Goal: Contribute content: Add original content to the website for others to see

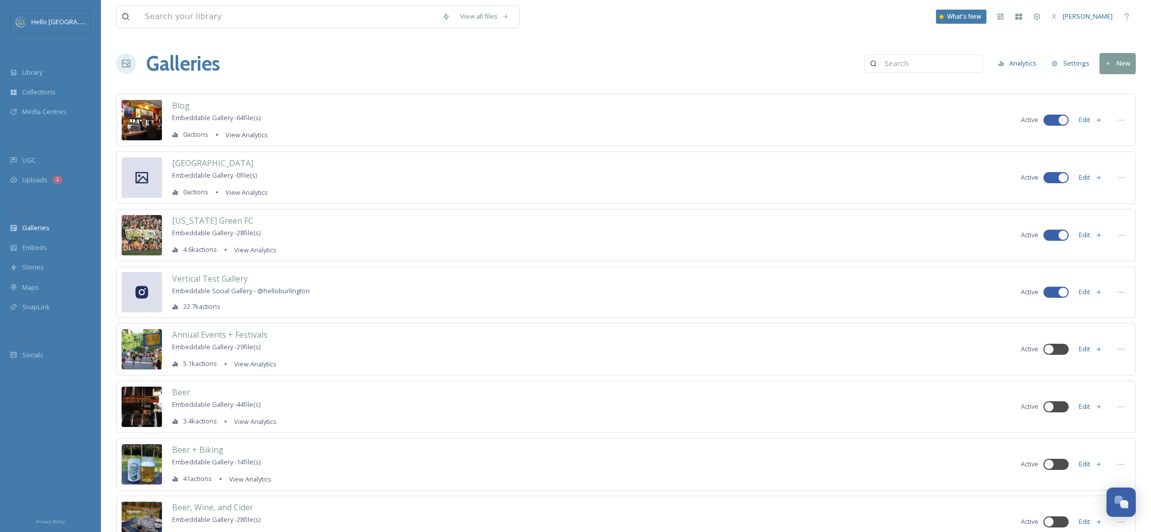
click at [1131, 64] on button "New" at bounding box center [1118, 63] width 36 height 21
click at [1097, 82] on div "Gallery" at bounding box center [1113, 87] width 44 height 20
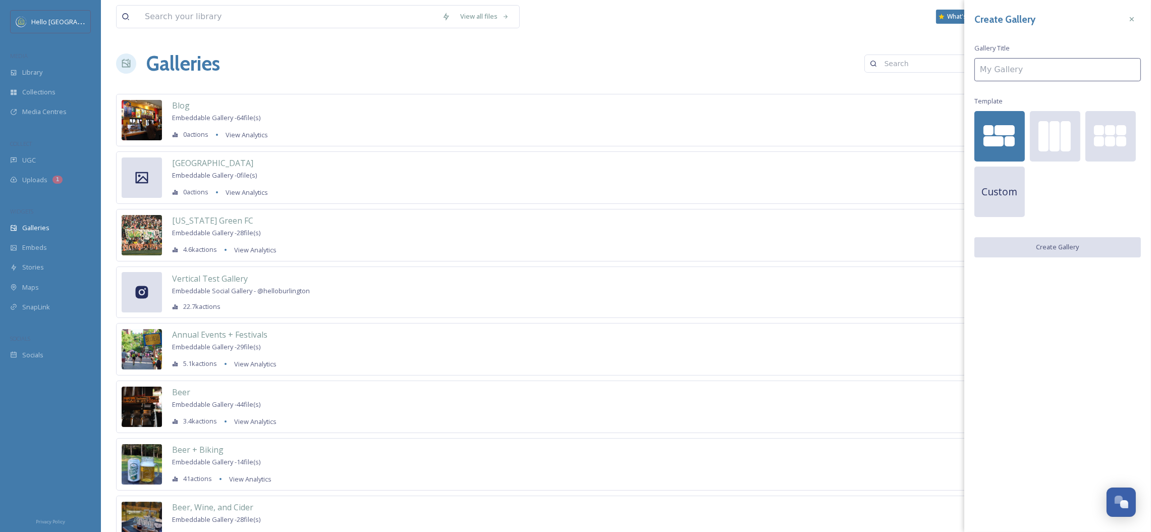
click at [1089, 77] on input at bounding box center [1058, 69] width 167 height 23
type input "Summer to Fall Transition Gallery"
click at [1047, 256] on button "Create Gallery" at bounding box center [1058, 247] width 167 height 21
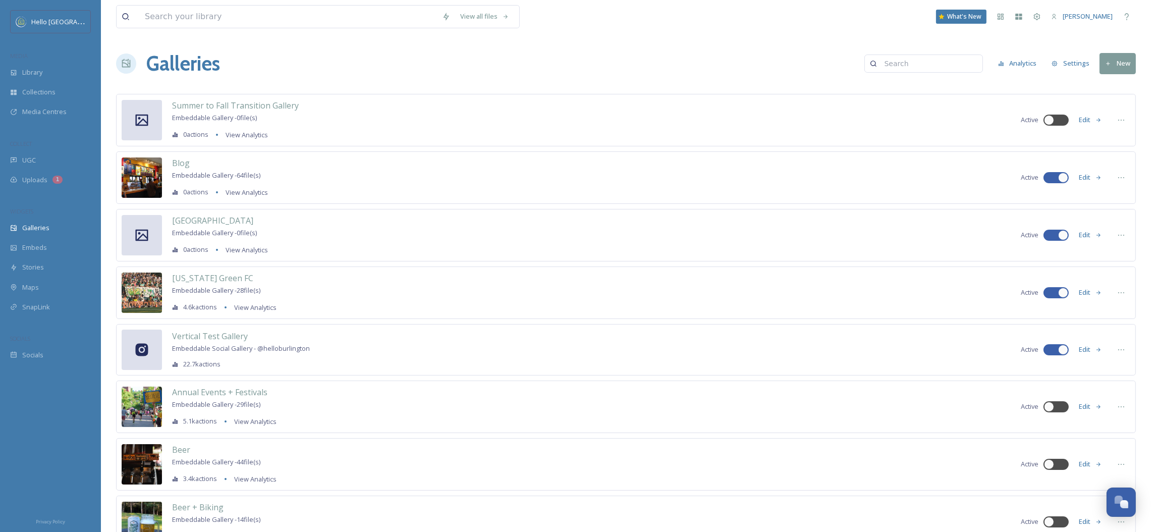
click at [1082, 115] on button "Edit" at bounding box center [1090, 120] width 33 height 20
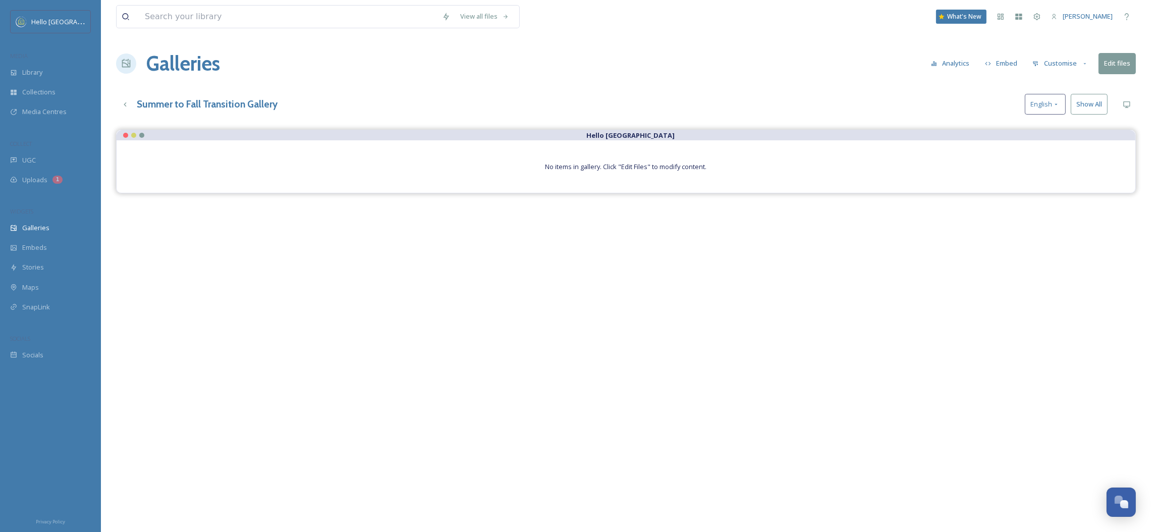
click at [1117, 54] on button "Edit files" at bounding box center [1117, 63] width 37 height 21
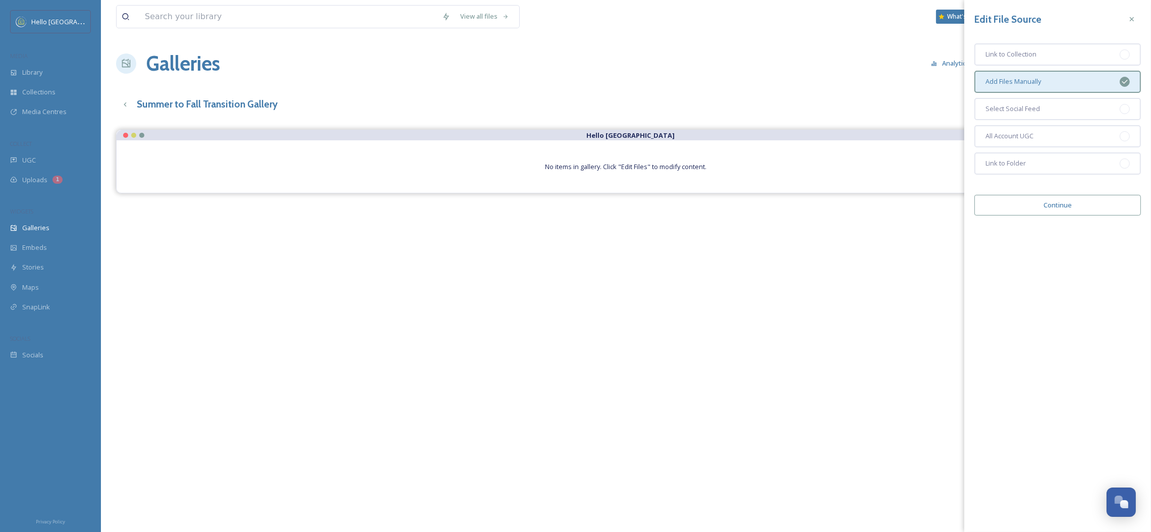
click at [1131, 17] on icon at bounding box center [1132, 19] width 8 height 8
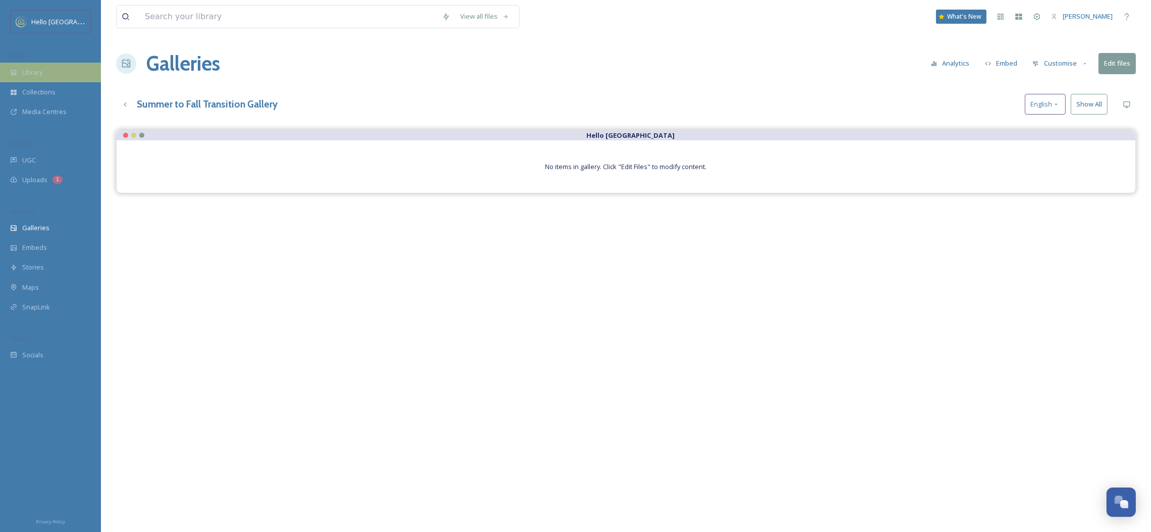
click at [53, 70] on div "Library" at bounding box center [50, 73] width 101 height 20
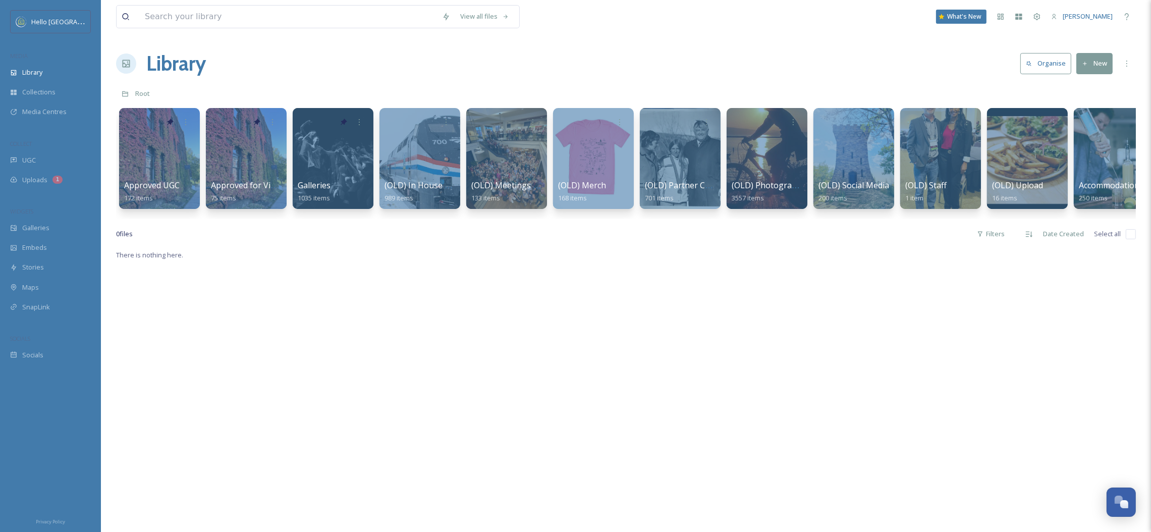
click at [175, 150] on div at bounding box center [159, 158] width 81 height 101
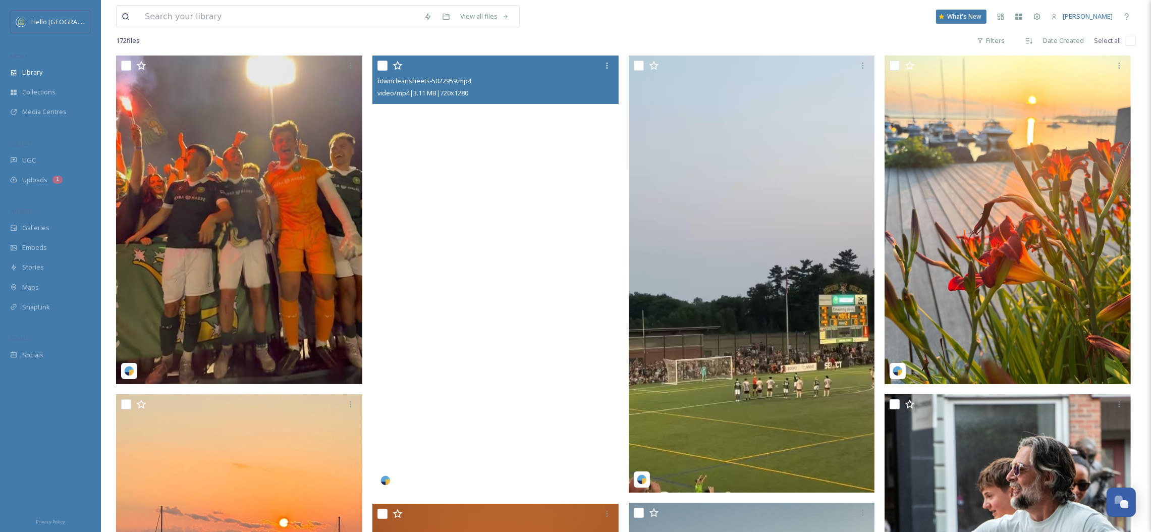
scroll to position [81, 0]
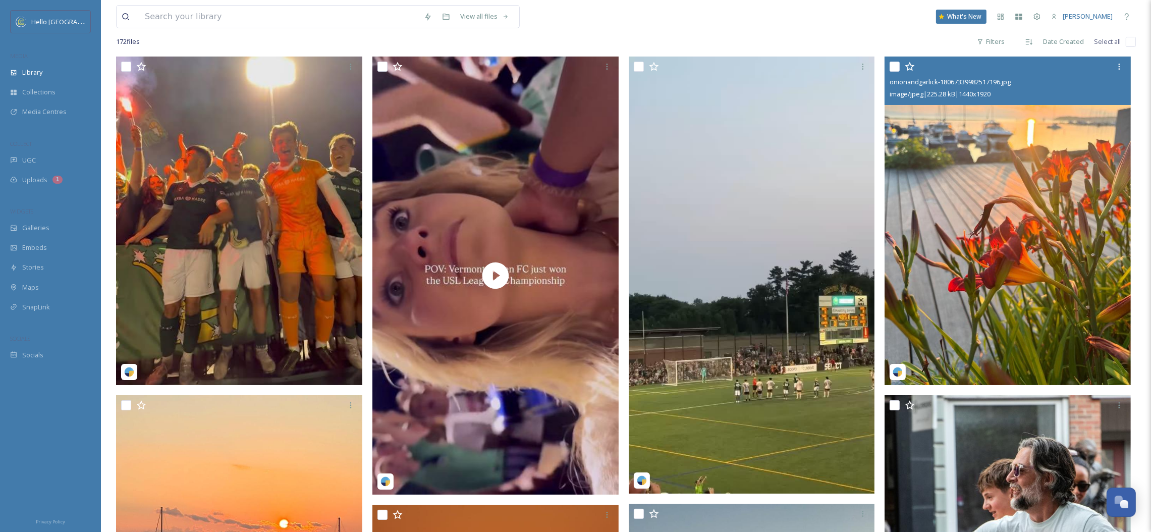
click at [892, 59] on div at bounding box center [1009, 67] width 239 height 18
click at [894, 68] on input "checkbox" at bounding box center [895, 67] width 10 height 10
checkbox input "true"
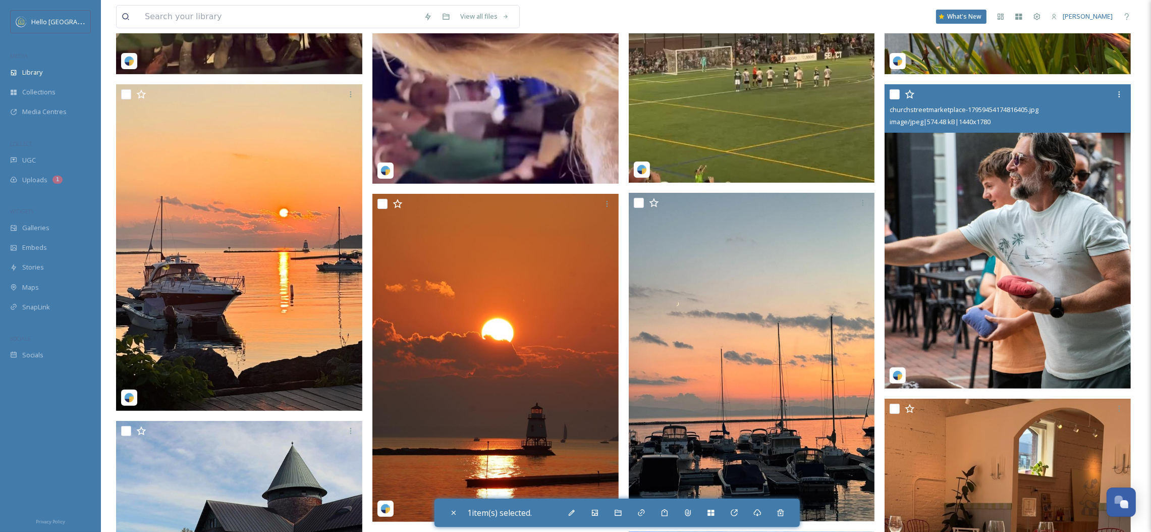
scroll to position [515, 0]
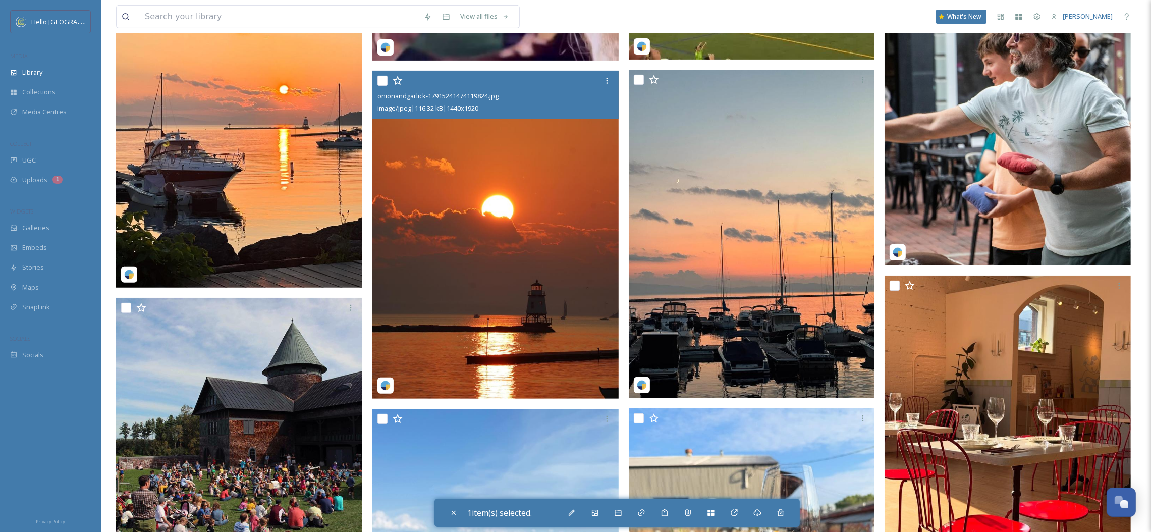
click at [380, 83] on input "checkbox" at bounding box center [383, 81] width 10 height 10
checkbox input "true"
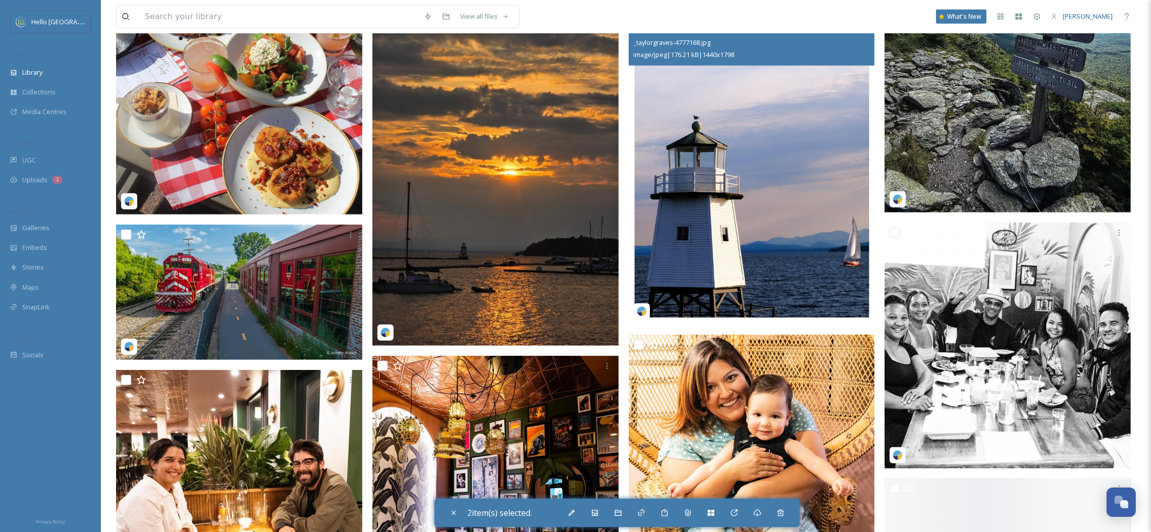
scroll to position [1148, 0]
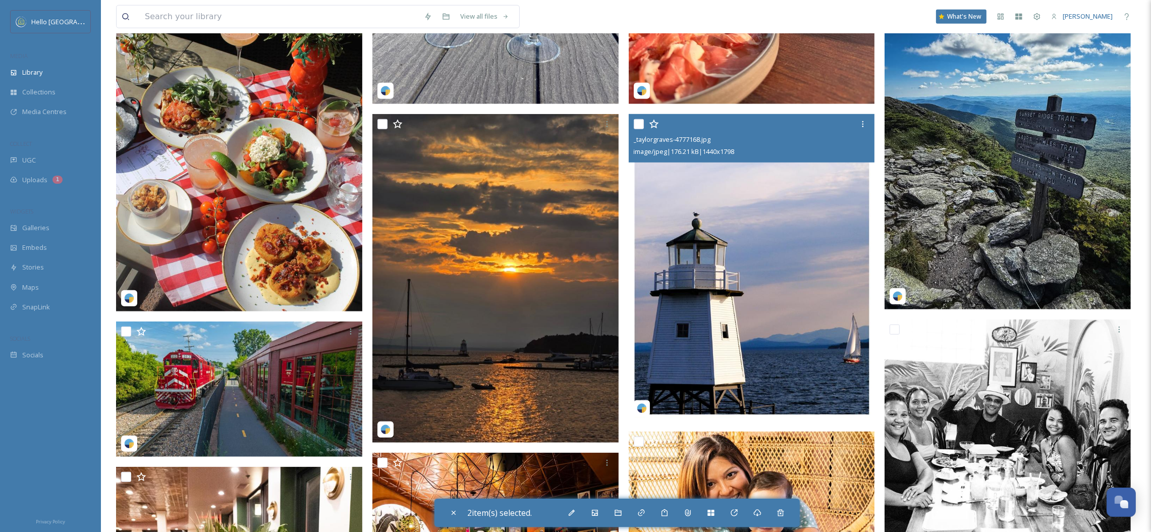
click at [641, 120] on input "checkbox" at bounding box center [639, 124] width 10 height 10
checkbox input "true"
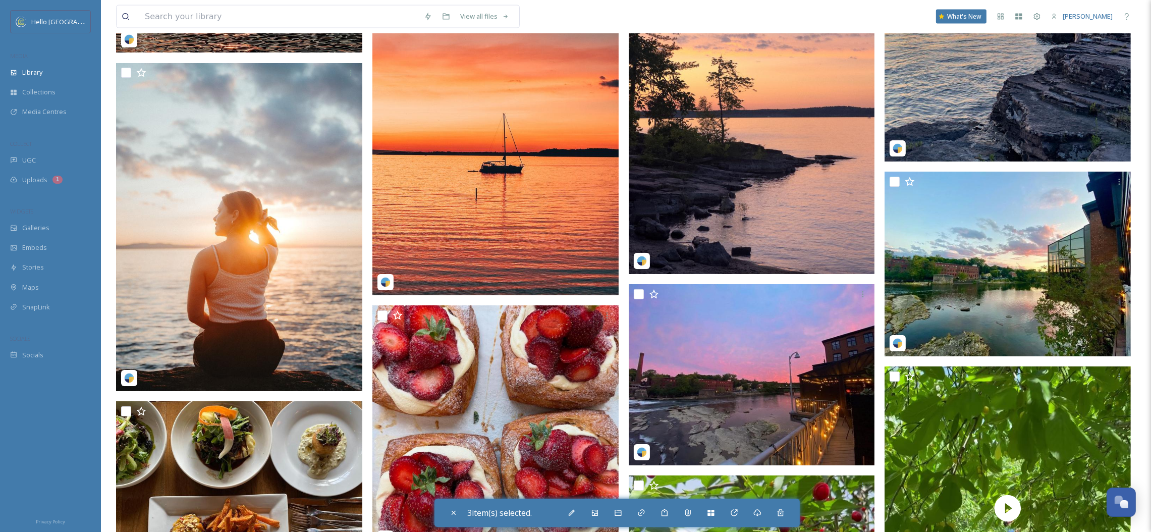
scroll to position [2336, 0]
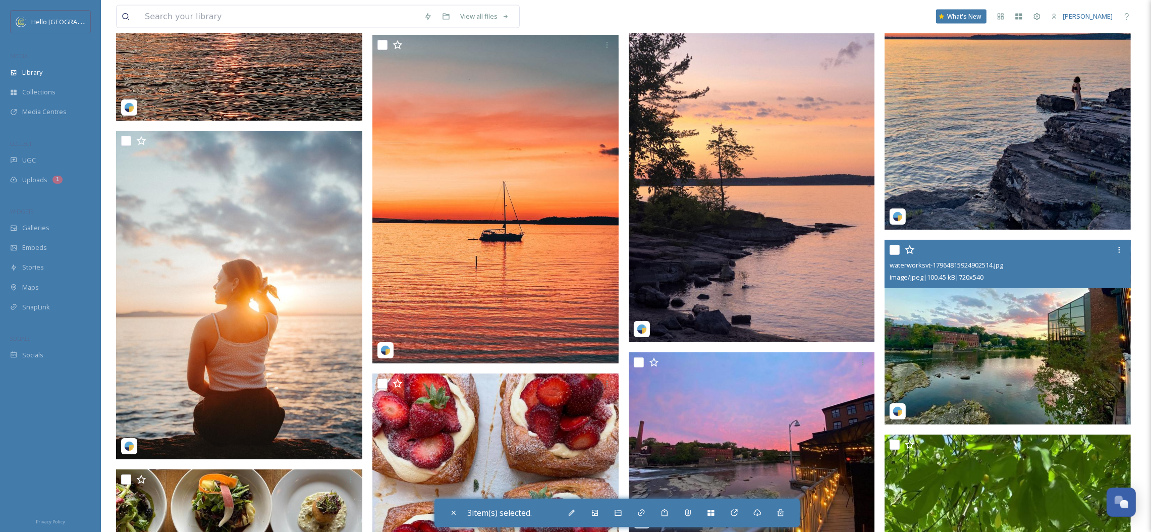
click at [894, 245] on input "checkbox" at bounding box center [895, 250] width 10 height 10
checkbox input "true"
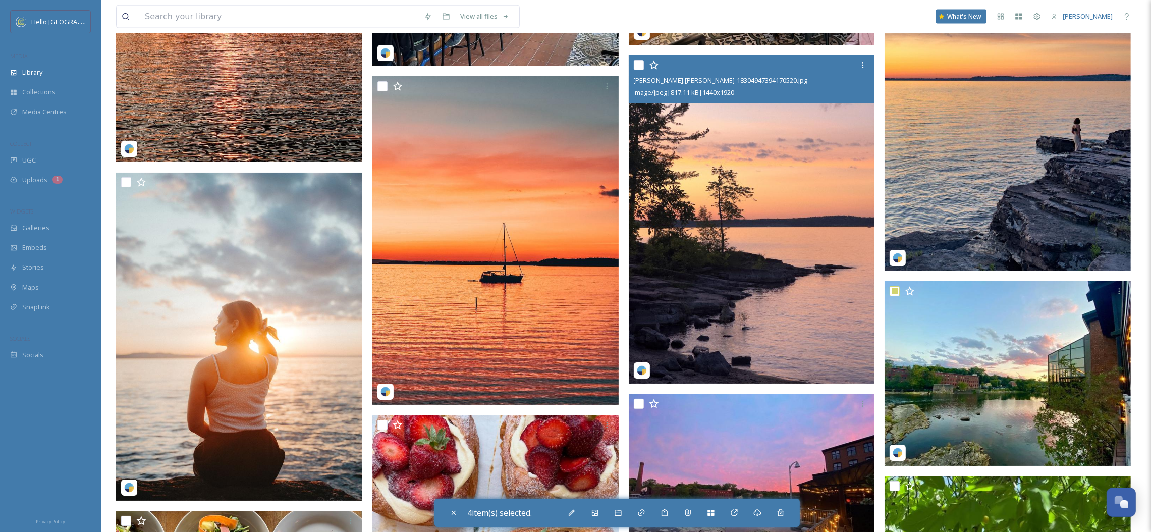
click at [640, 66] on input "checkbox" at bounding box center [639, 65] width 10 height 10
checkbox input "true"
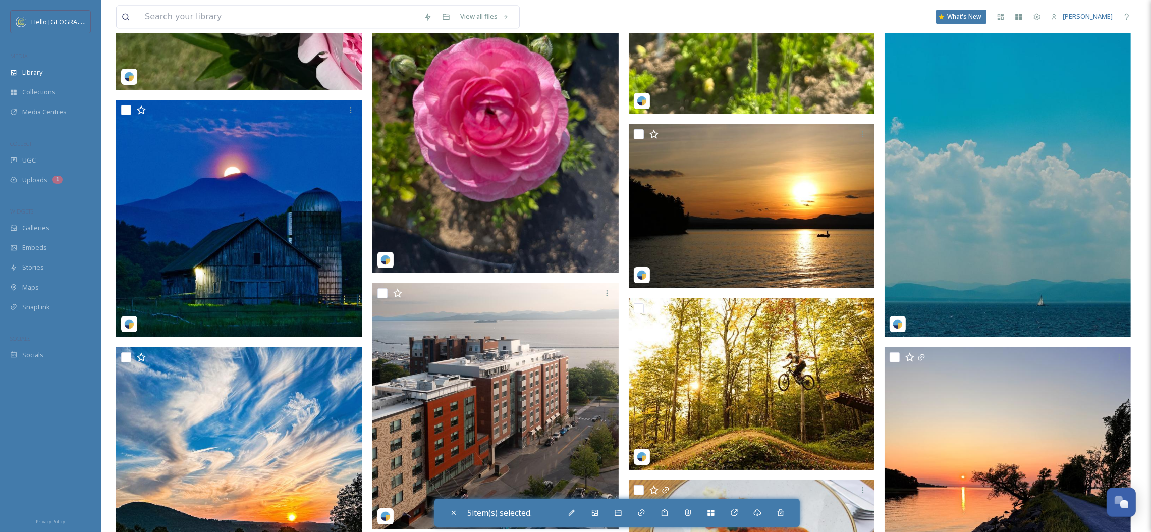
scroll to position [3681, 0]
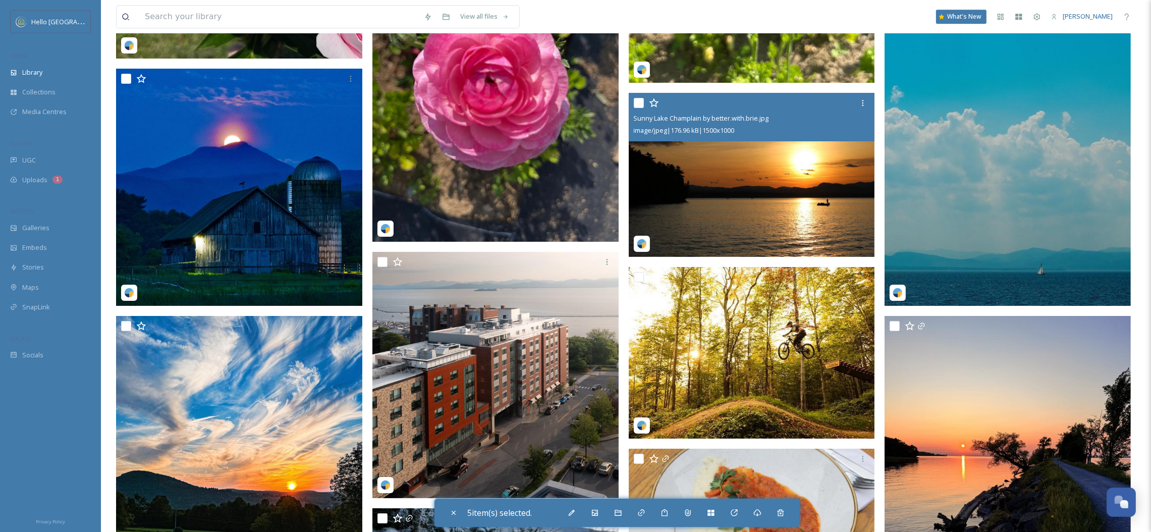
click at [637, 101] on input "checkbox" at bounding box center [639, 103] width 10 height 10
checkbox input "true"
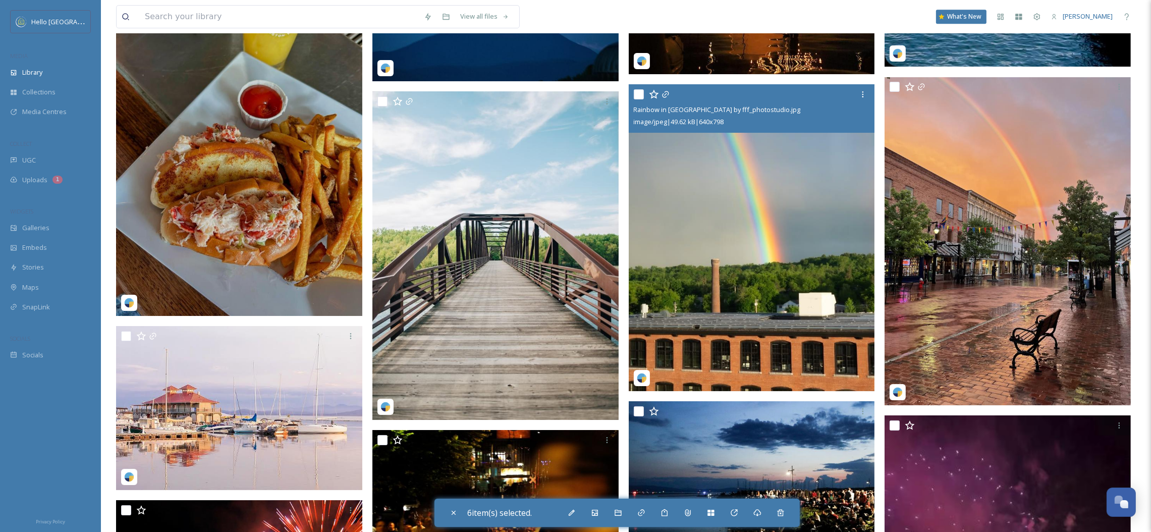
scroll to position [4708, 0]
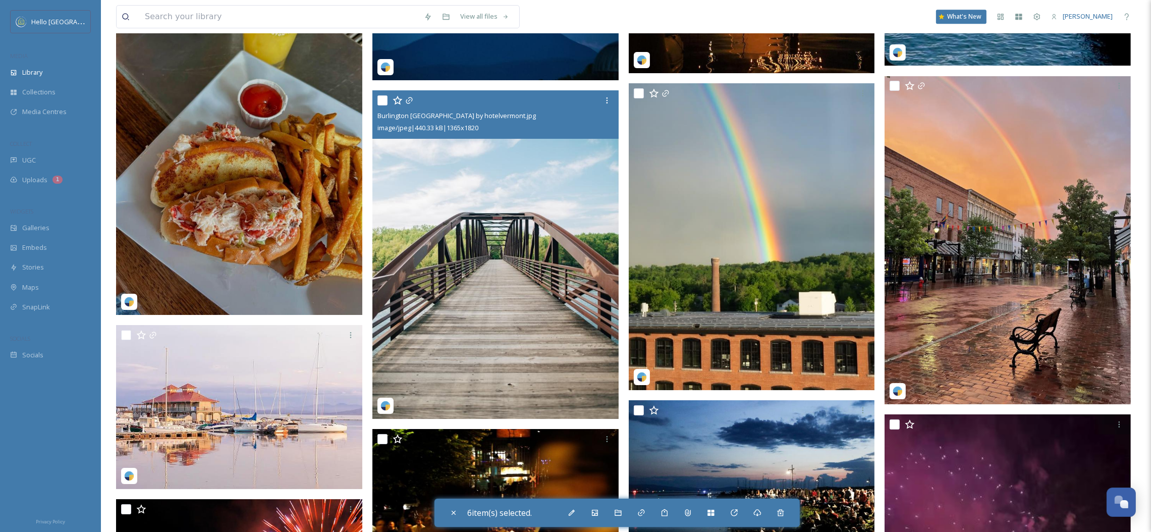
click at [380, 100] on input "checkbox" at bounding box center [383, 100] width 10 height 10
checkbox input "true"
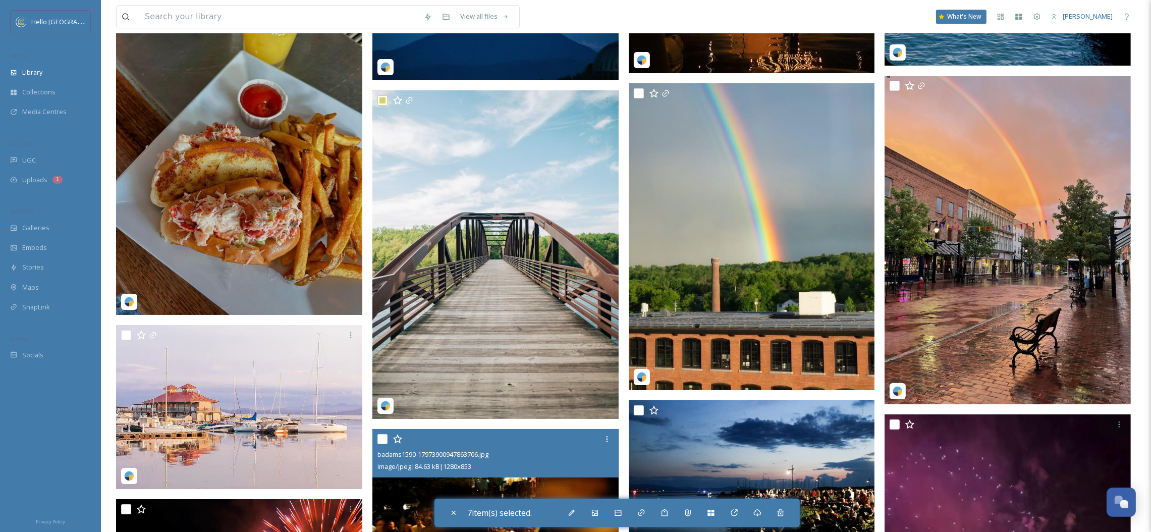
scroll to position [4893, 0]
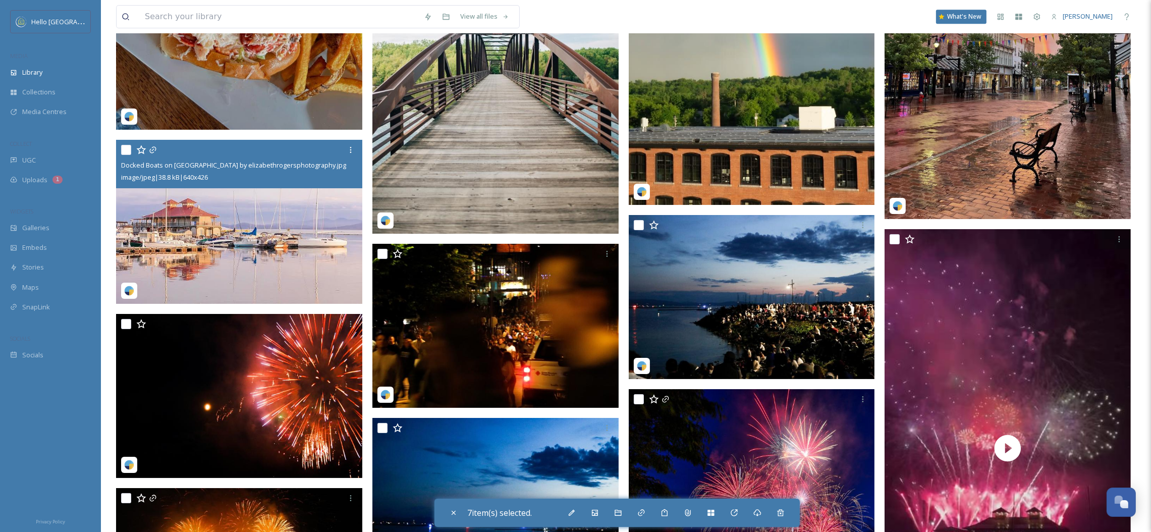
click at [126, 154] on input "checkbox" at bounding box center [126, 150] width 10 height 10
checkbox input "true"
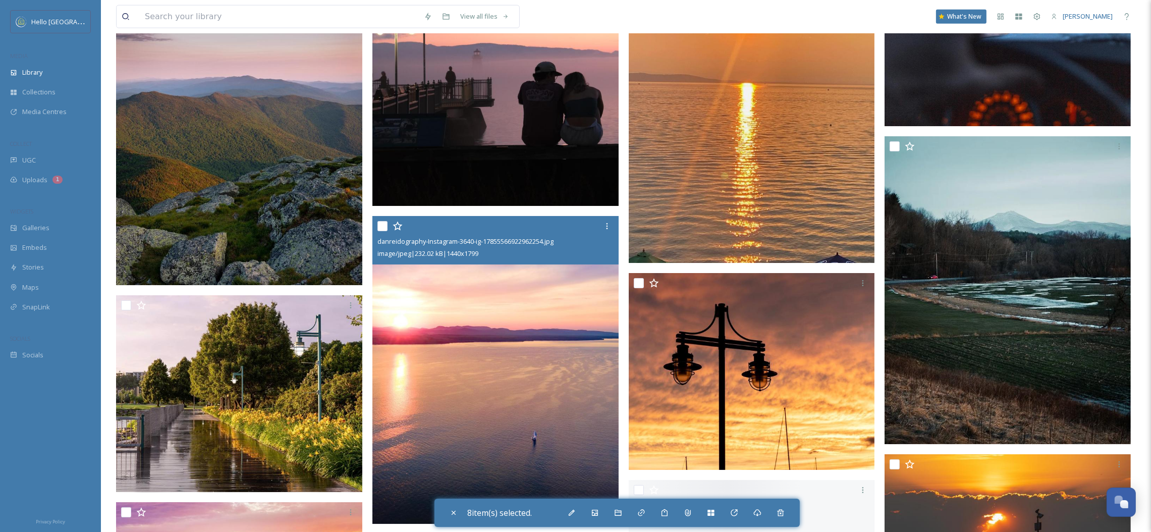
scroll to position [7211, 0]
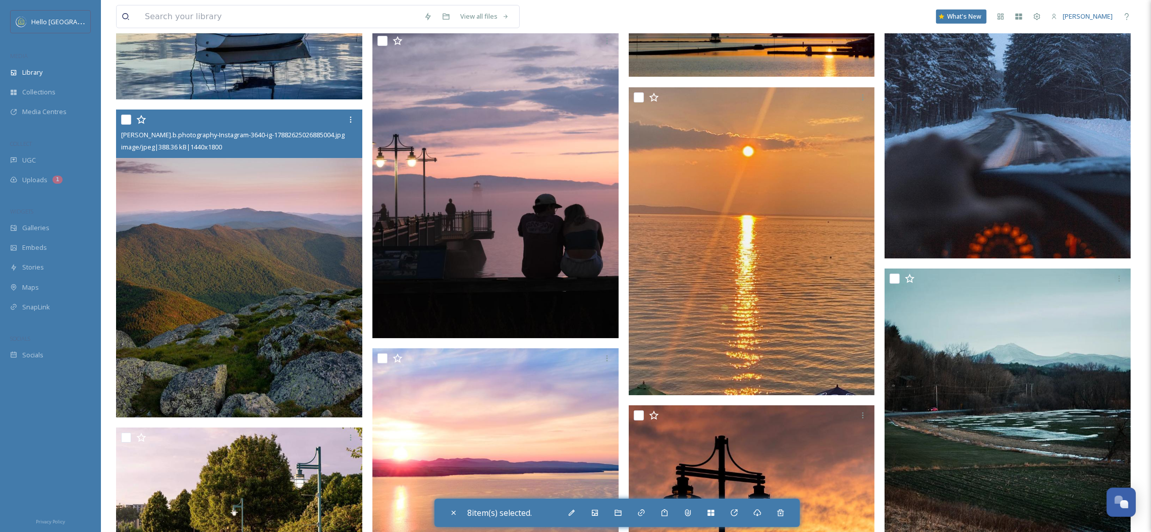
click at [123, 121] on input "checkbox" at bounding box center [126, 120] width 10 height 10
checkbox input "true"
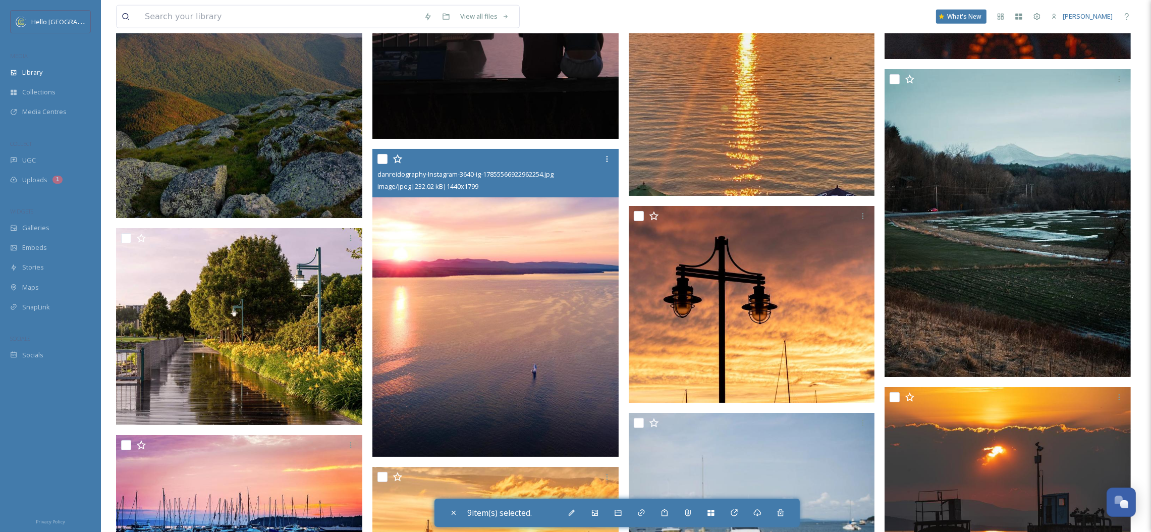
scroll to position [7459, 0]
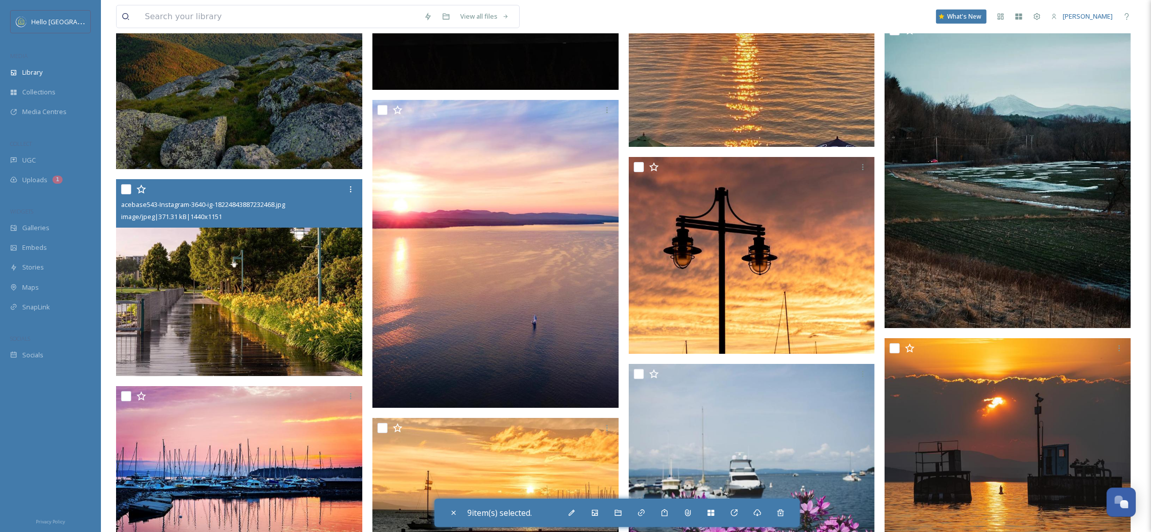
click at [122, 187] on input "checkbox" at bounding box center [126, 189] width 10 height 10
checkbox input "true"
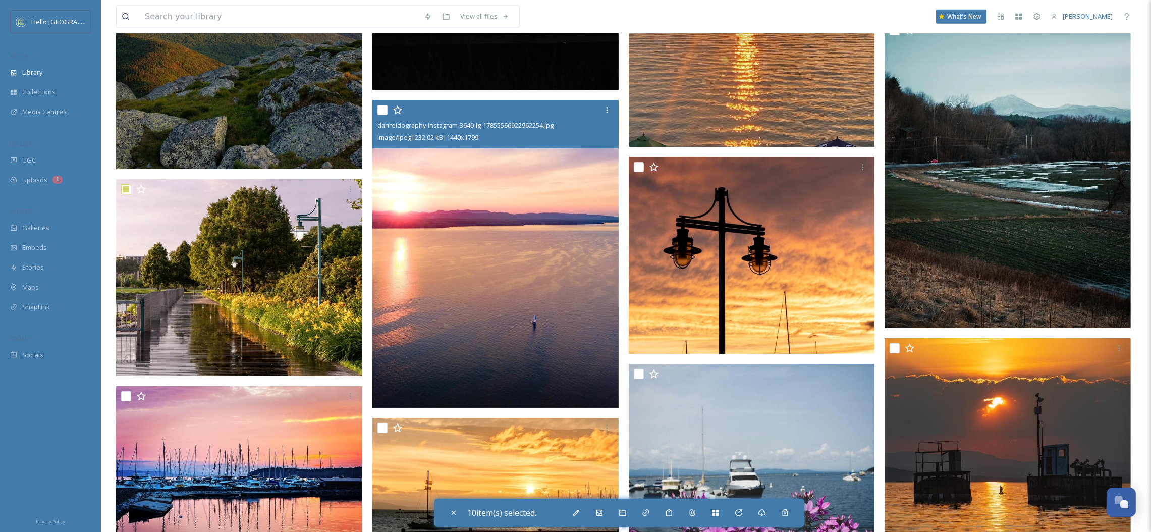
click at [381, 111] on input "checkbox" at bounding box center [383, 110] width 10 height 10
checkbox input "true"
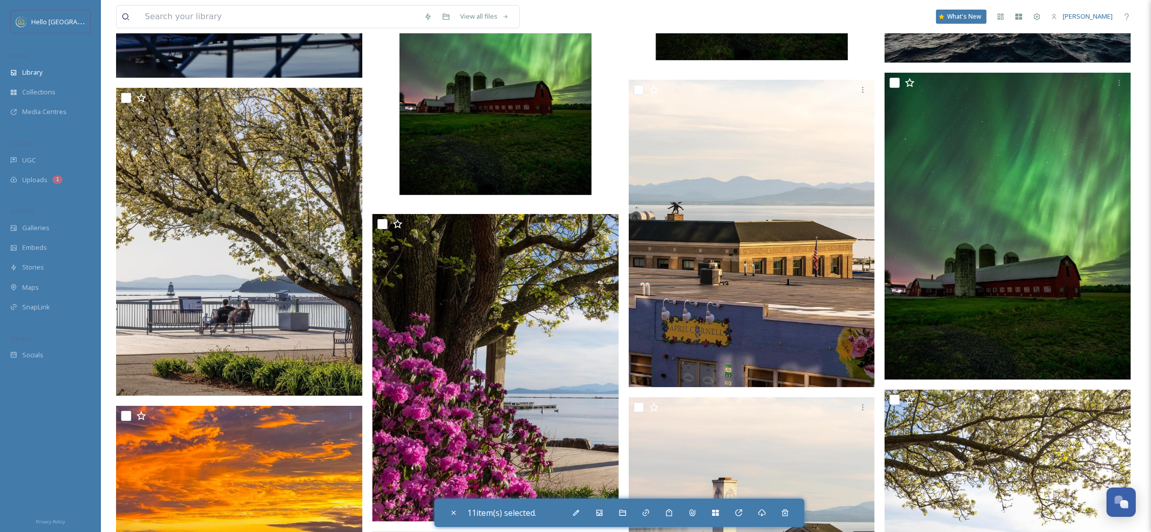
scroll to position [10977, 0]
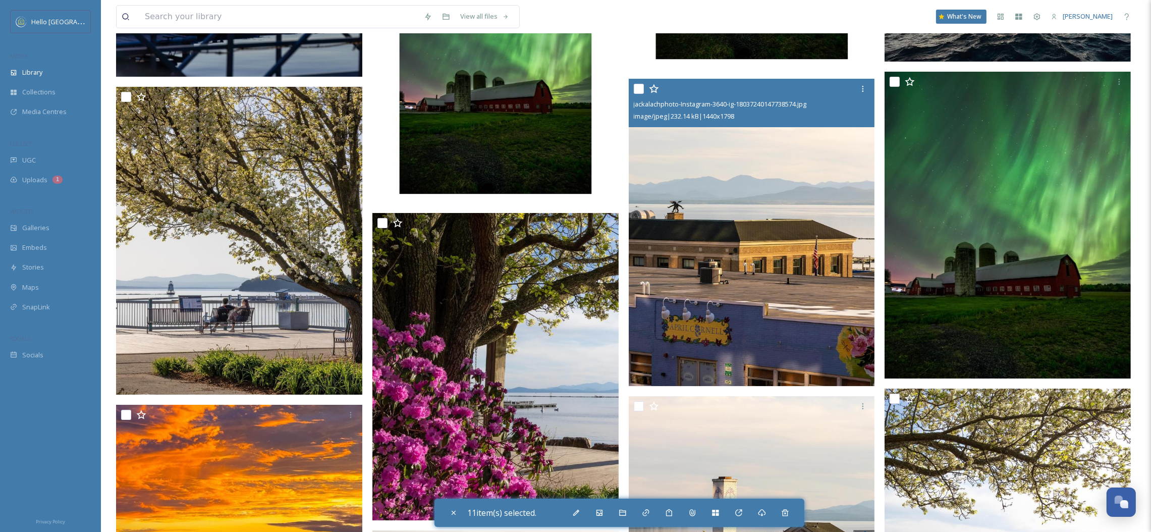
click at [638, 86] on input "checkbox" at bounding box center [639, 89] width 10 height 10
checkbox input "true"
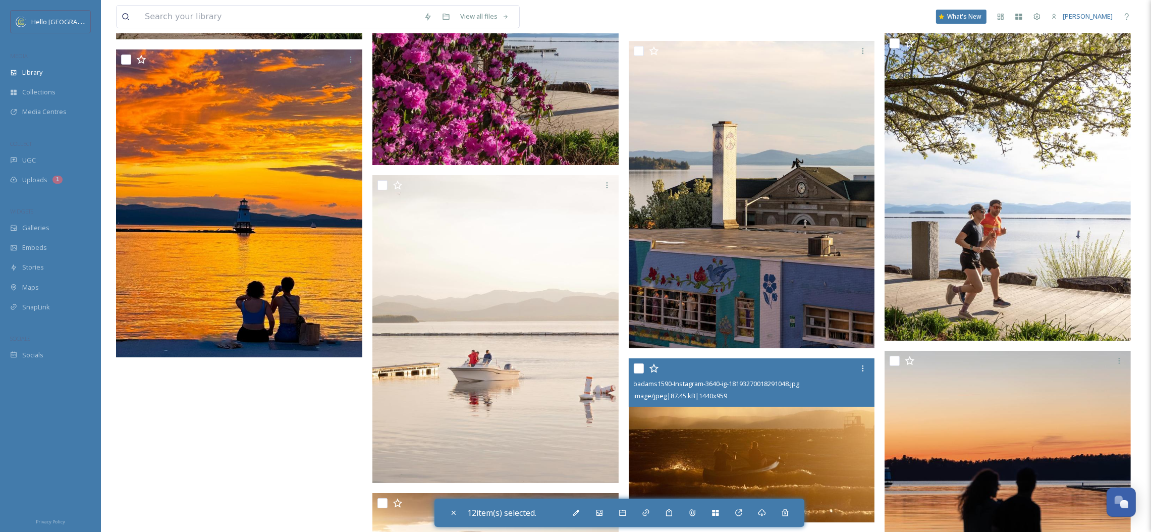
scroll to position [11345, 0]
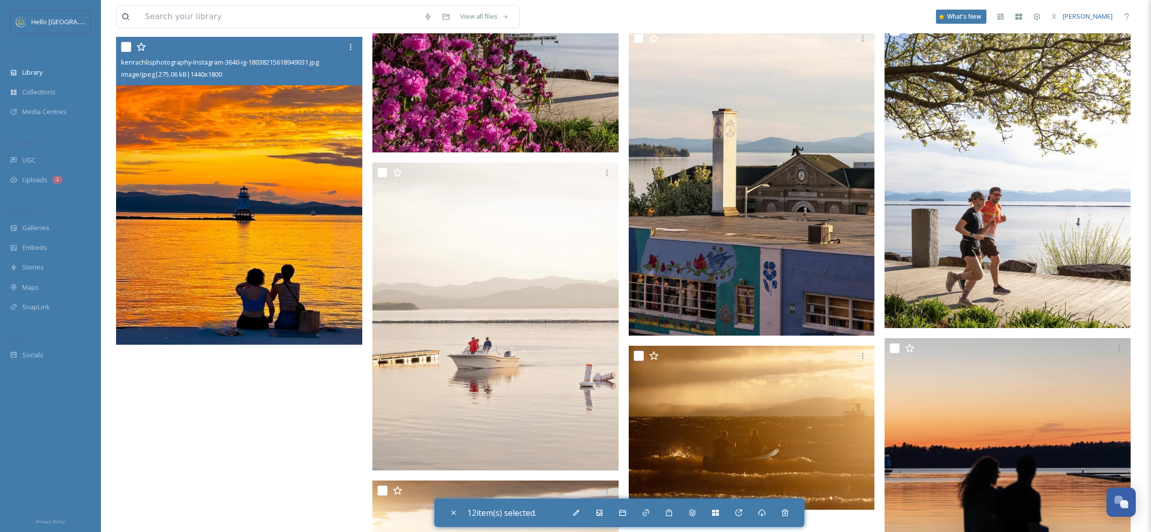
click at [124, 46] on input "checkbox" at bounding box center [126, 47] width 10 height 10
checkbox input "true"
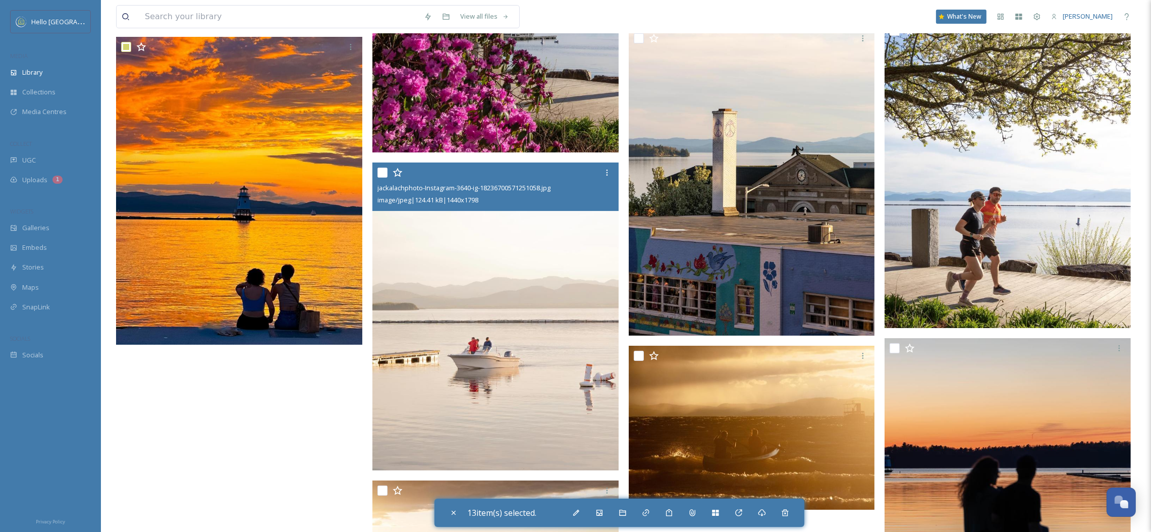
click at [378, 173] on input "checkbox" at bounding box center [383, 173] width 10 height 10
checkbox input "true"
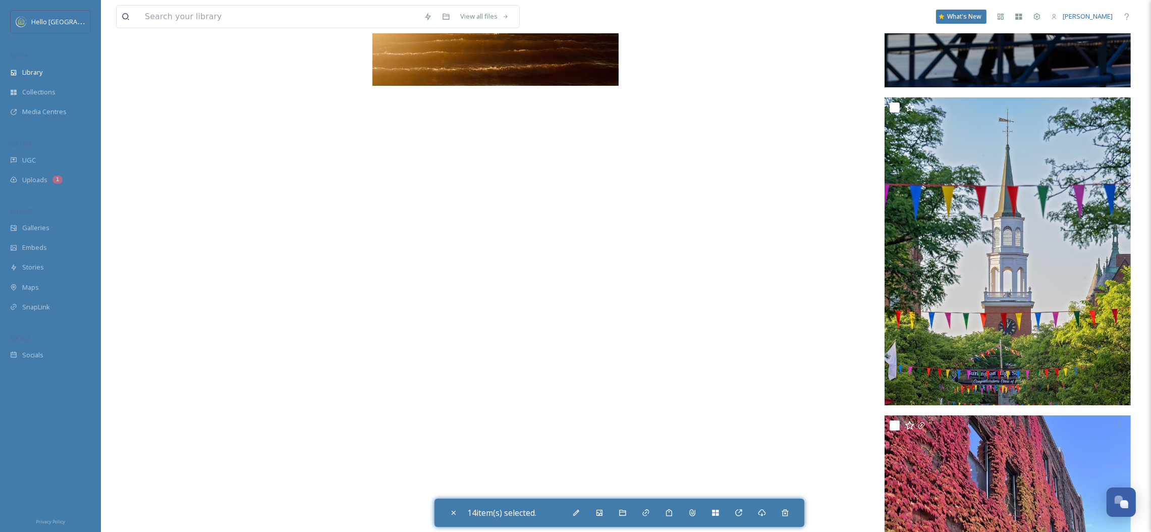
scroll to position [12132, 0]
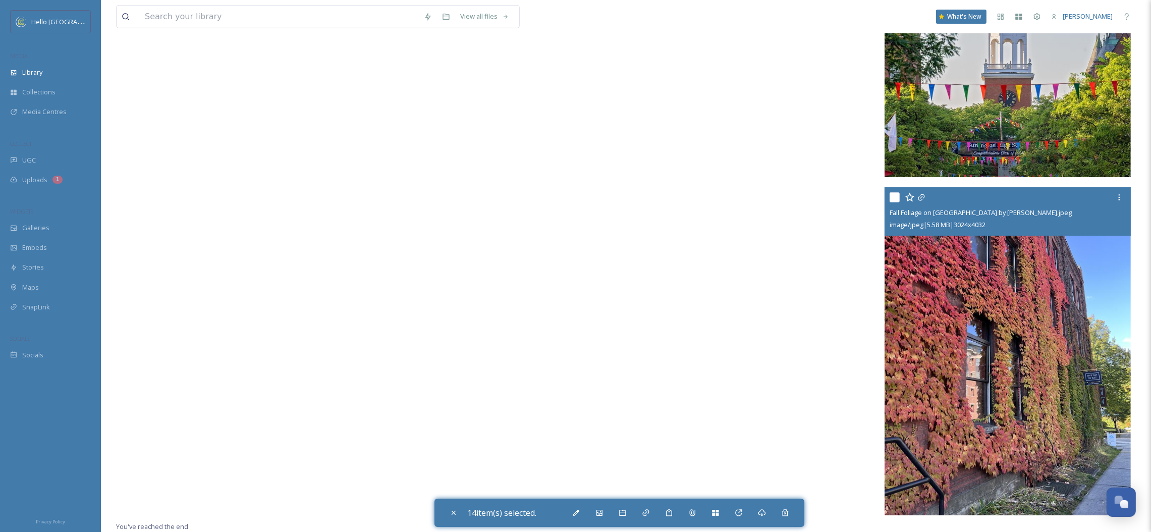
click at [890, 194] on input "checkbox" at bounding box center [895, 197] width 10 height 10
checkbox input "true"
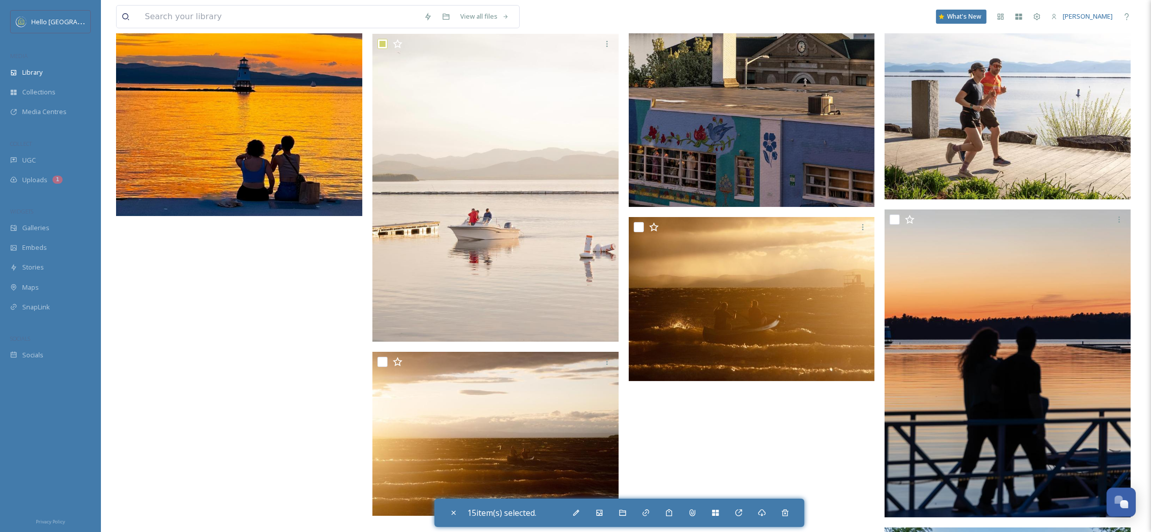
scroll to position [11429, 0]
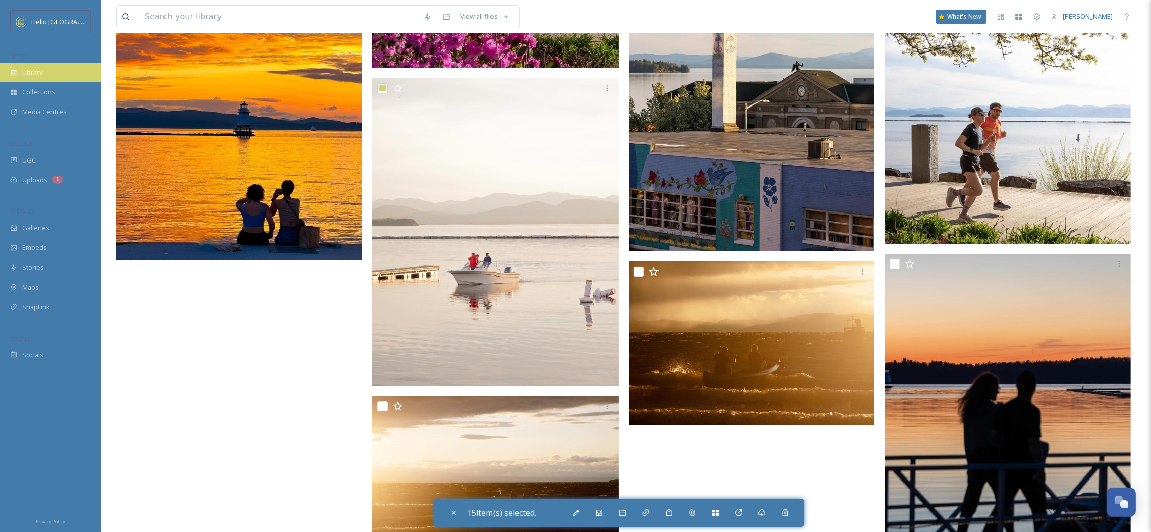
click at [70, 78] on div "Library" at bounding box center [50, 73] width 101 height 20
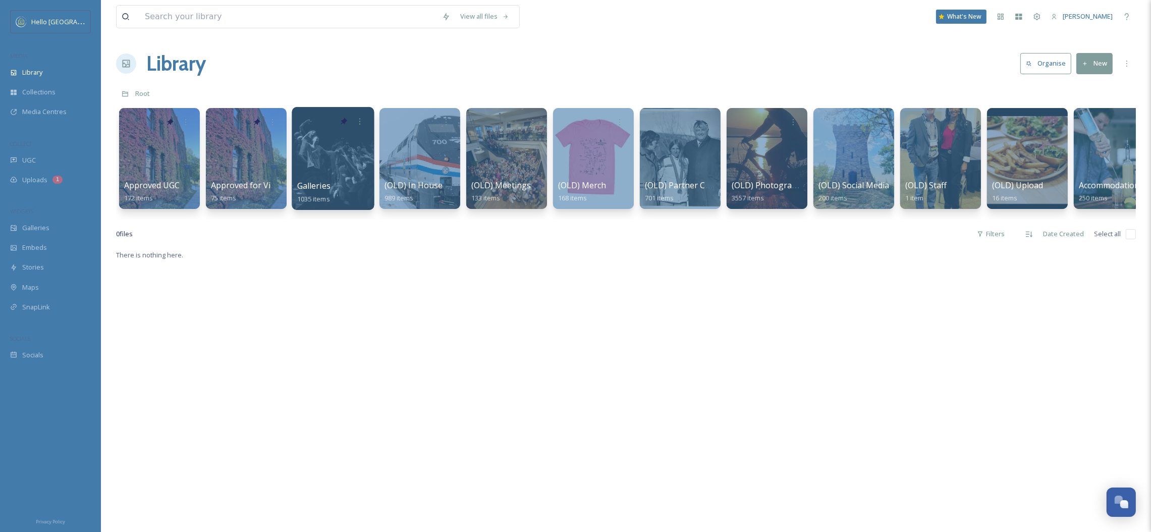
click at [319, 143] on div at bounding box center [333, 158] width 82 height 103
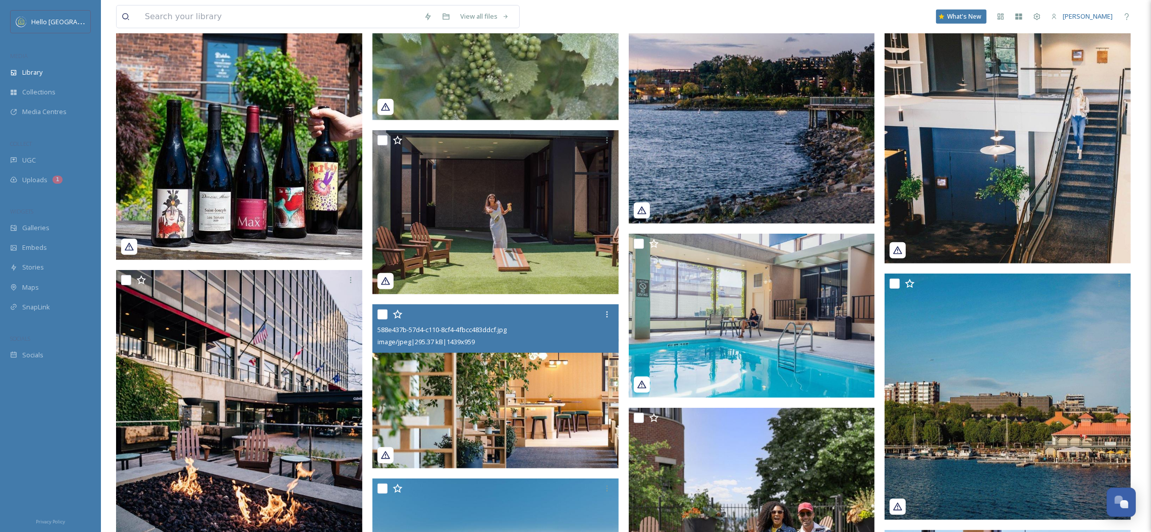
scroll to position [747, 0]
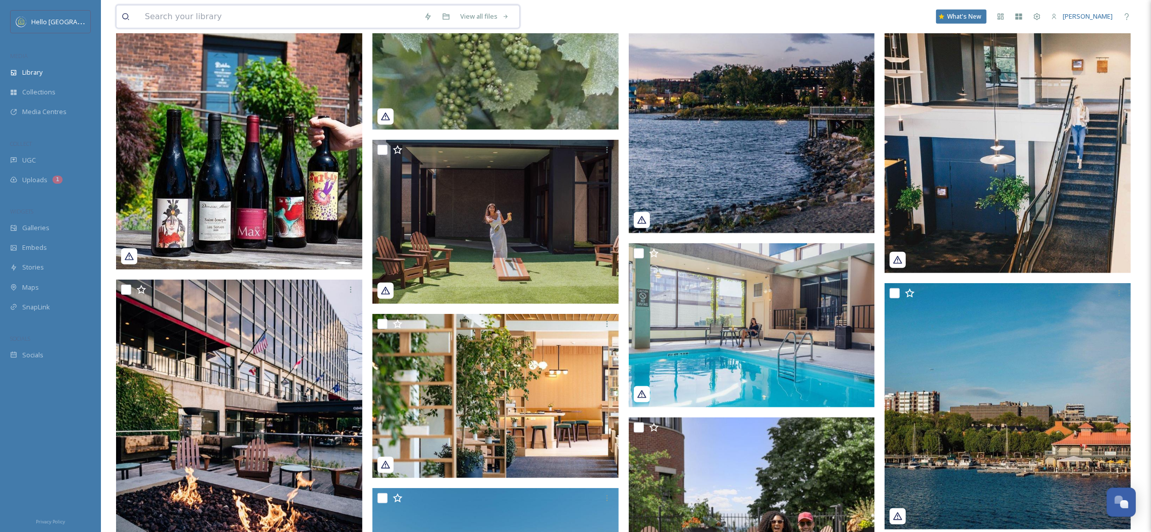
click at [276, 8] on input at bounding box center [279, 17] width 279 height 22
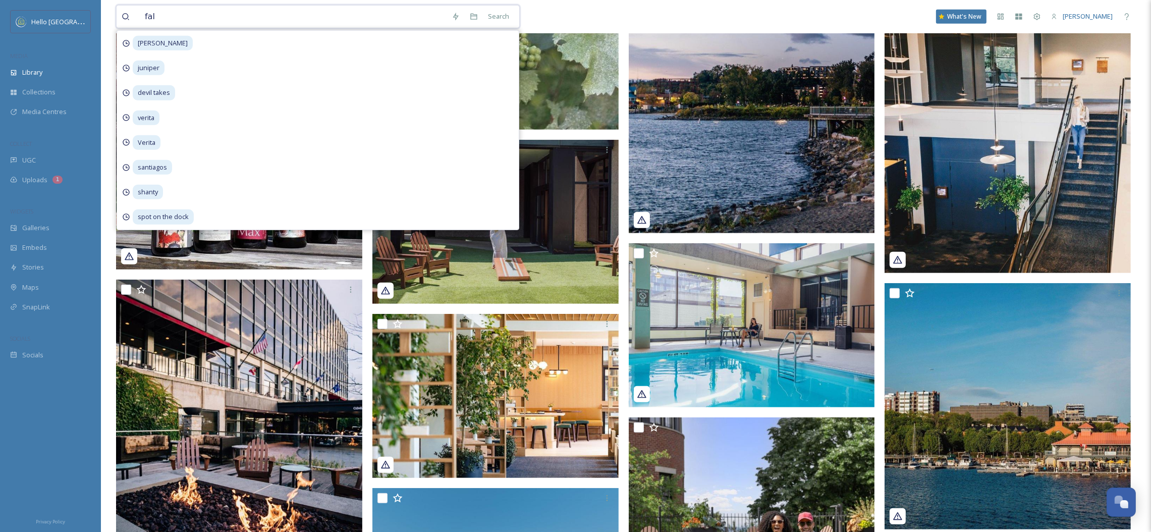
type input "fall"
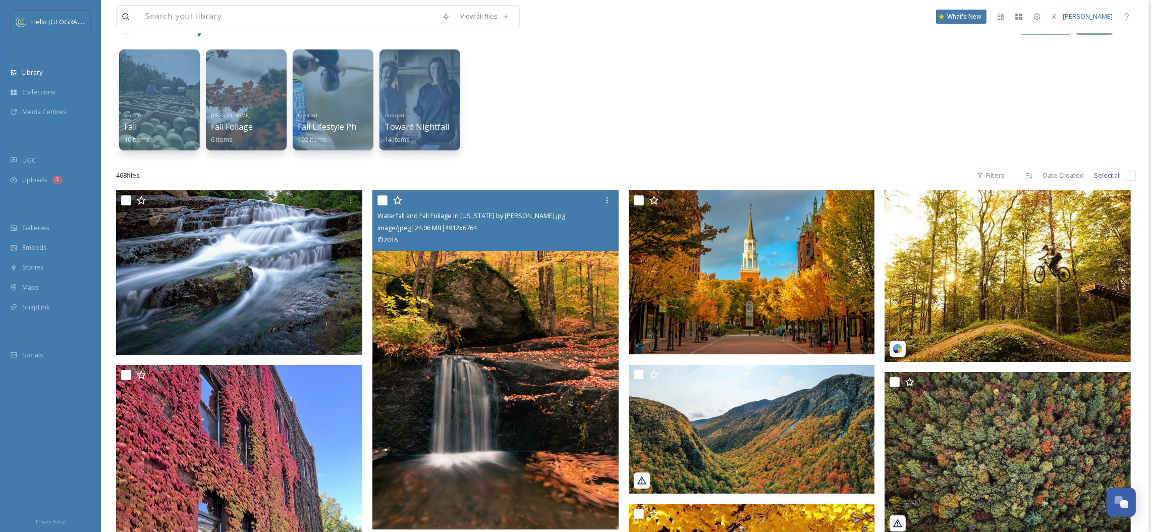
scroll to position [40, 0]
click at [386, 198] on input "checkbox" at bounding box center [383, 200] width 10 height 10
checkbox input "true"
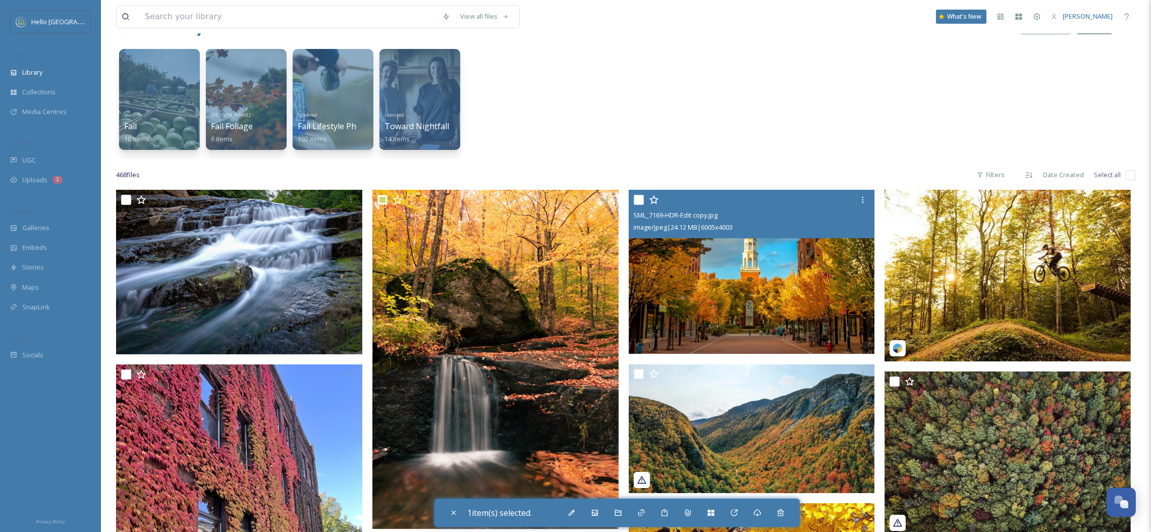
click at [643, 199] on div at bounding box center [753, 200] width 239 height 18
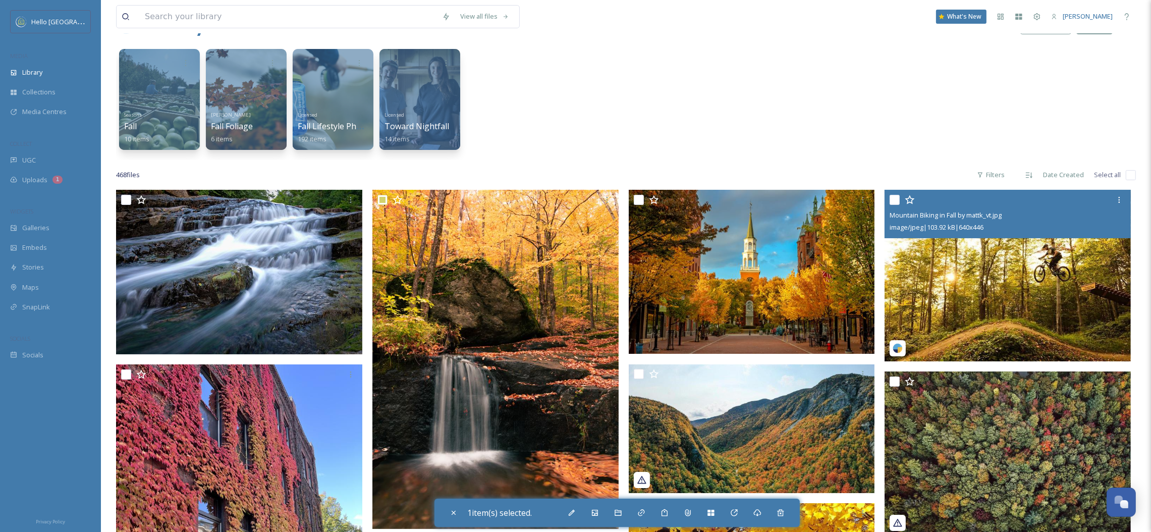
click at [894, 200] on input "checkbox" at bounding box center [895, 200] width 10 height 10
checkbox input "true"
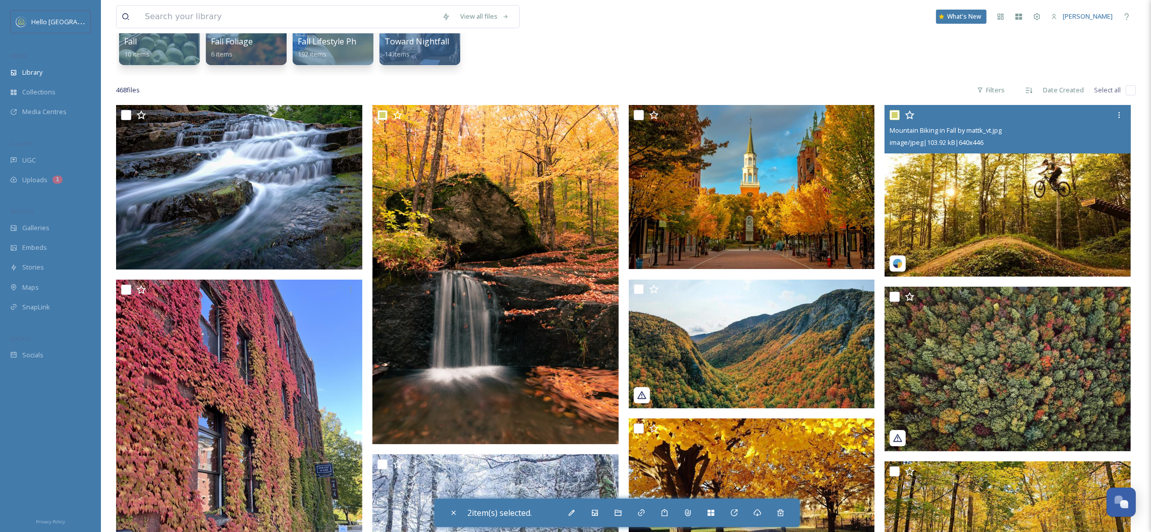
scroll to position [140, 0]
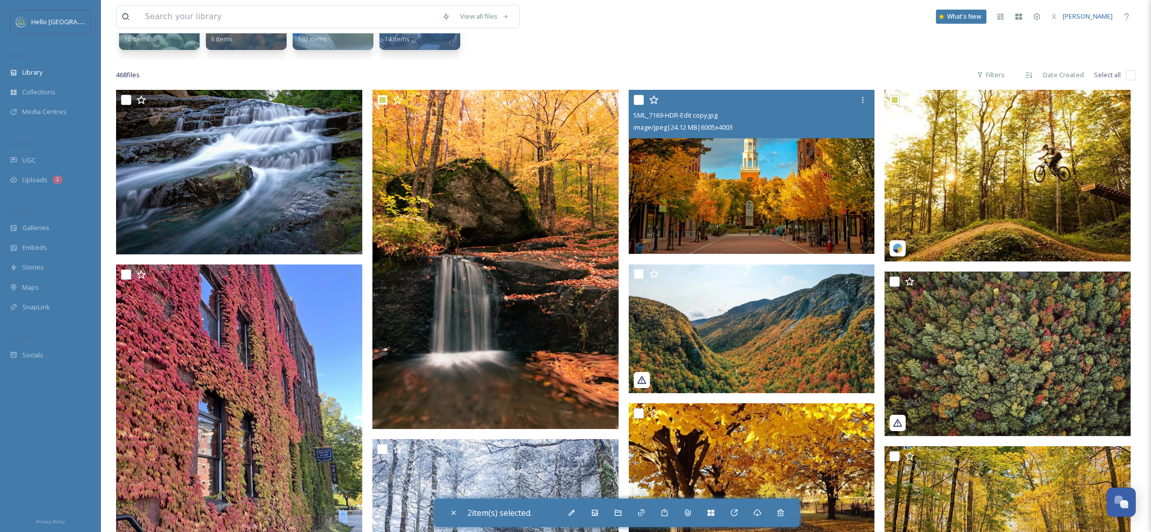
click at [640, 101] on input "checkbox" at bounding box center [639, 100] width 10 height 10
checkbox input "true"
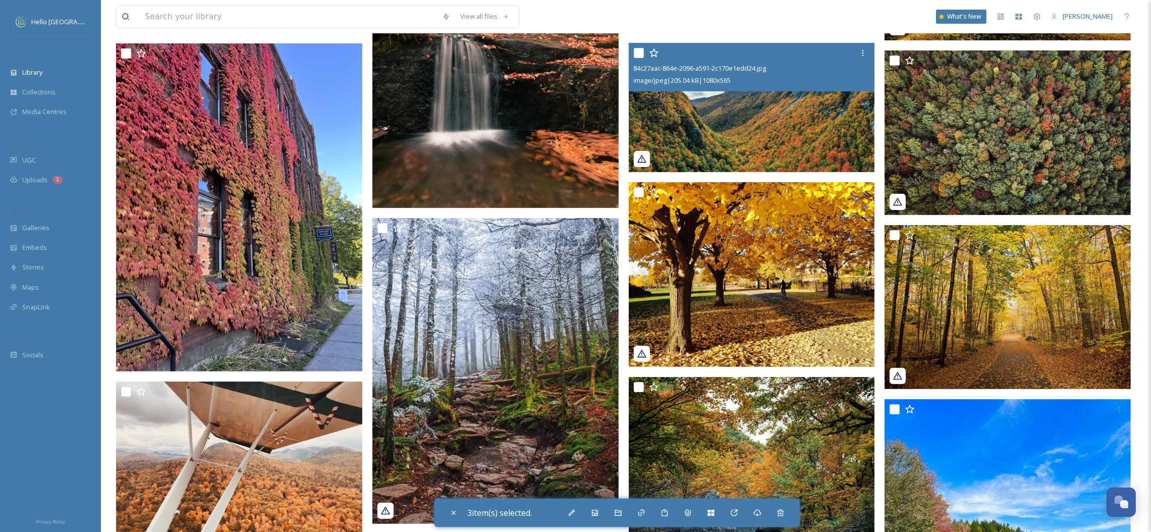
scroll to position [372, 0]
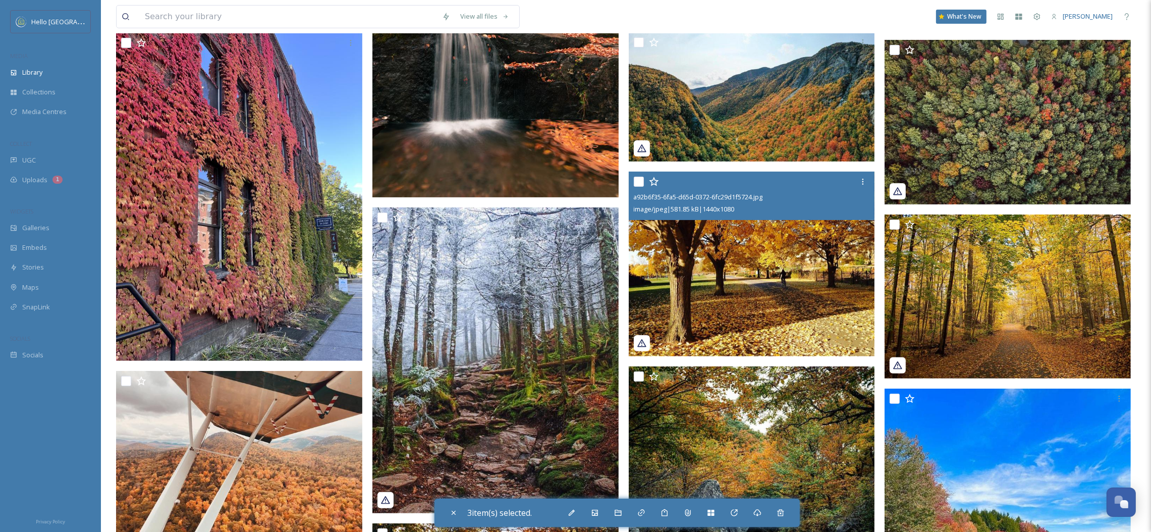
click at [640, 183] on input "checkbox" at bounding box center [639, 182] width 10 height 10
checkbox input "true"
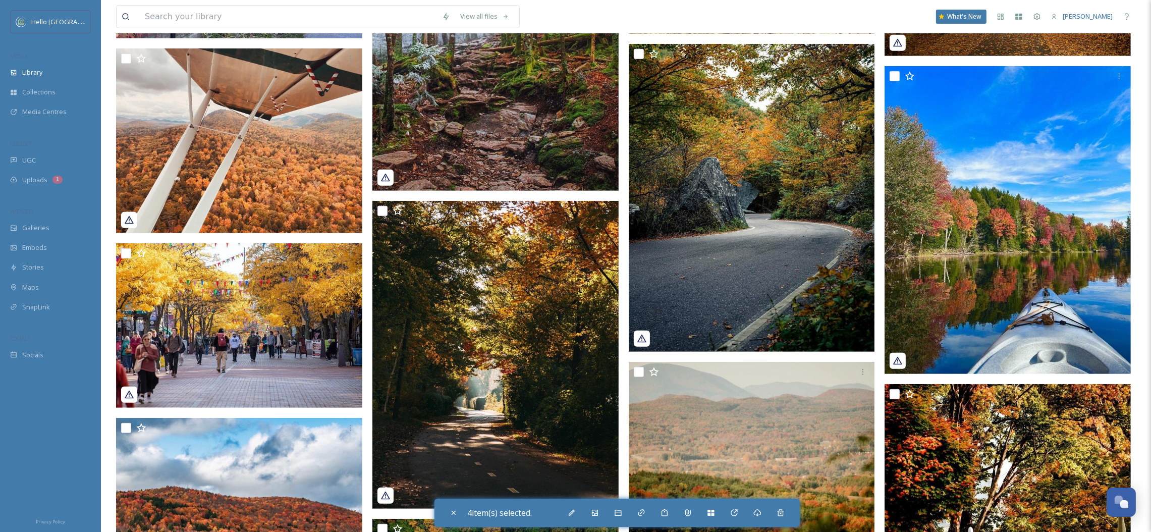
scroll to position [709, 0]
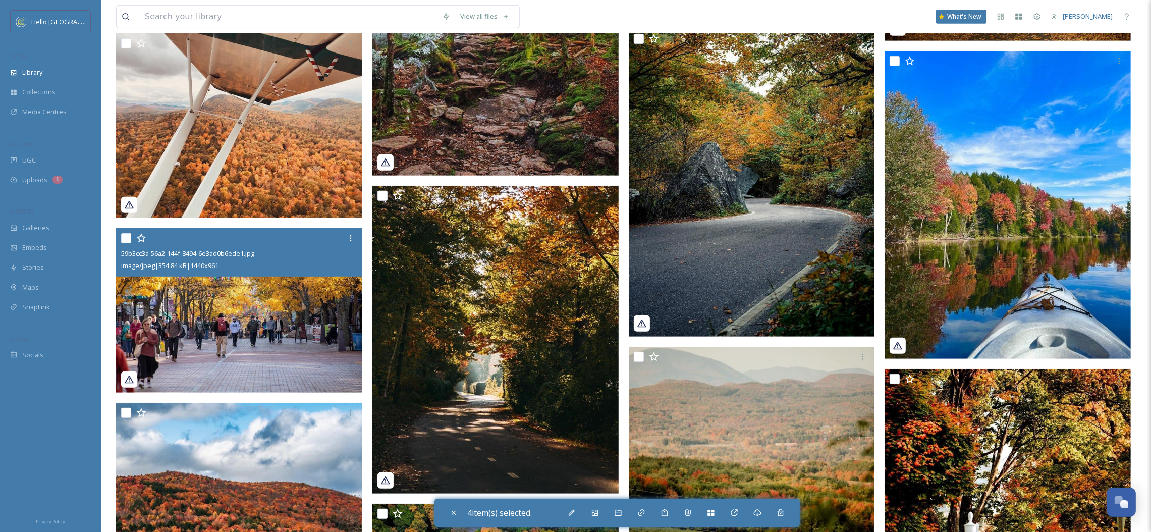
click at [125, 241] on input "checkbox" at bounding box center [126, 238] width 10 height 10
checkbox input "true"
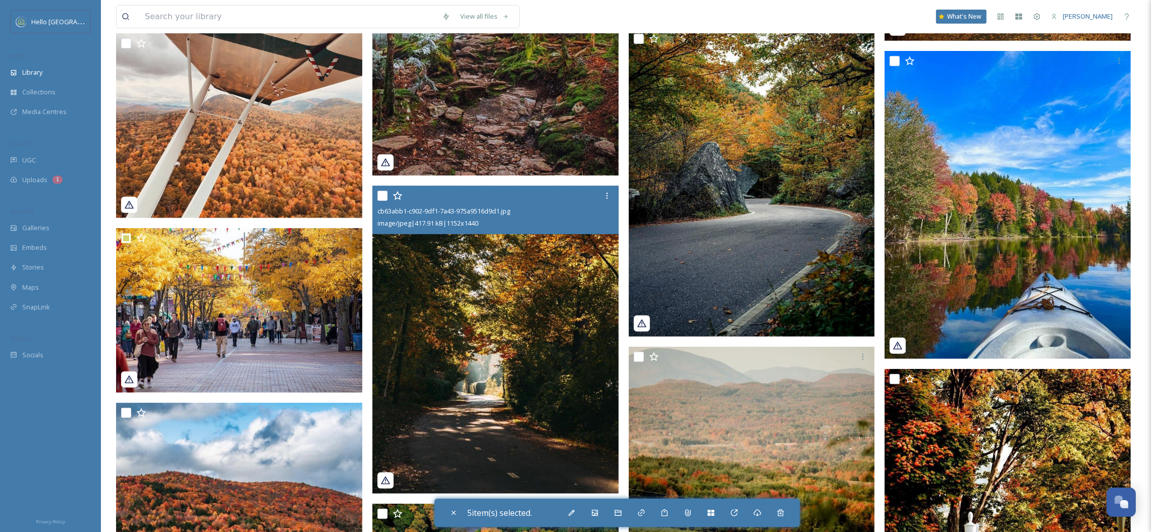
click at [383, 196] on input "checkbox" at bounding box center [383, 196] width 10 height 10
checkbox input "true"
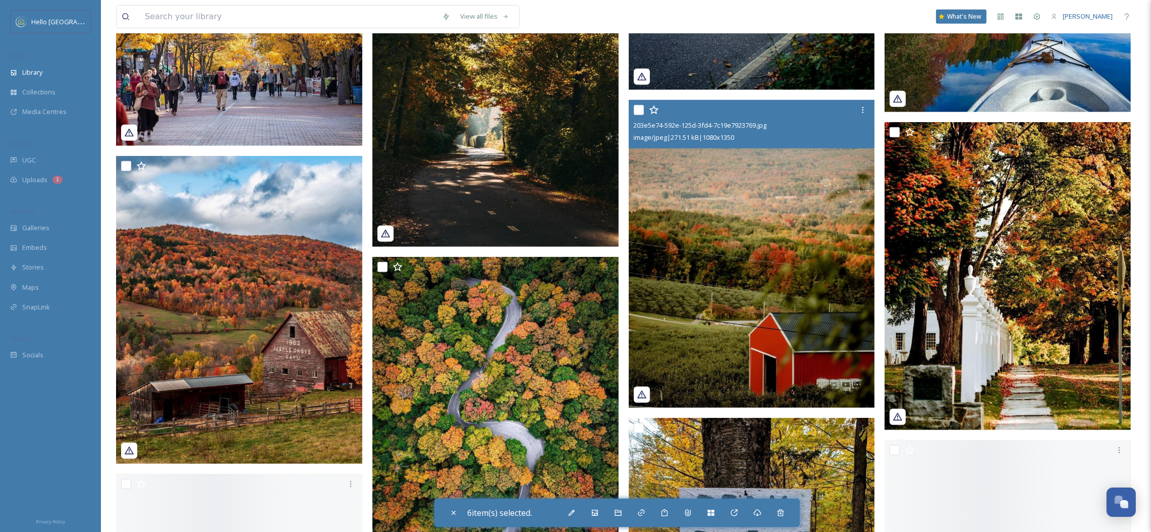
scroll to position [957, 0]
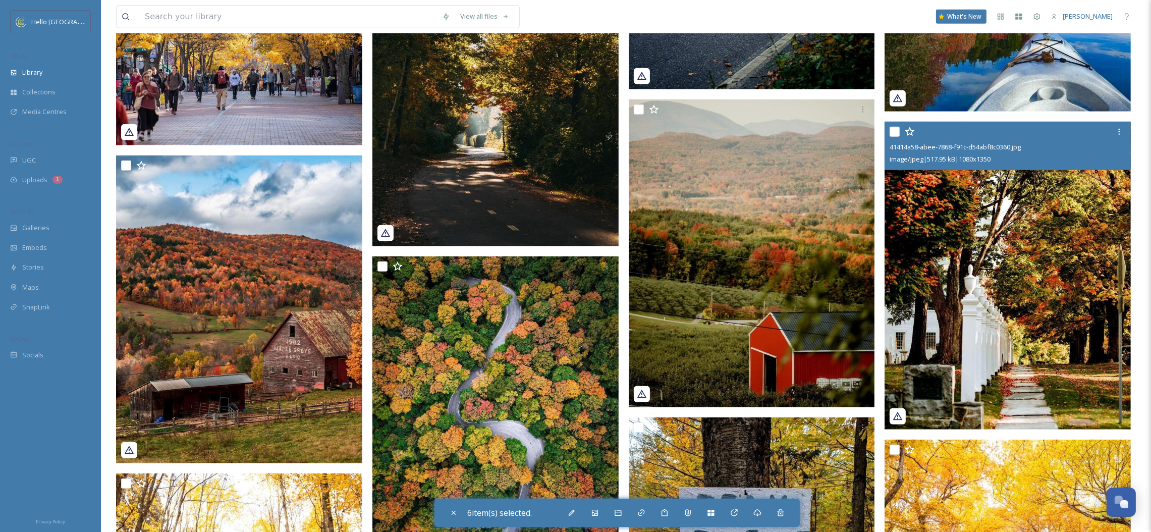
click at [898, 132] on input "checkbox" at bounding box center [895, 132] width 10 height 10
checkbox input "true"
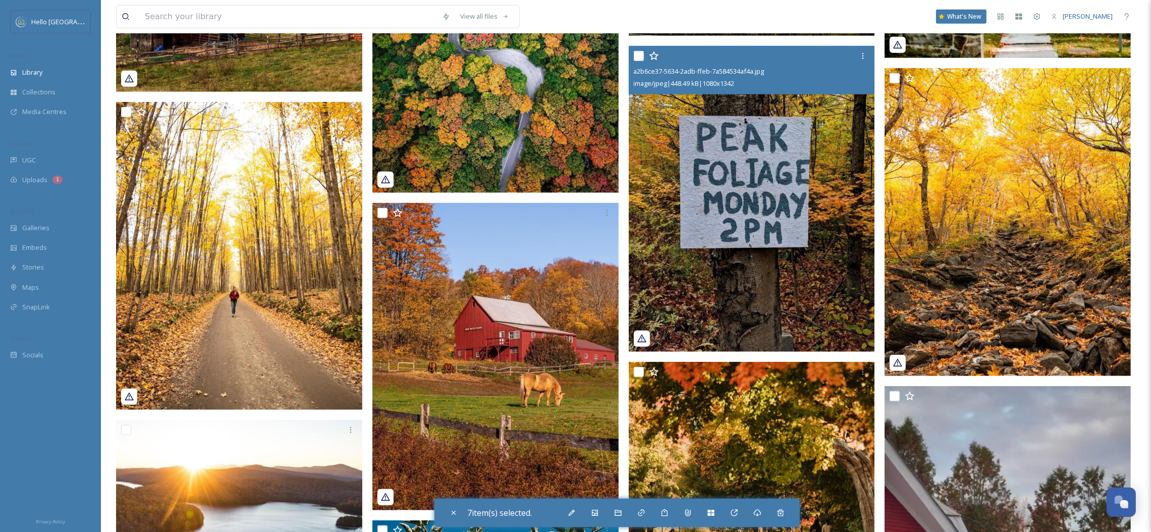
scroll to position [1154, 0]
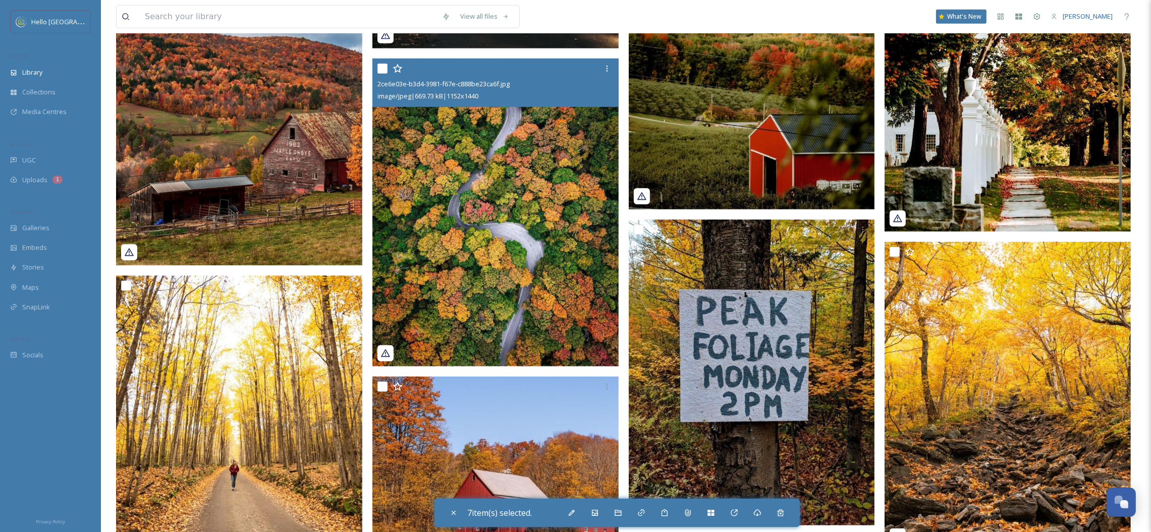
click at [383, 69] on input "checkbox" at bounding box center [383, 69] width 10 height 10
checkbox input "true"
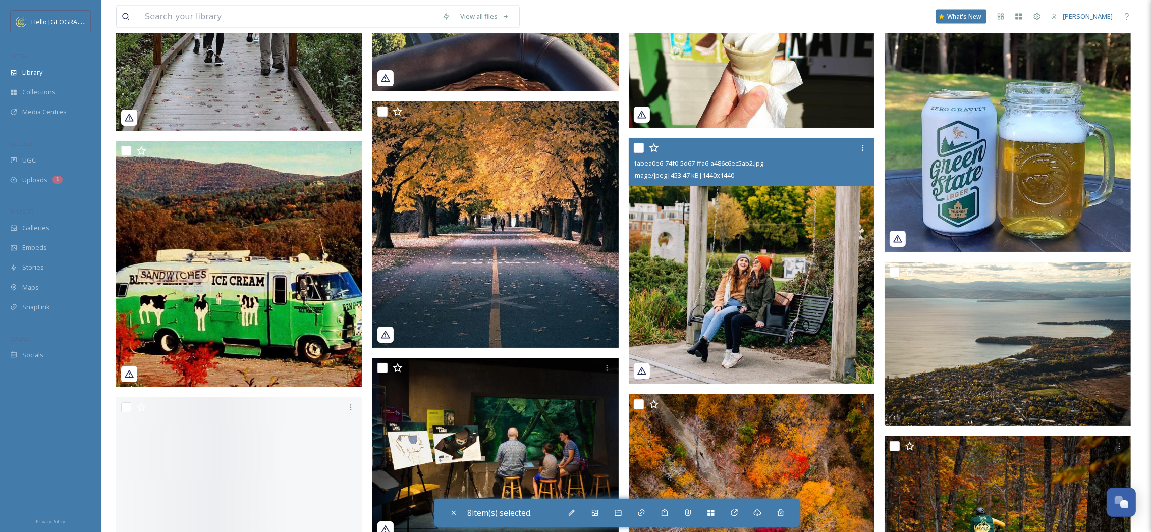
scroll to position [2640, 0]
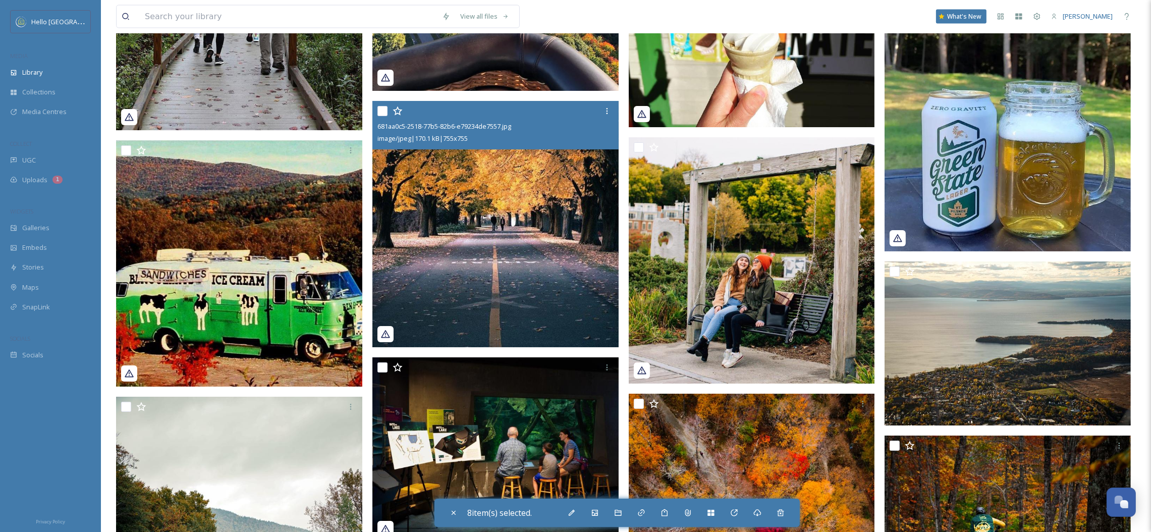
click at [380, 109] on input "checkbox" at bounding box center [383, 111] width 10 height 10
checkbox input "true"
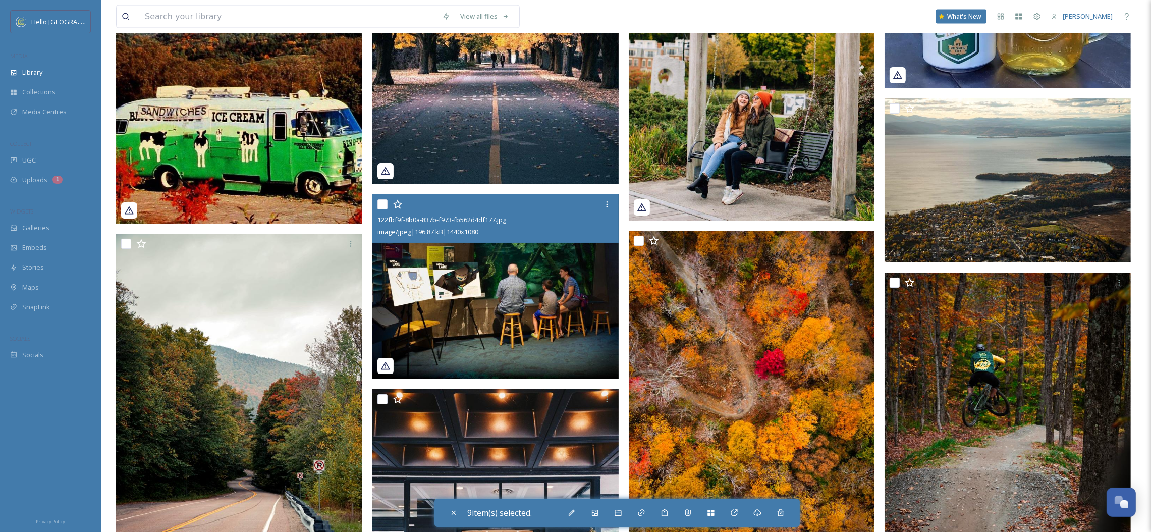
scroll to position [2804, 0]
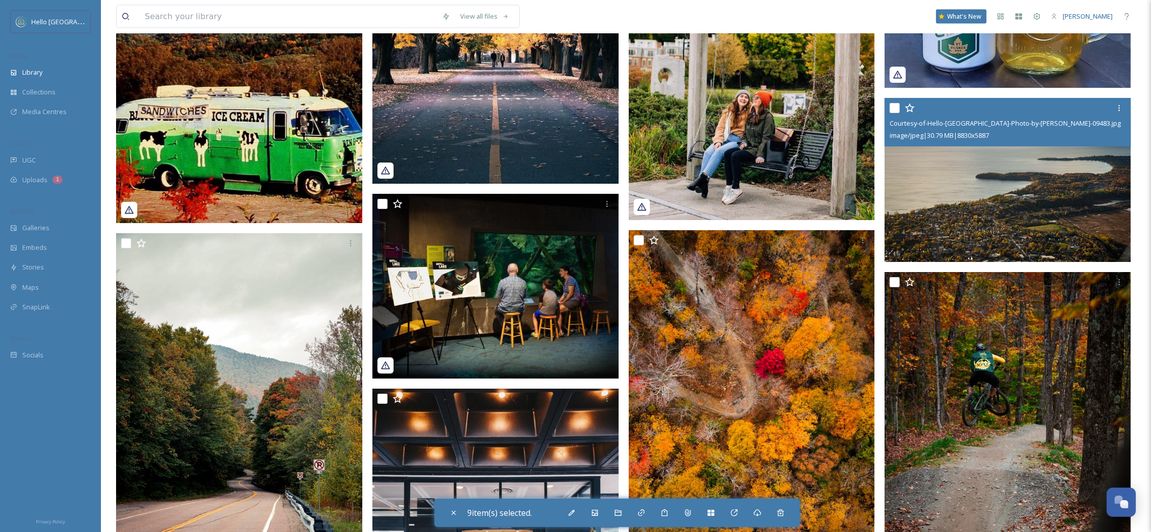
click at [892, 108] on input "checkbox" at bounding box center [895, 108] width 10 height 10
checkbox input "true"
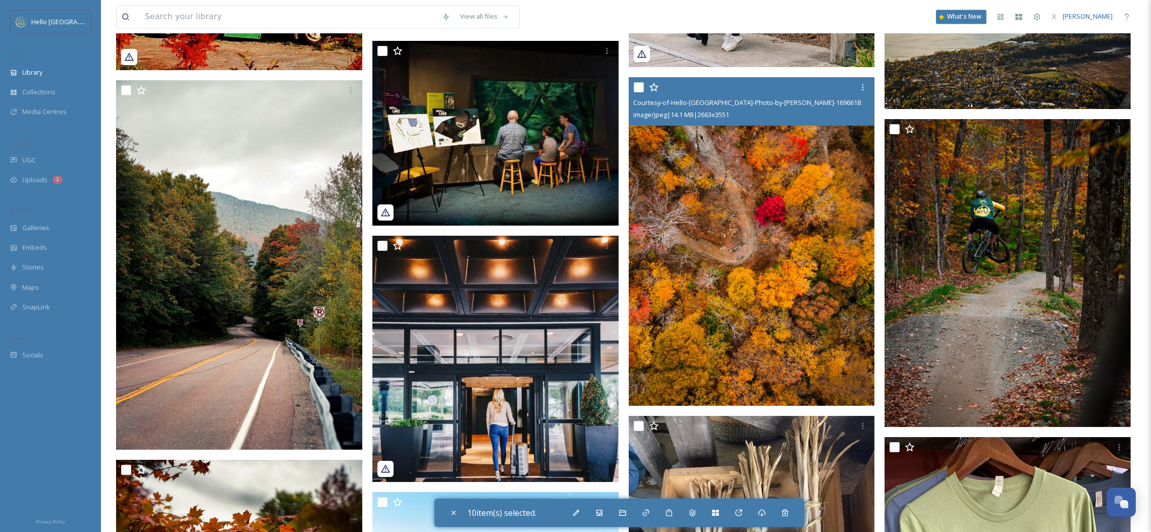
scroll to position [2958, 0]
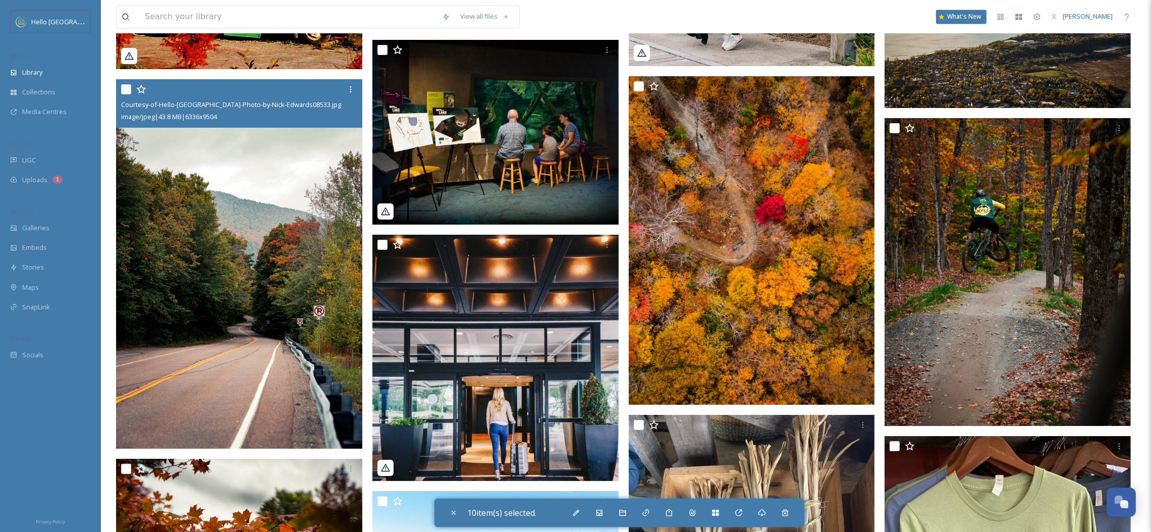
click at [125, 90] on input "checkbox" at bounding box center [126, 89] width 10 height 10
checkbox input "true"
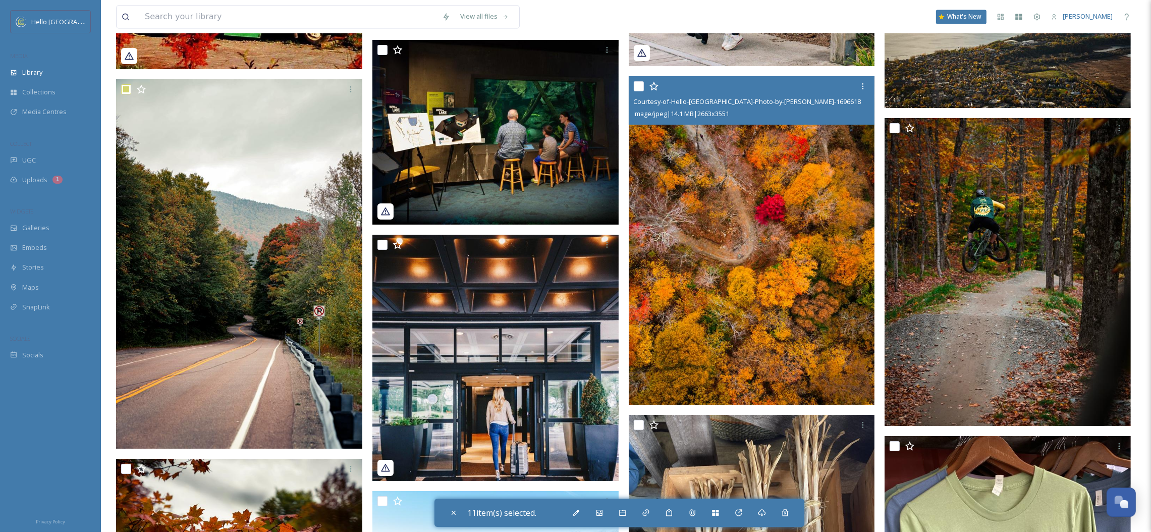
click at [637, 84] on input "checkbox" at bounding box center [639, 86] width 10 height 10
checkbox input "true"
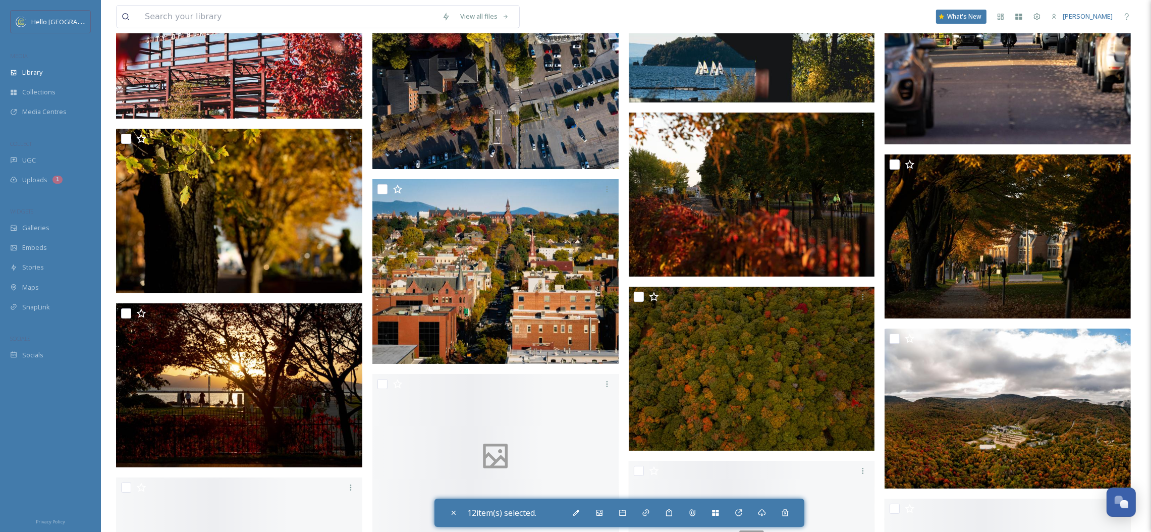
scroll to position [6005, 0]
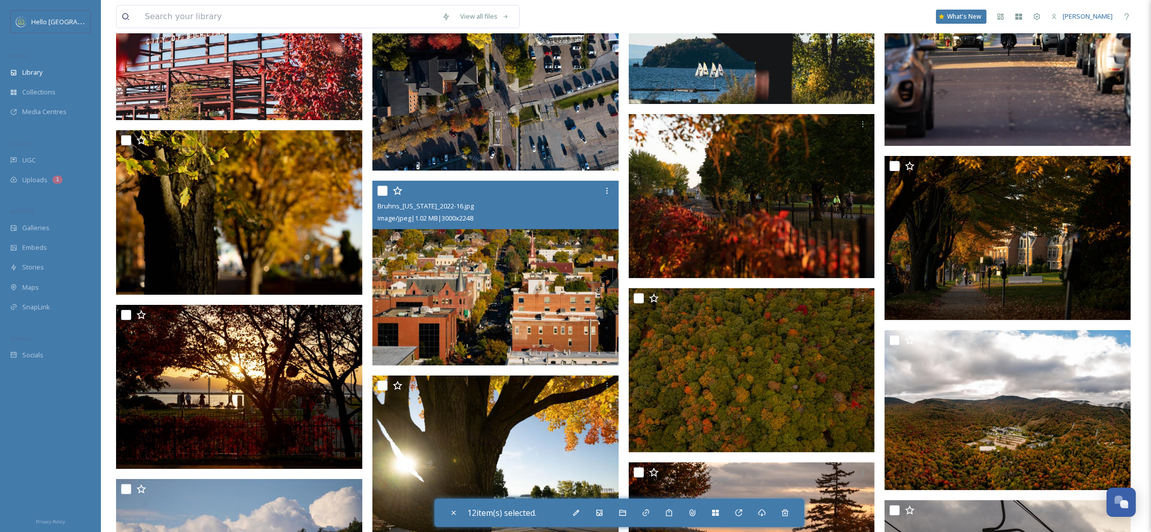
click at [380, 190] on input "checkbox" at bounding box center [383, 191] width 10 height 10
checkbox input "true"
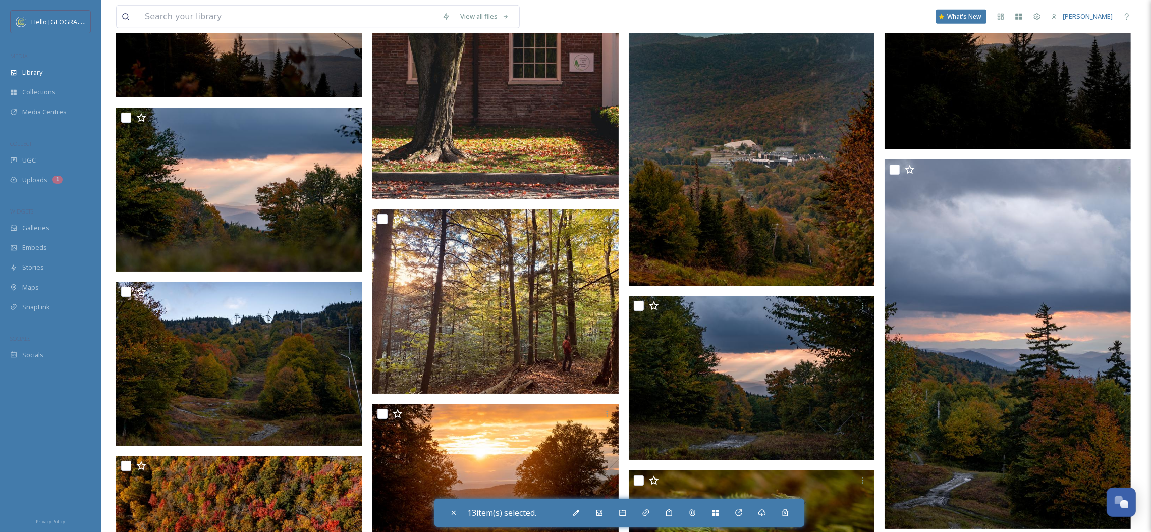
scroll to position [6998, 0]
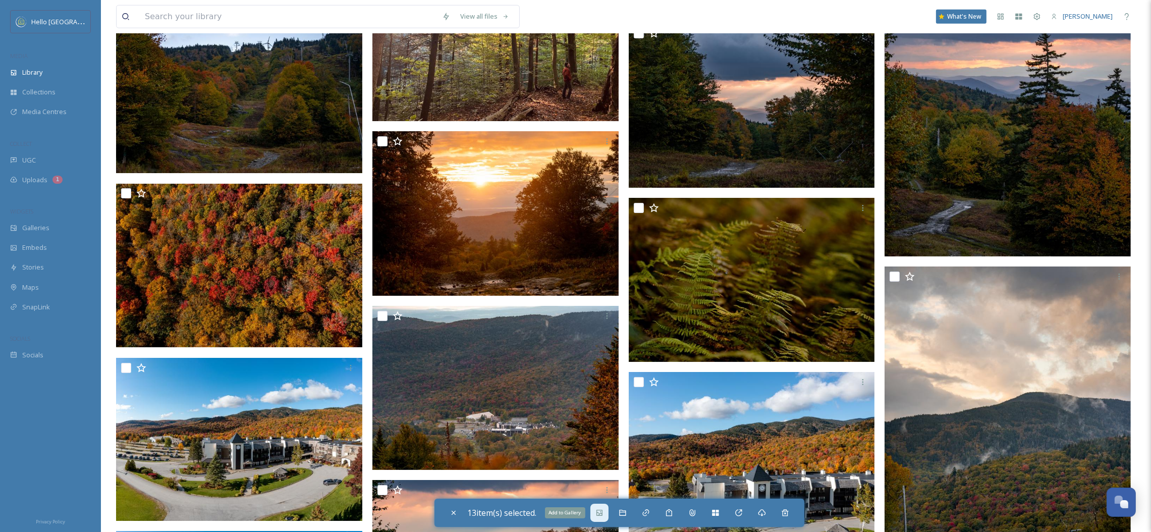
click at [594, 516] on div "Add to Gallery" at bounding box center [600, 513] width 18 height 18
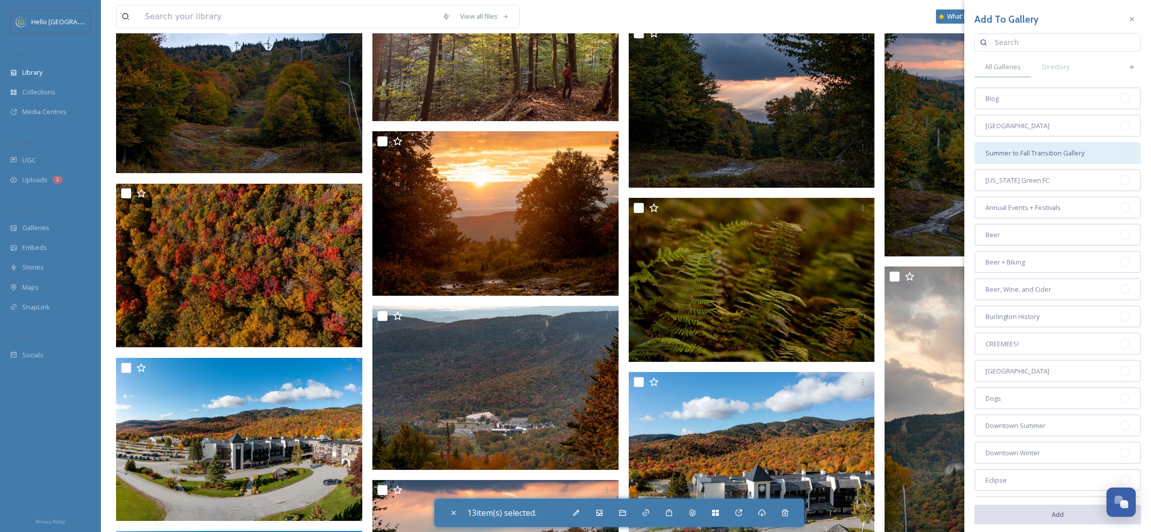
click at [1120, 153] on div at bounding box center [1125, 153] width 10 height 10
click at [1028, 515] on button "Add" at bounding box center [1058, 514] width 167 height 21
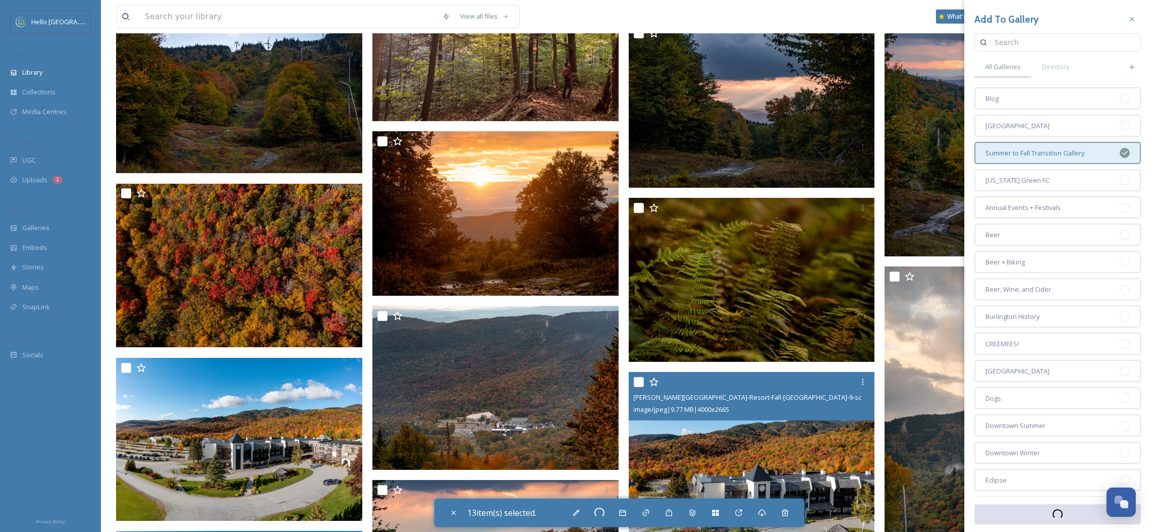
checkbox input "false"
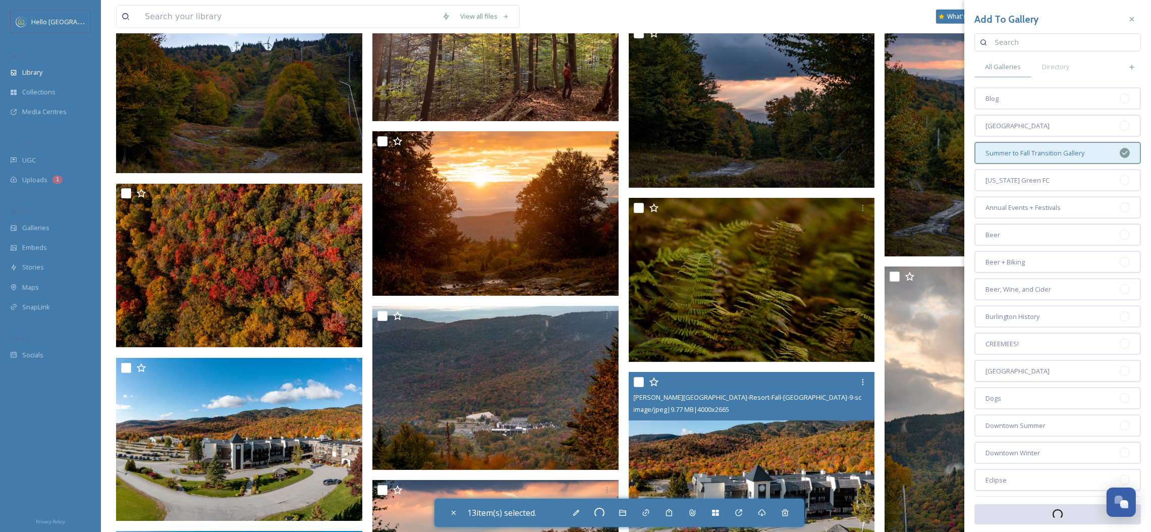
checkbox input "false"
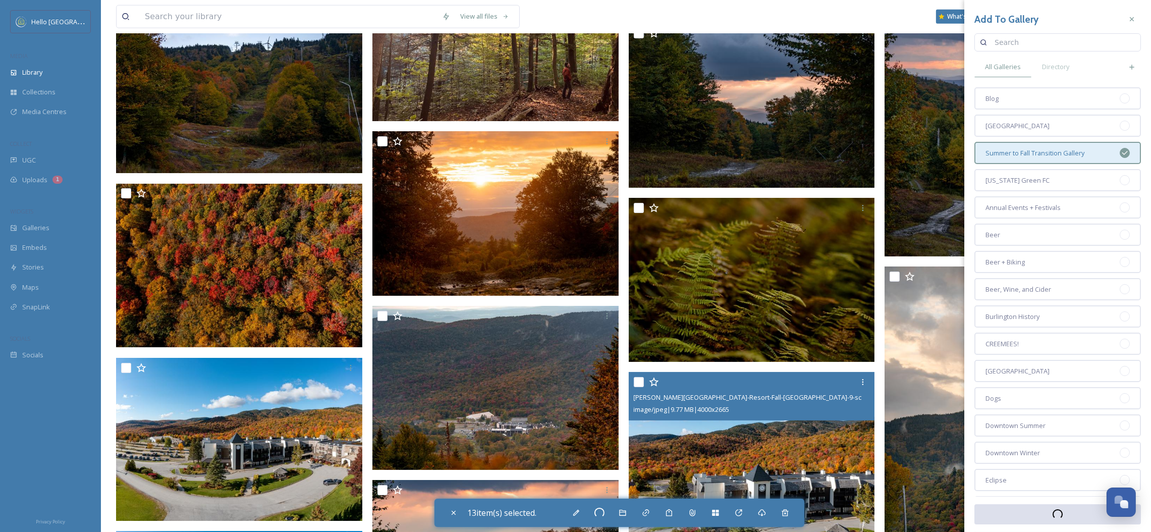
checkbox input "false"
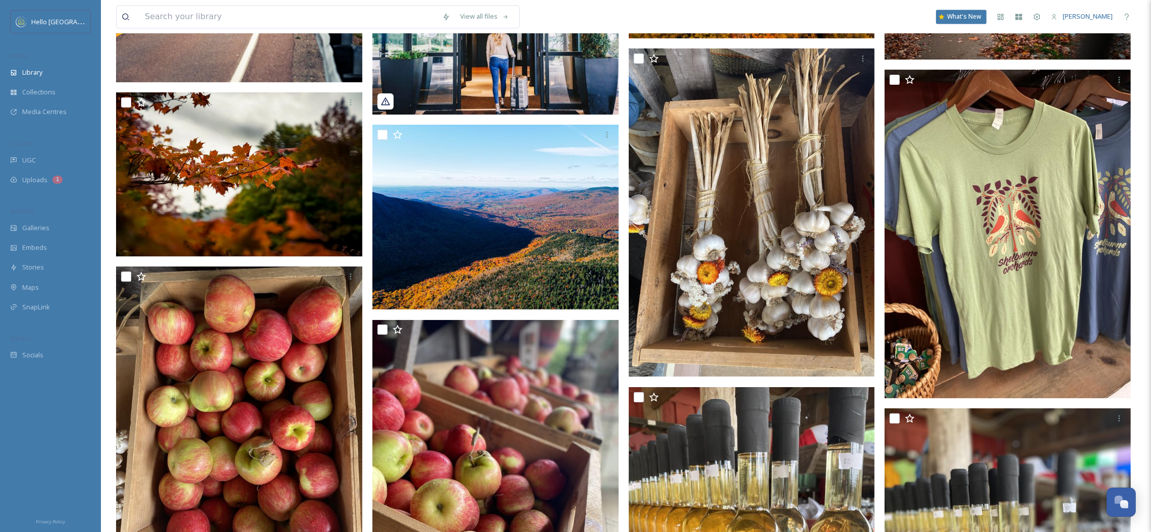
scroll to position [2952, 0]
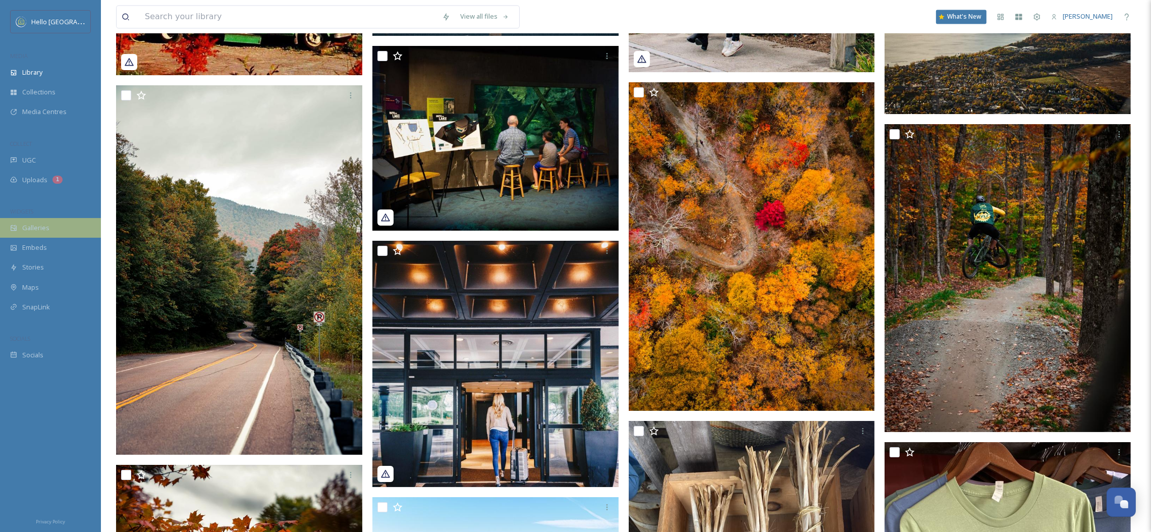
click at [51, 232] on div "Galleries" at bounding box center [50, 228] width 101 height 20
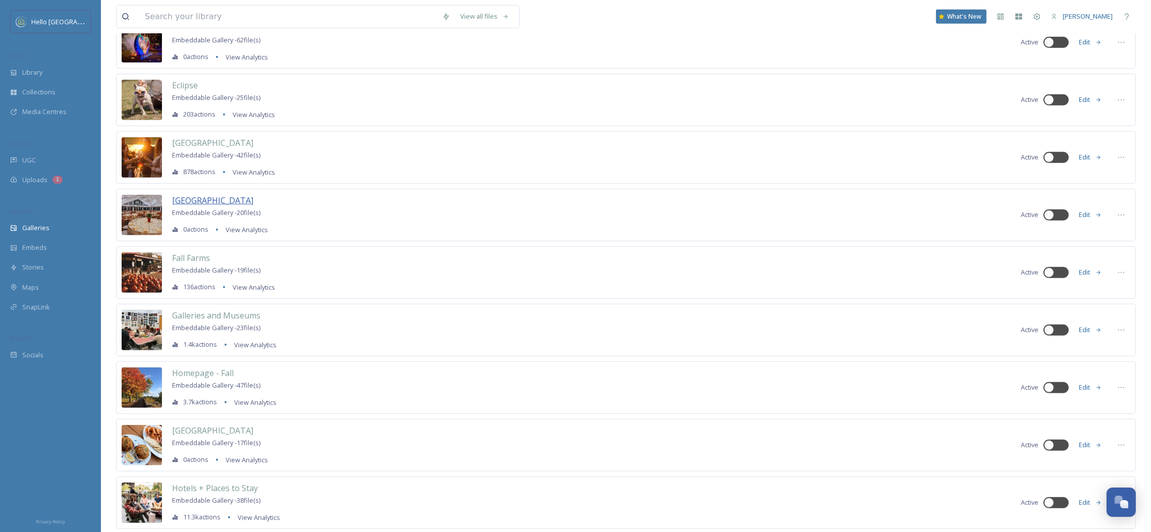
scroll to position [896, 0]
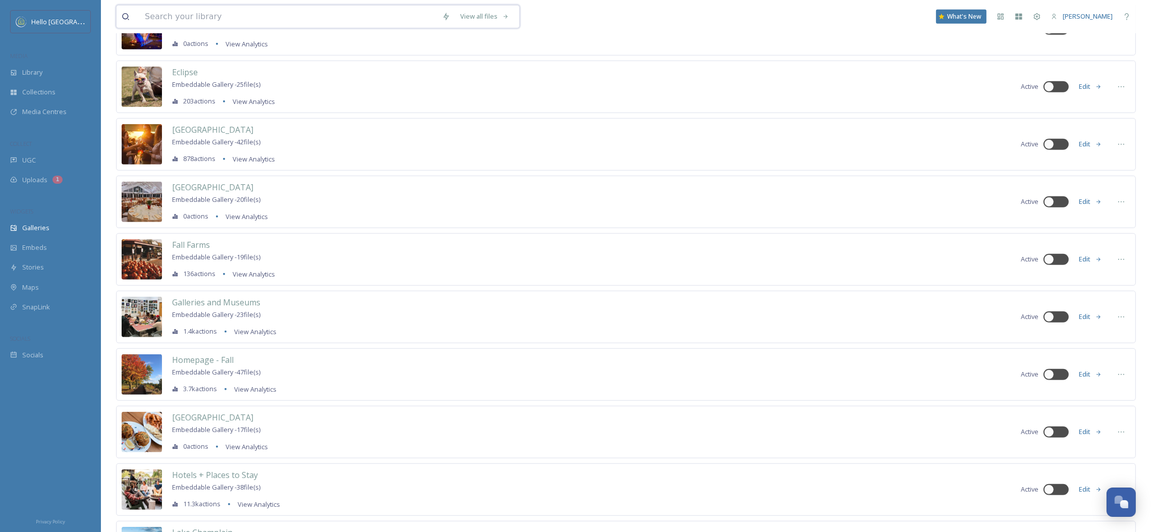
click at [347, 9] on input at bounding box center [288, 17] width 297 height 22
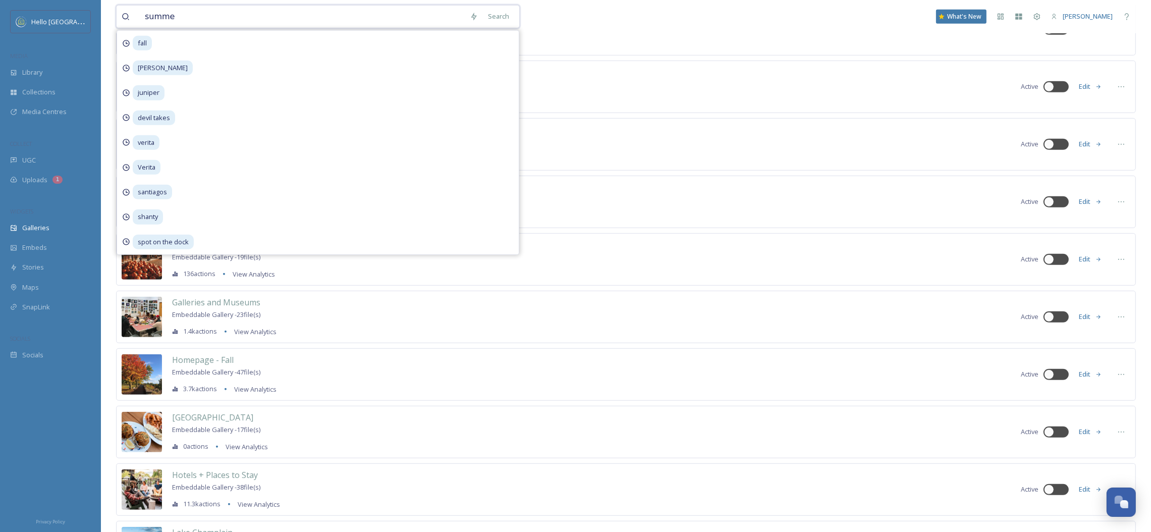
type input "summer"
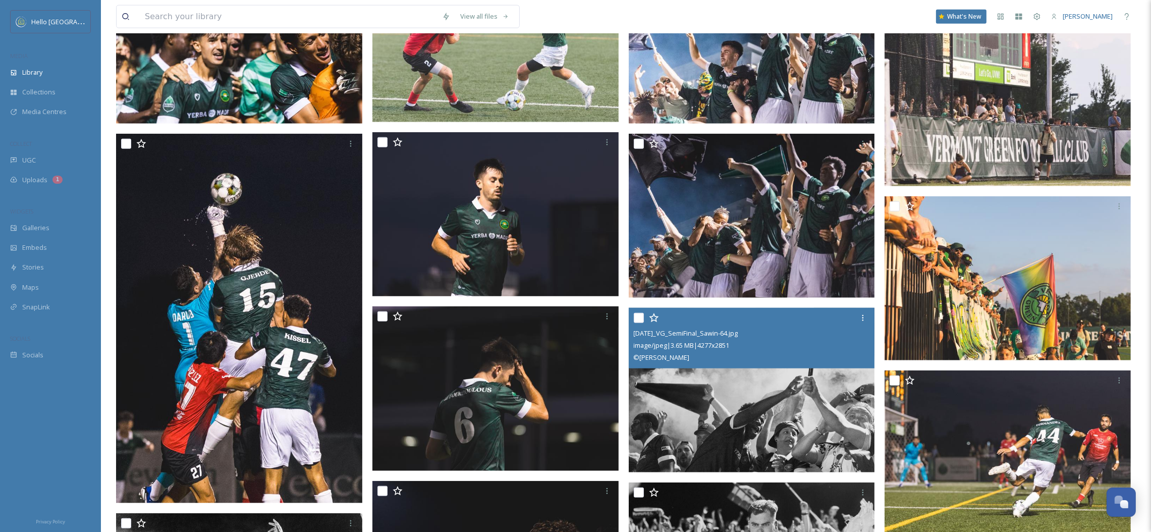
scroll to position [1664, 0]
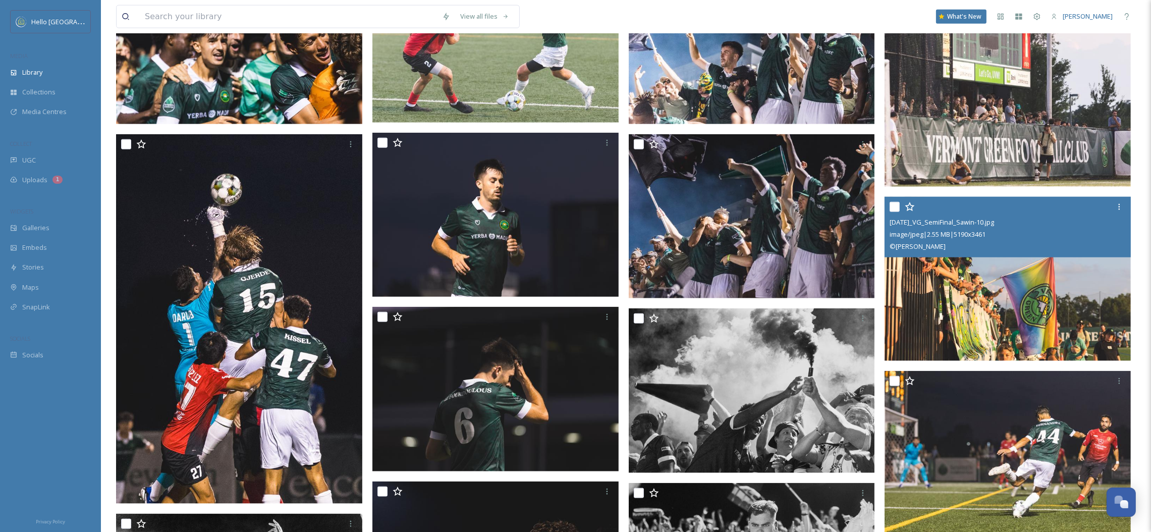
click at [895, 206] on input "checkbox" at bounding box center [895, 207] width 10 height 10
checkbox input "true"
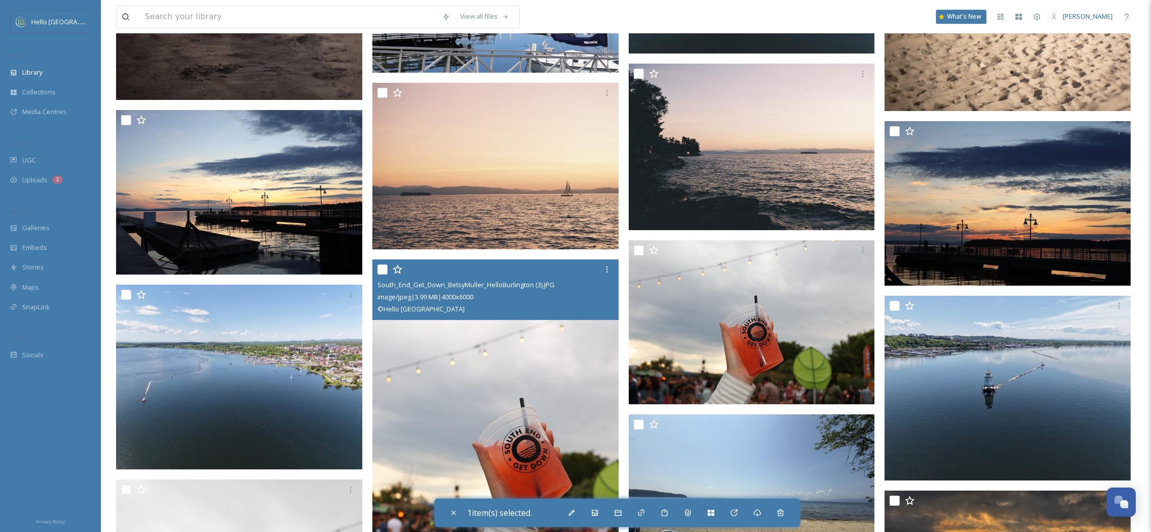
scroll to position [4121, 0]
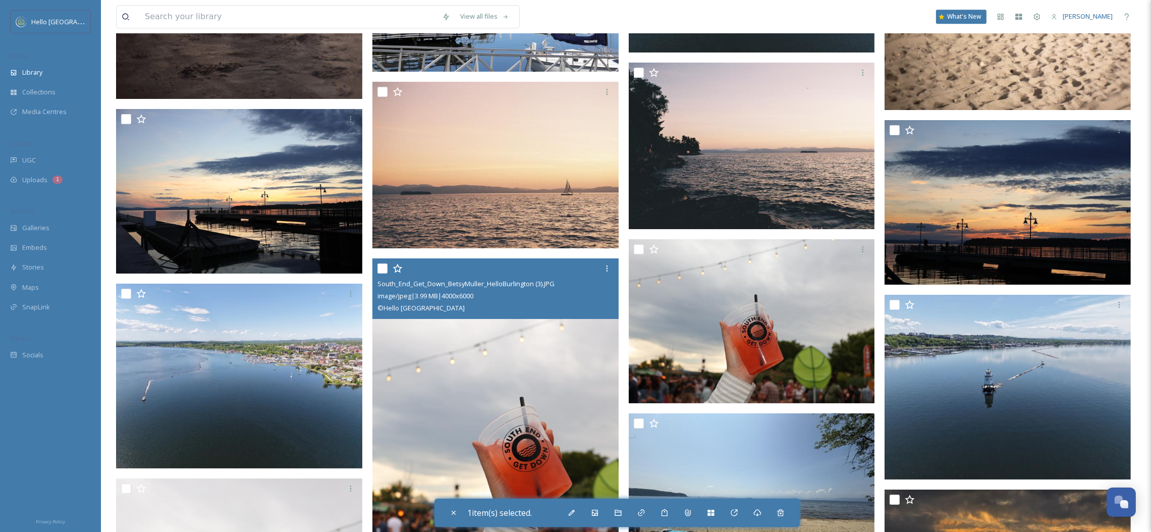
click at [378, 271] on input "checkbox" at bounding box center [383, 269] width 10 height 10
checkbox input "true"
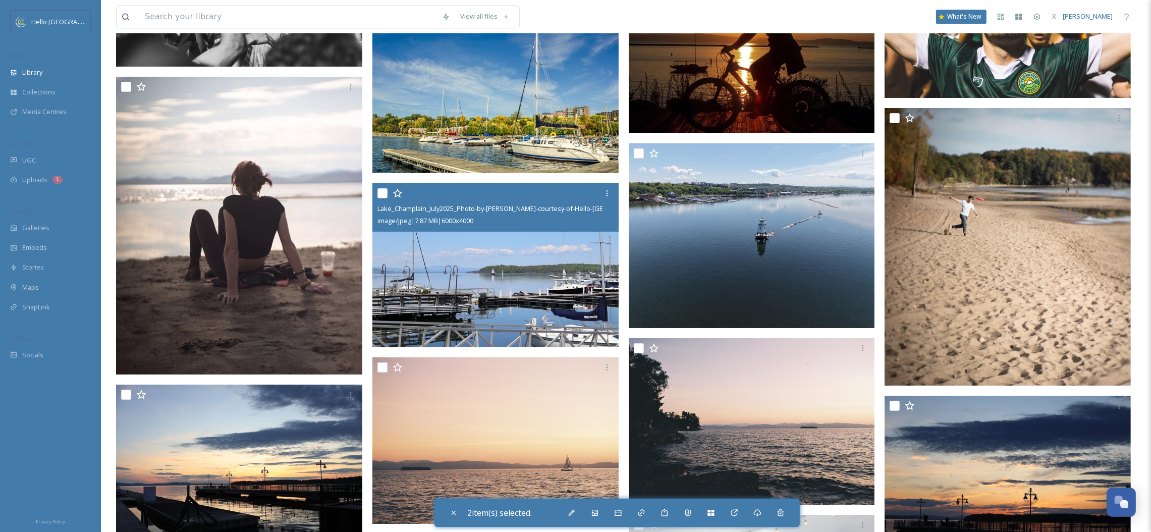
scroll to position [3725, 0]
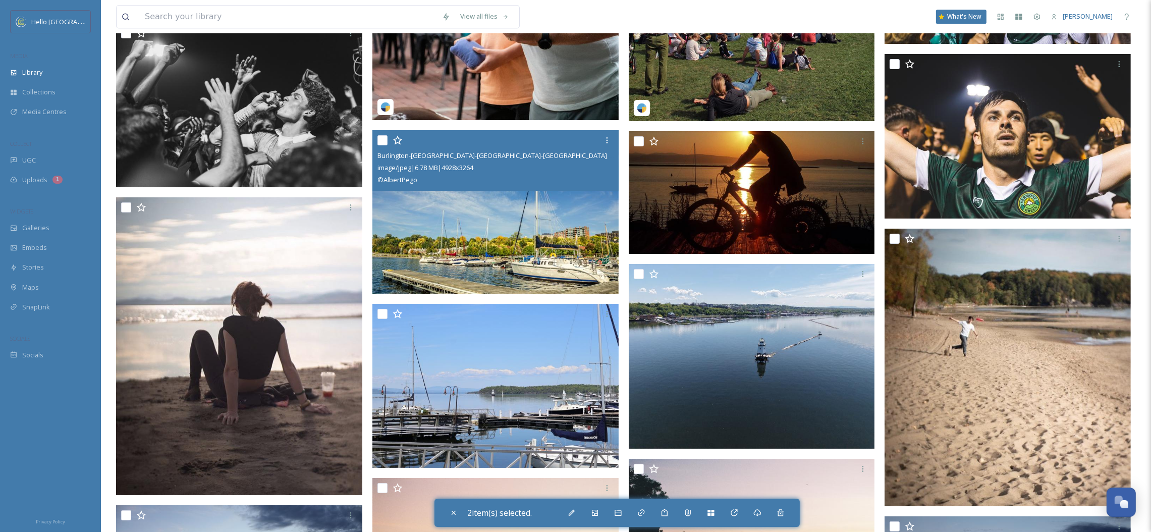
click at [381, 141] on input "checkbox" at bounding box center [383, 140] width 10 height 10
checkbox input "true"
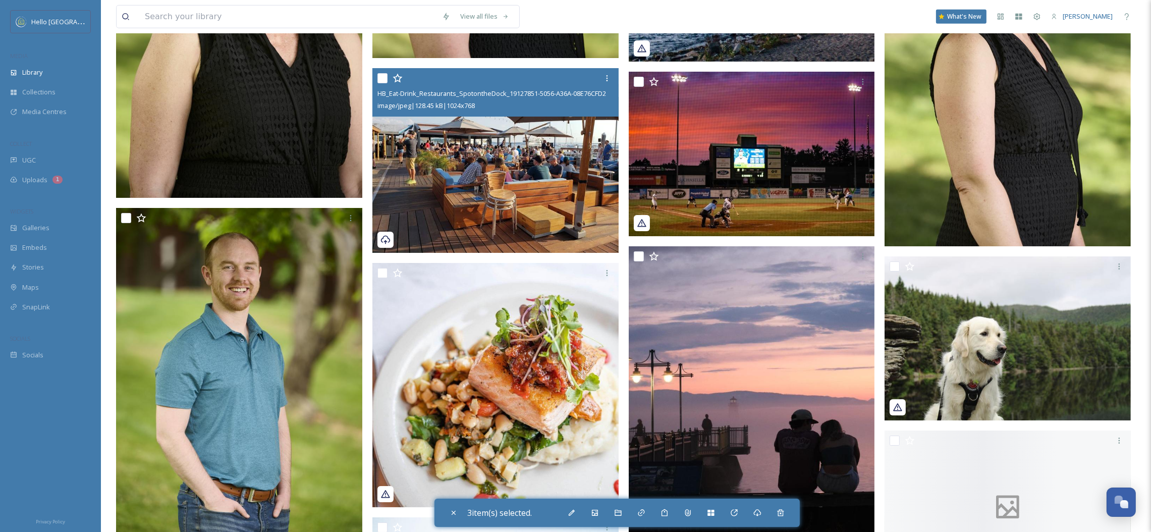
scroll to position [6590, 0]
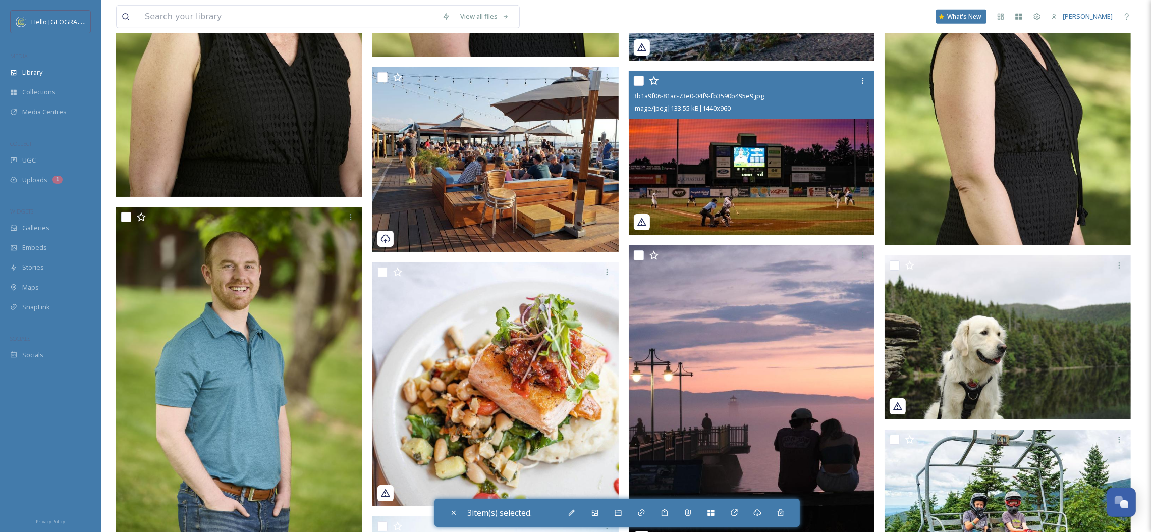
click at [636, 81] on input "checkbox" at bounding box center [639, 81] width 10 height 10
checkbox input "true"
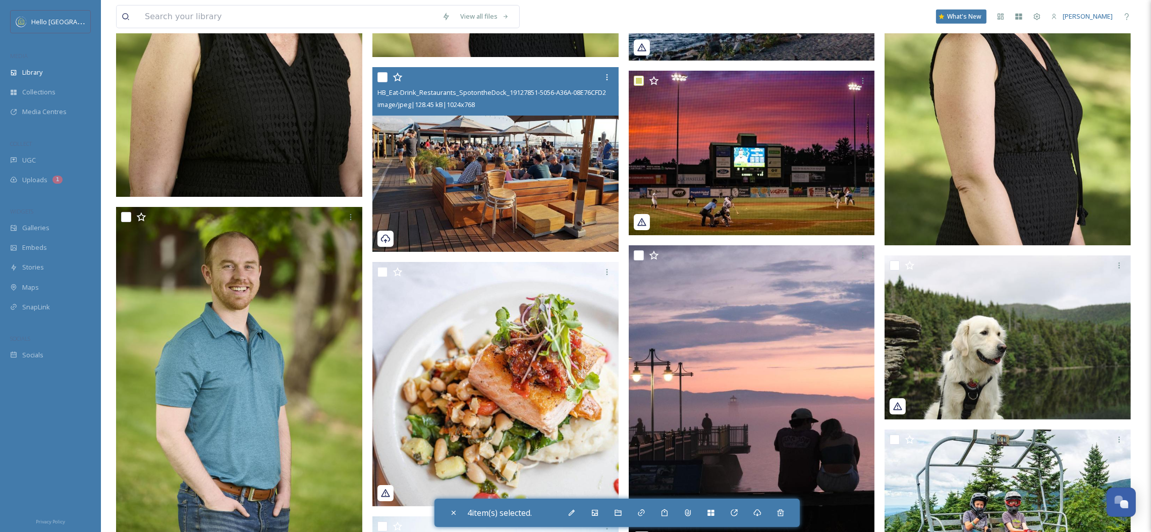
click at [385, 78] on input "checkbox" at bounding box center [383, 77] width 10 height 10
checkbox input "true"
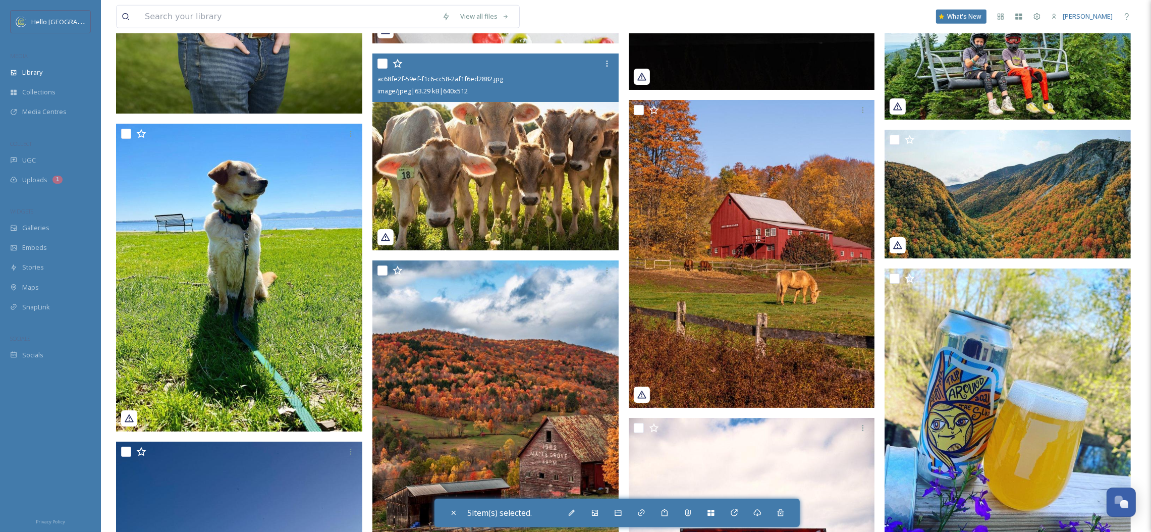
scroll to position [7053, 0]
click at [378, 64] on input "checkbox" at bounding box center [383, 63] width 10 height 10
checkbox input "true"
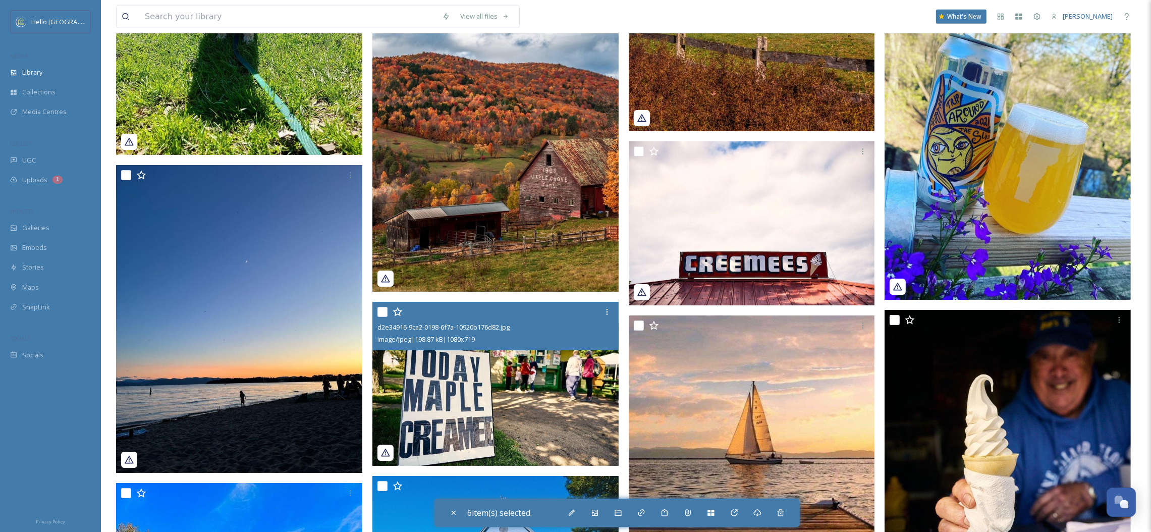
scroll to position [7331, 0]
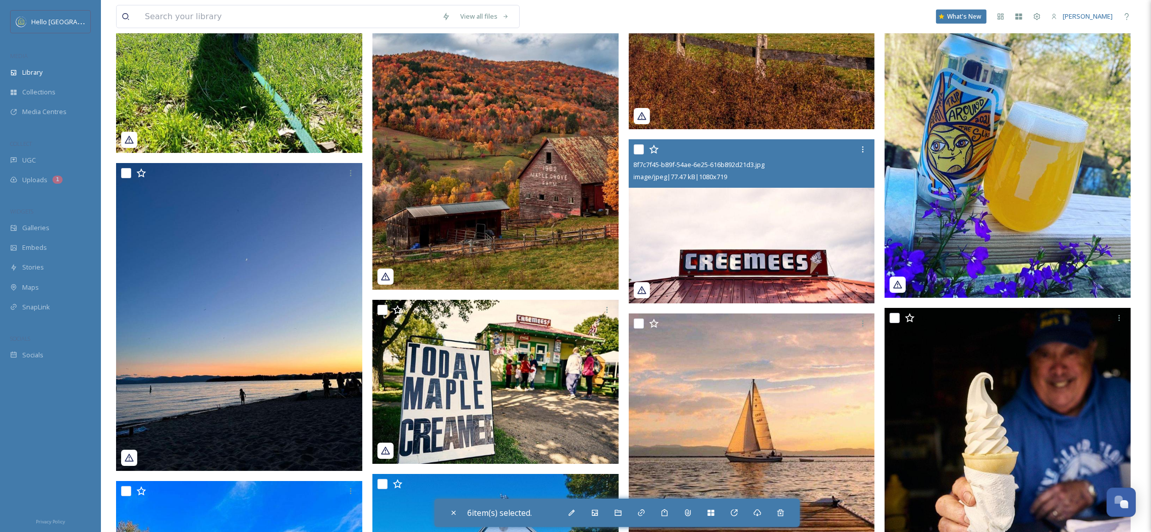
click at [635, 145] on input "checkbox" at bounding box center [639, 149] width 10 height 10
checkbox input "true"
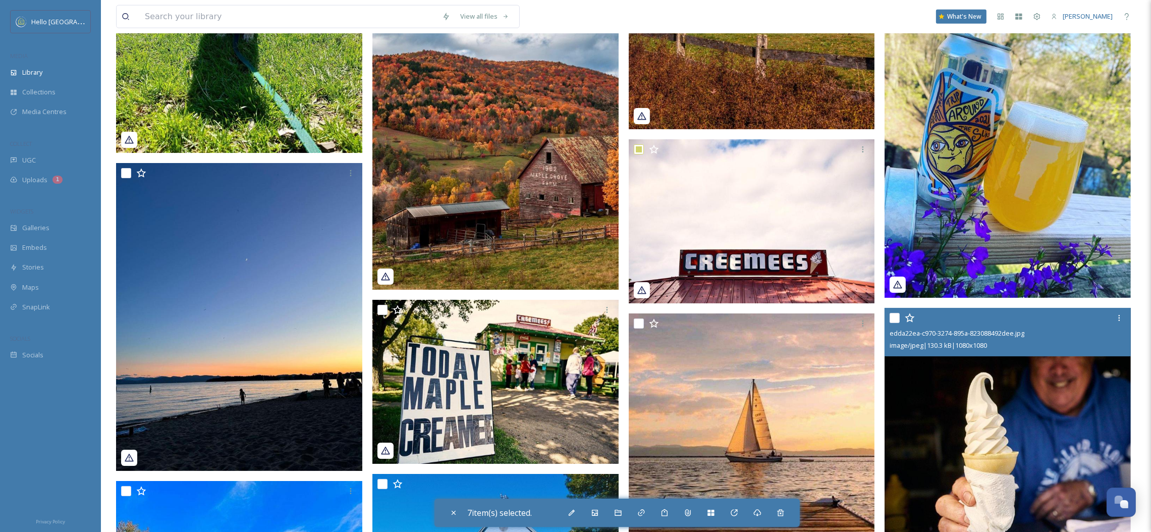
click at [895, 316] on input "checkbox" at bounding box center [895, 318] width 10 height 10
checkbox input "true"
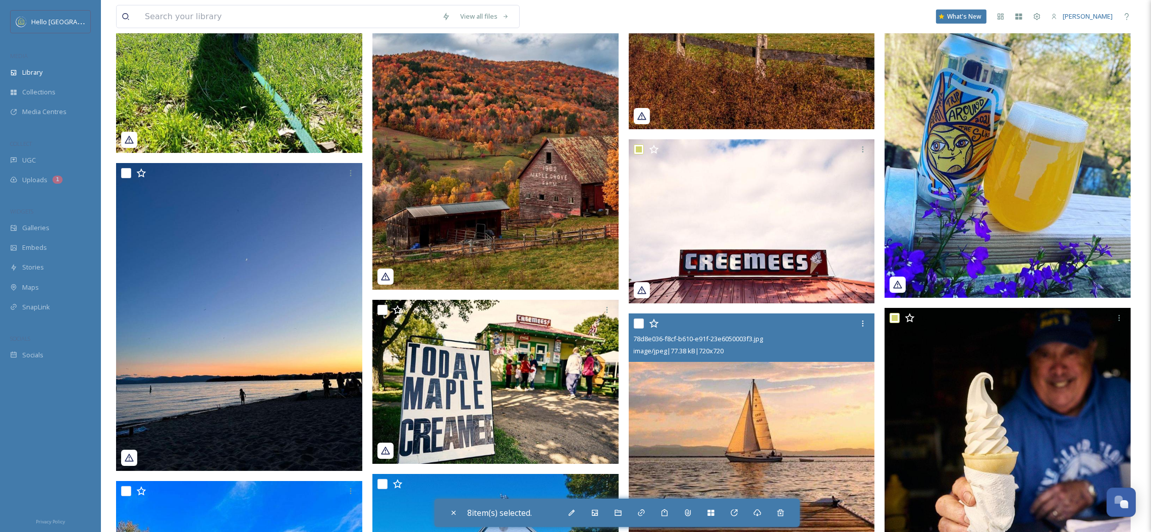
click at [637, 326] on input "checkbox" at bounding box center [639, 324] width 10 height 10
checkbox input "true"
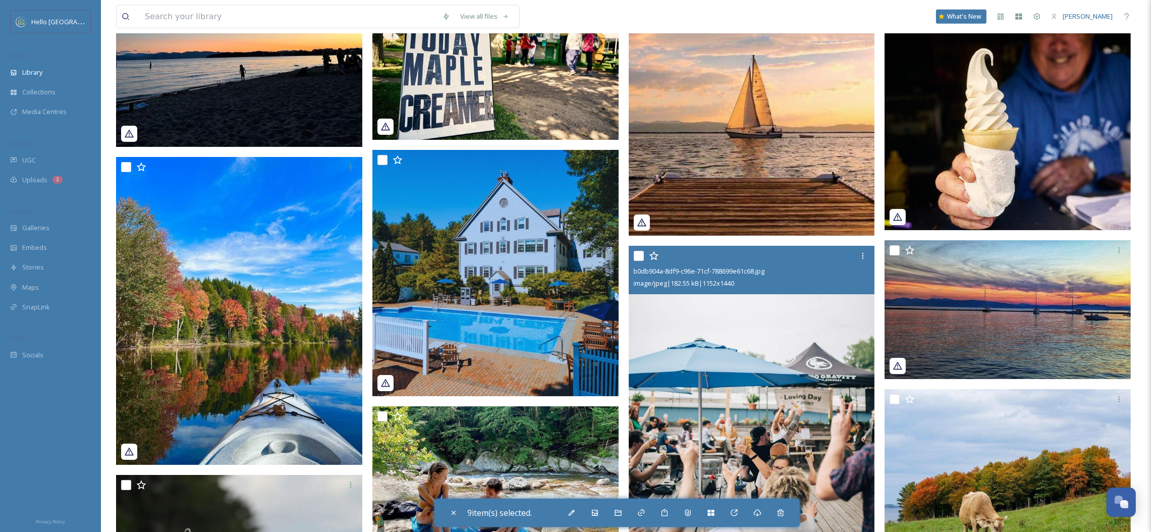
scroll to position [7452, 0]
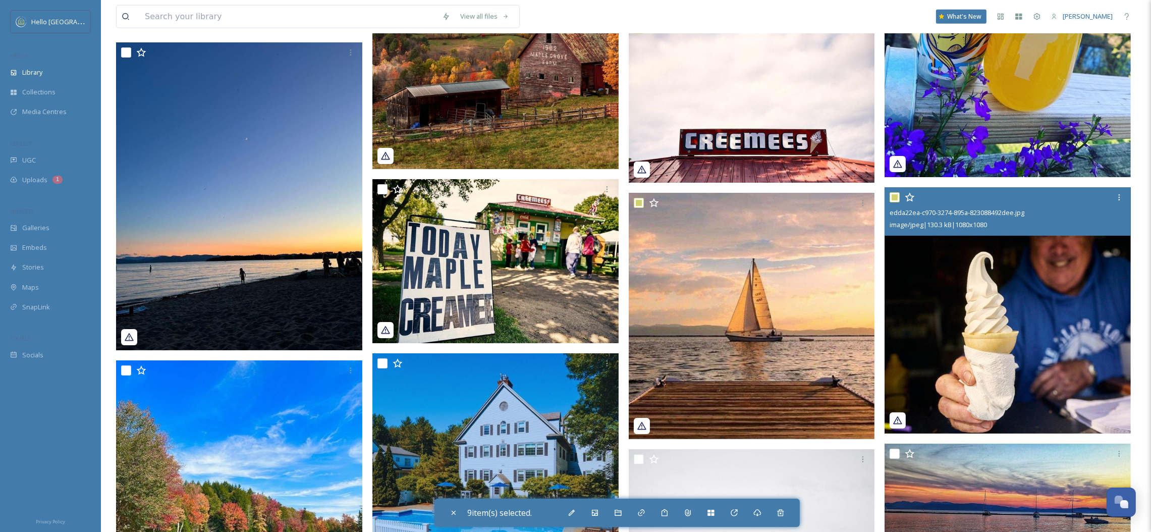
click at [892, 194] on input "checkbox" at bounding box center [895, 197] width 10 height 10
checkbox input "false"
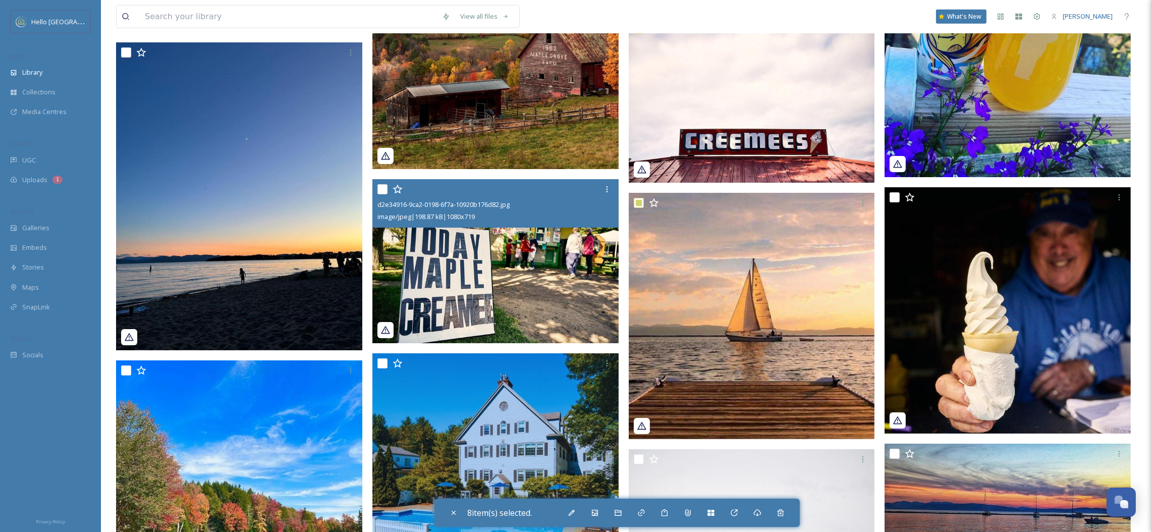
scroll to position [7673, 0]
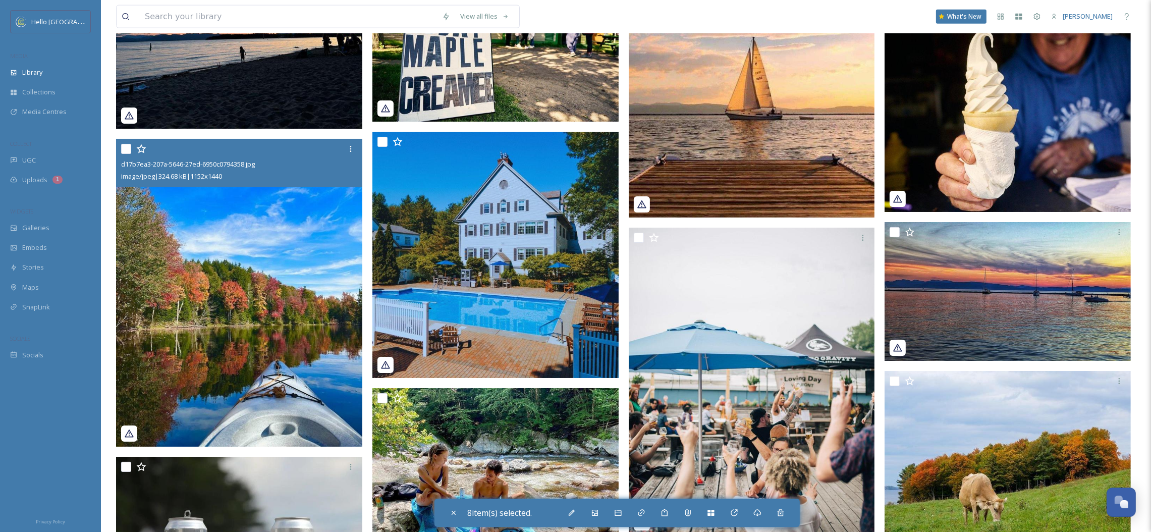
click at [125, 148] on input "checkbox" at bounding box center [126, 149] width 10 height 10
checkbox input "true"
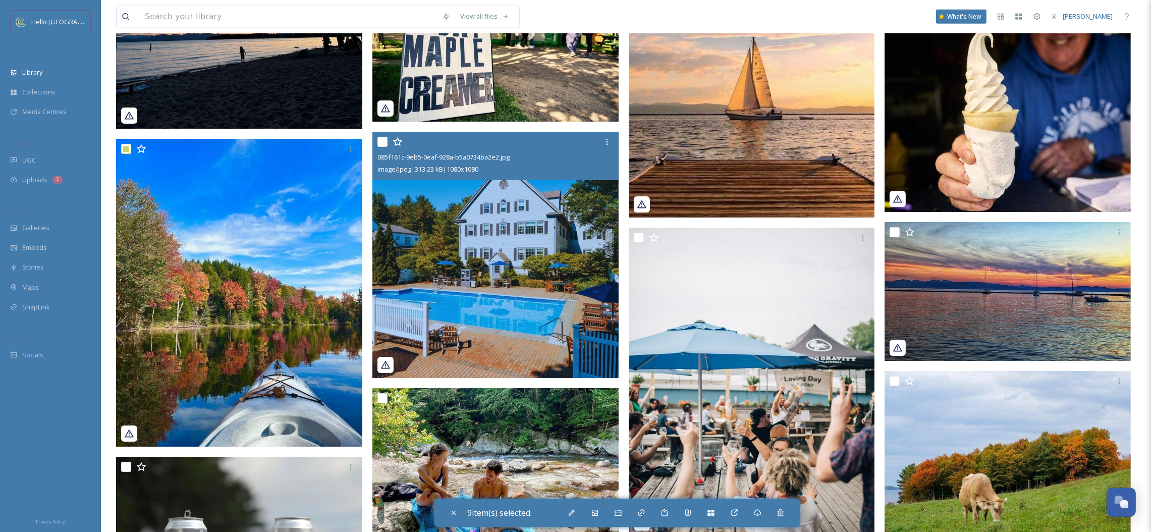
click at [376, 141] on div "085f161c-9eb5-0eaf-928a-b5a0734ba2e2.jpg image/jpeg | 313.23 kB | 1080 x 1080" at bounding box center [496, 156] width 246 height 48
click at [383, 143] on input "checkbox" at bounding box center [383, 142] width 10 height 10
checkbox input "true"
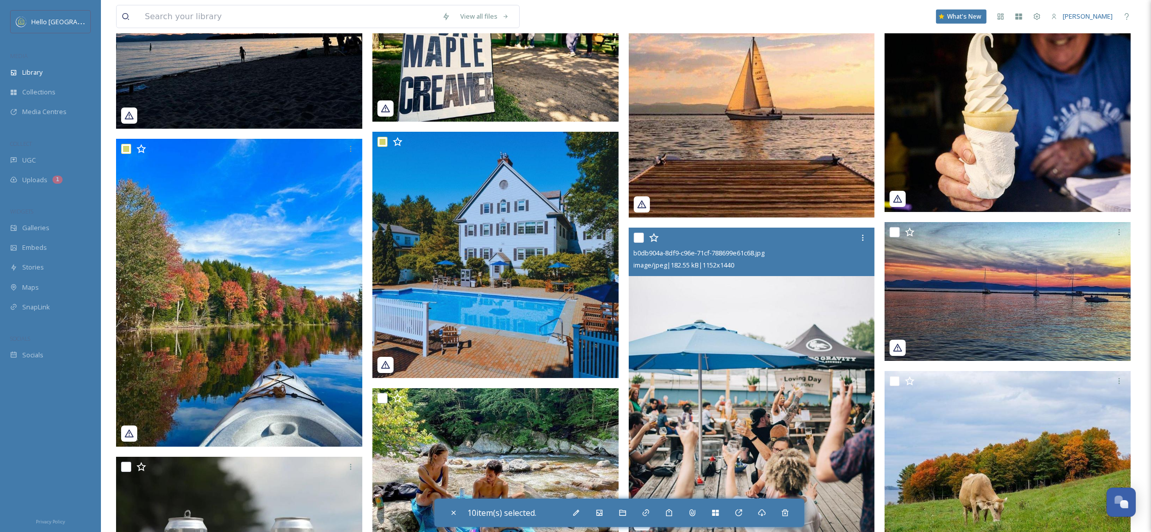
scroll to position [7814, 0]
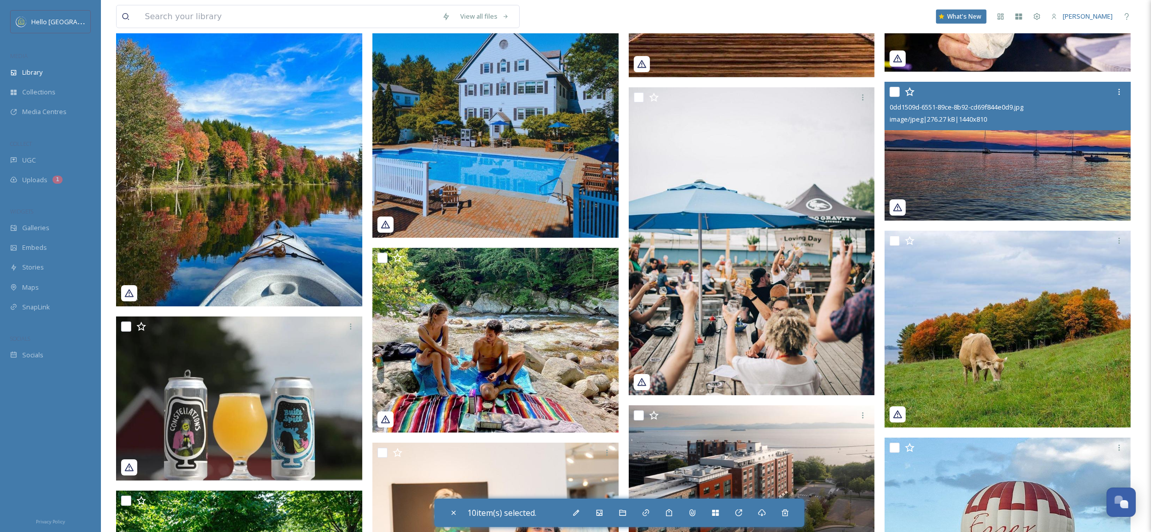
click at [898, 84] on div at bounding box center [1009, 92] width 239 height 18
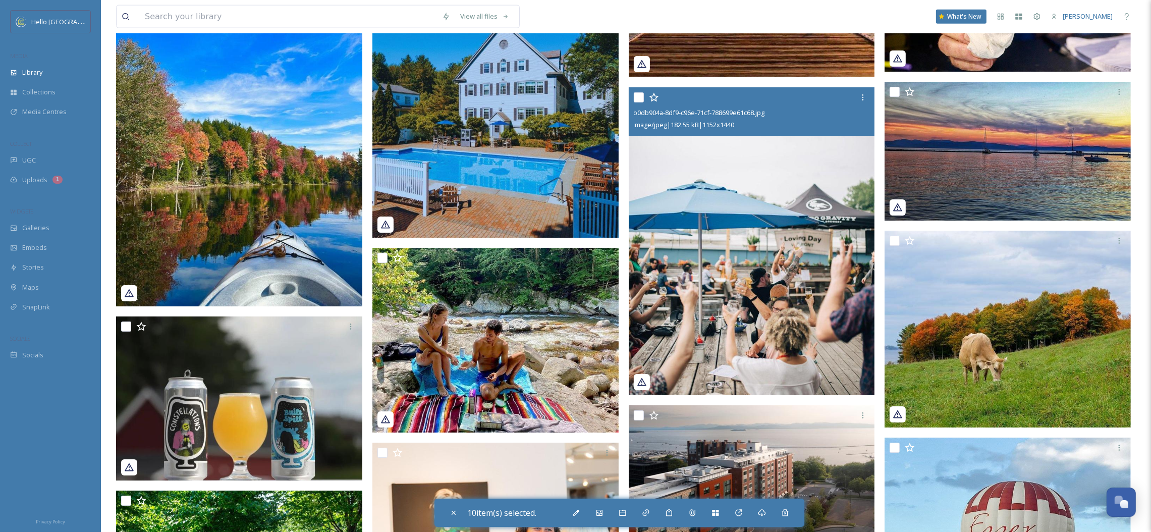
click at [638, 100] on input "checkbox" at bounding box center [639, 97] width 10 height 10
checkbox input "true"
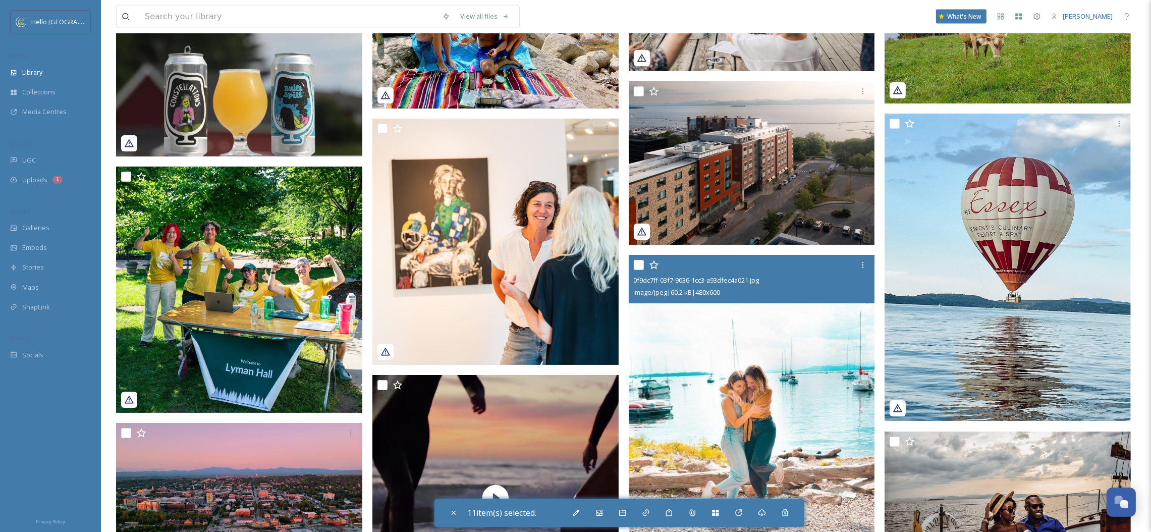
scroll to position [8139, 0]
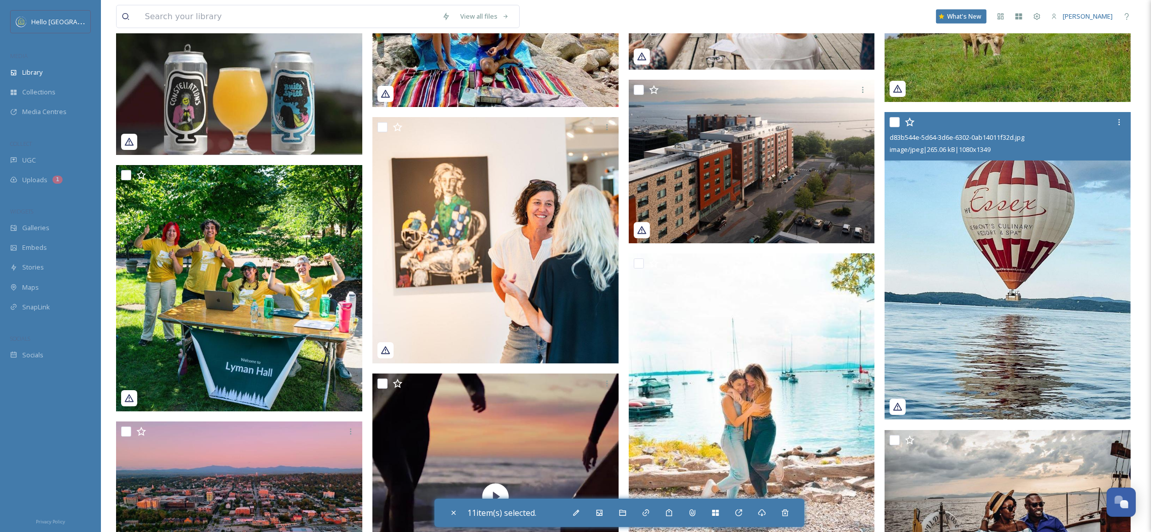
click at [896, 120] on input "checkbox" at bounding box center [895, 122] width 10 height 10
checkbox input "true"
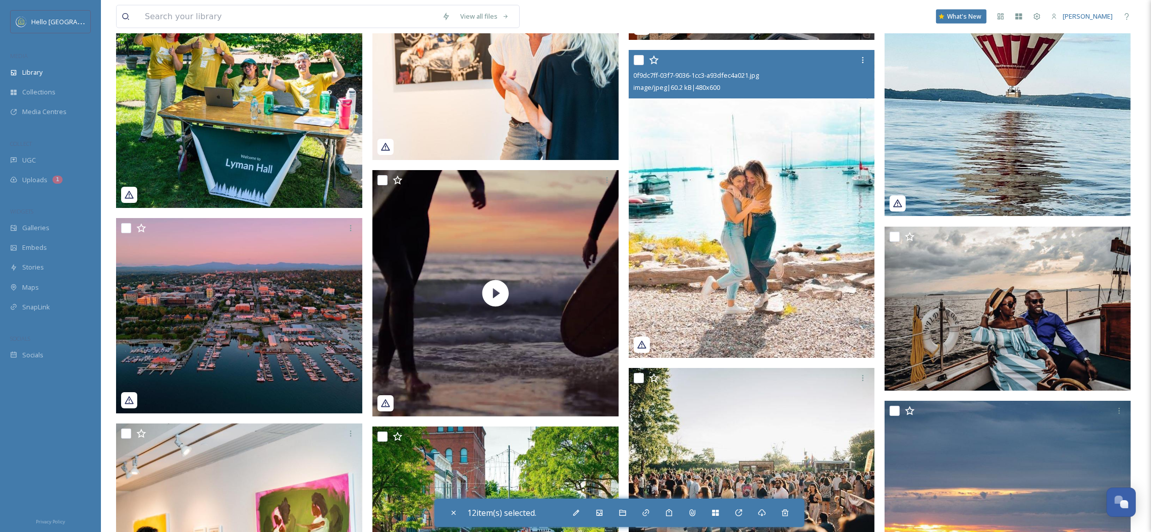
scroll to position [8342, 0]
click at [640, 60] on input "checkbox" at bounding box center [639, 61] width 10 height 10
checkbox input "true"
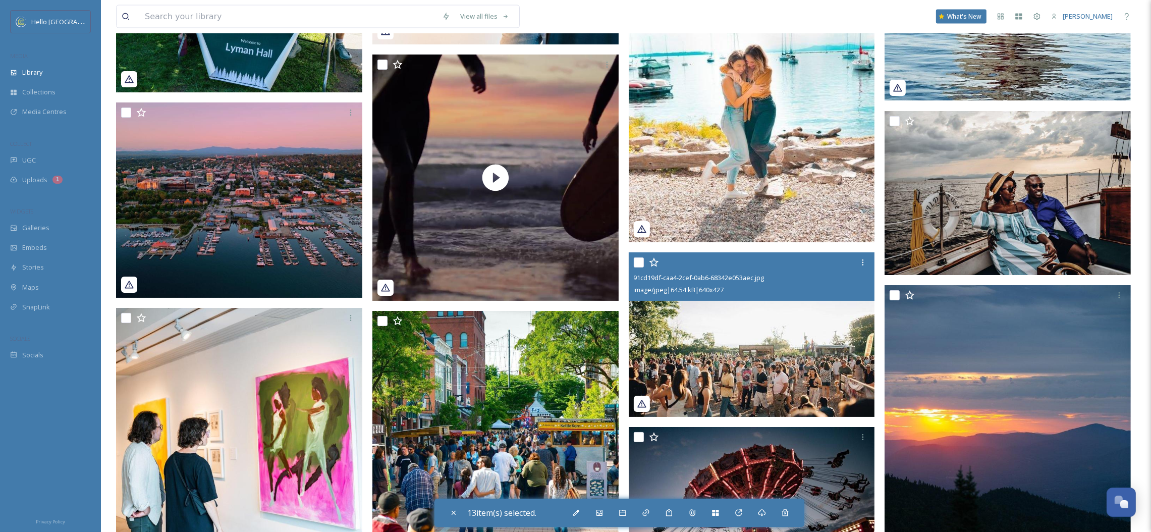
scroll to position [8515, 0]
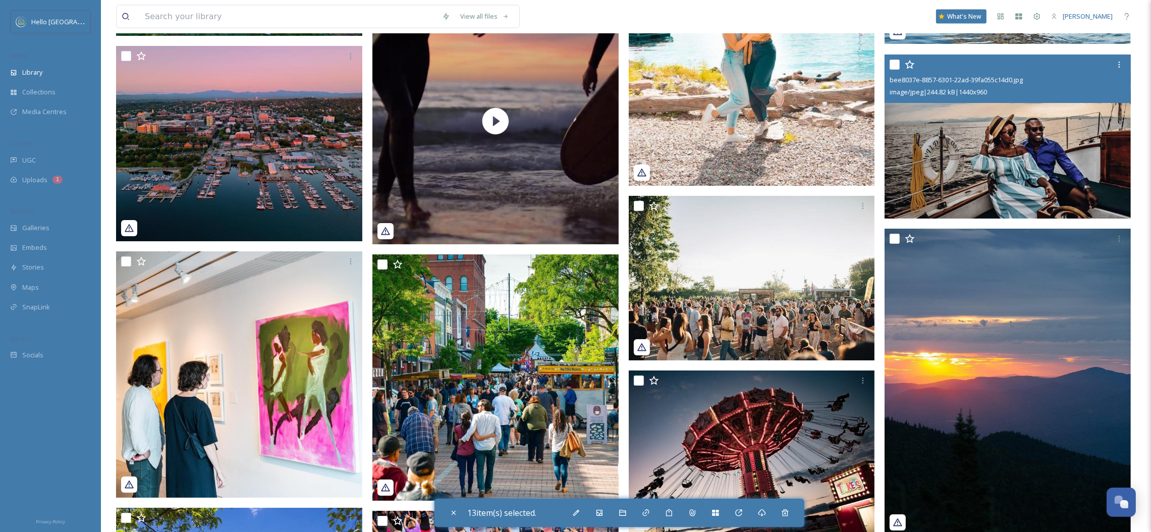
click at [895, 60] on input "checkbox" at bounding box center [895, 65] width 10 height 10
checkbox input "true"
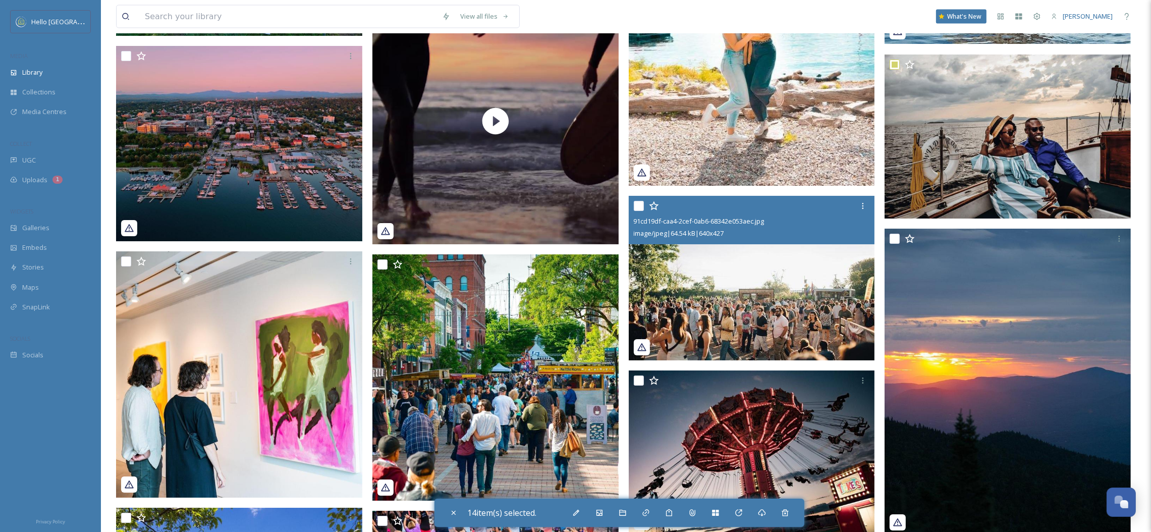
click at [641, 204] on input "checkbox" at bounding box center [639, 206] width 10 height 10
checkbox input "true"
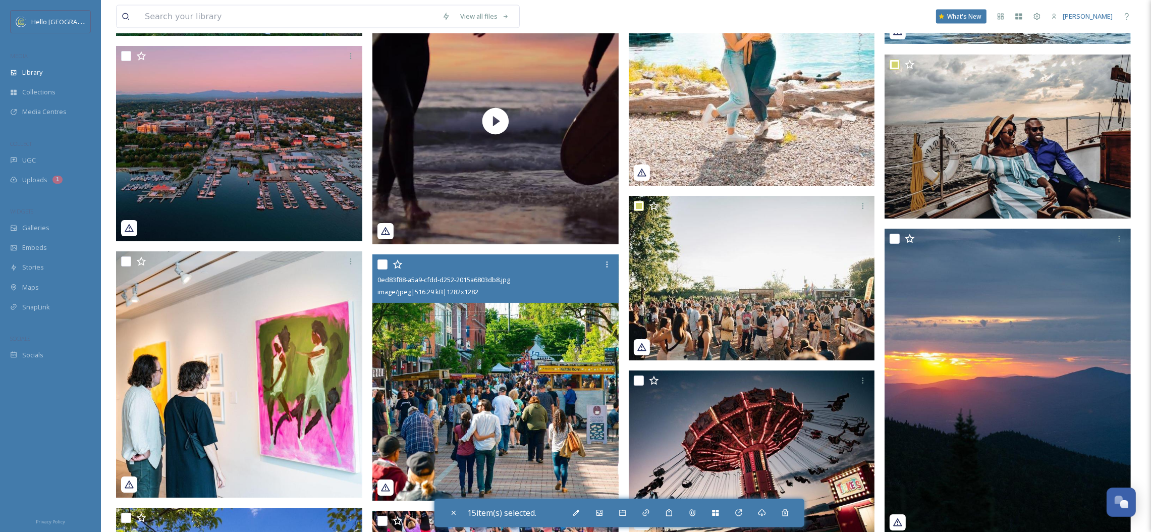
click at [384, 265] on input "checkbox" at bounding box center [383, 264] width 10 height 10
checkbox input "true"
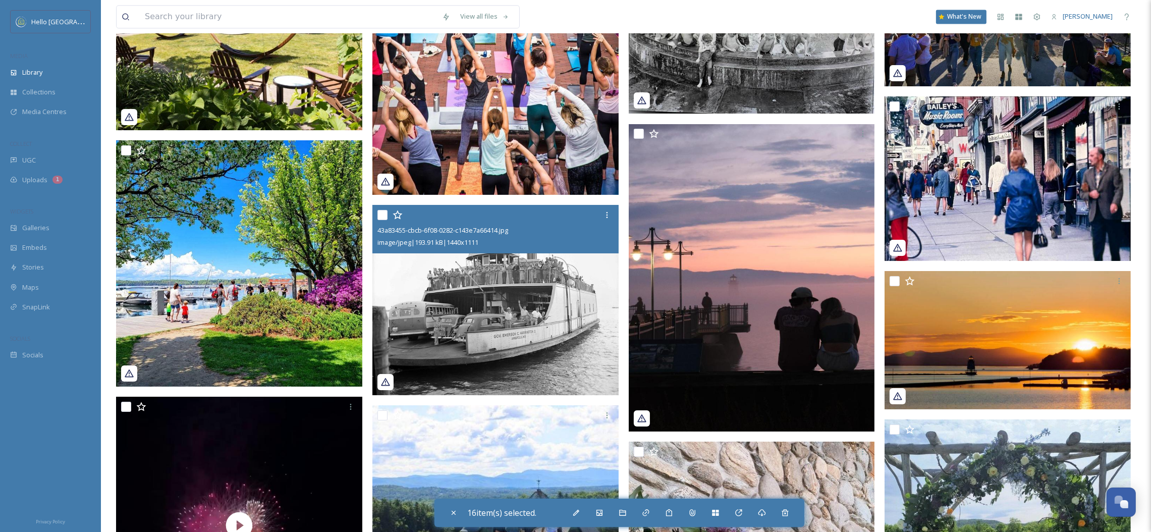
scroll to position [9178, 0]
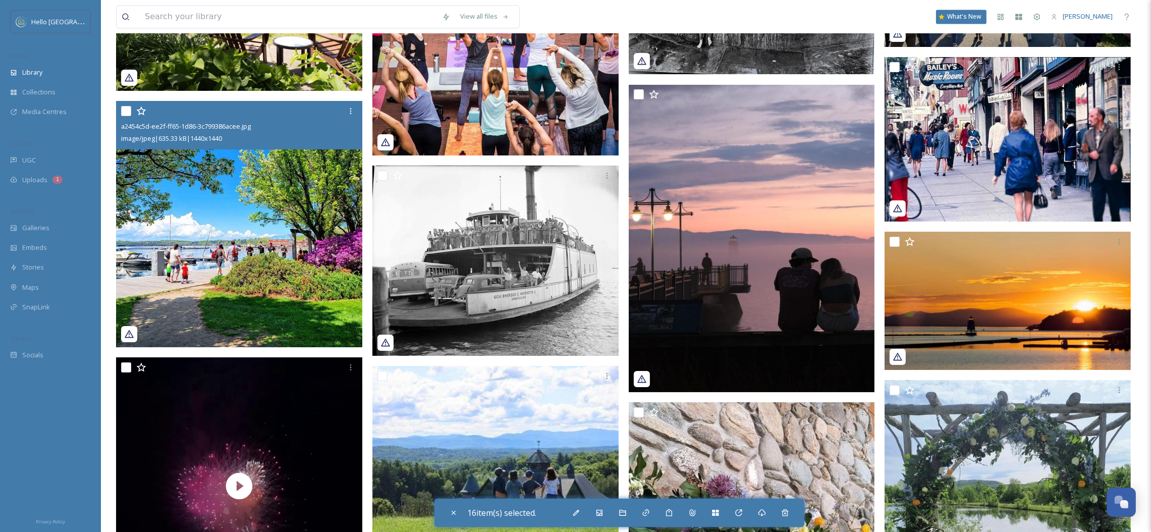
click at [125, 111] on input "checkbox" at bounding box center [126, 111] width 10 height 10
checkbox input "true"
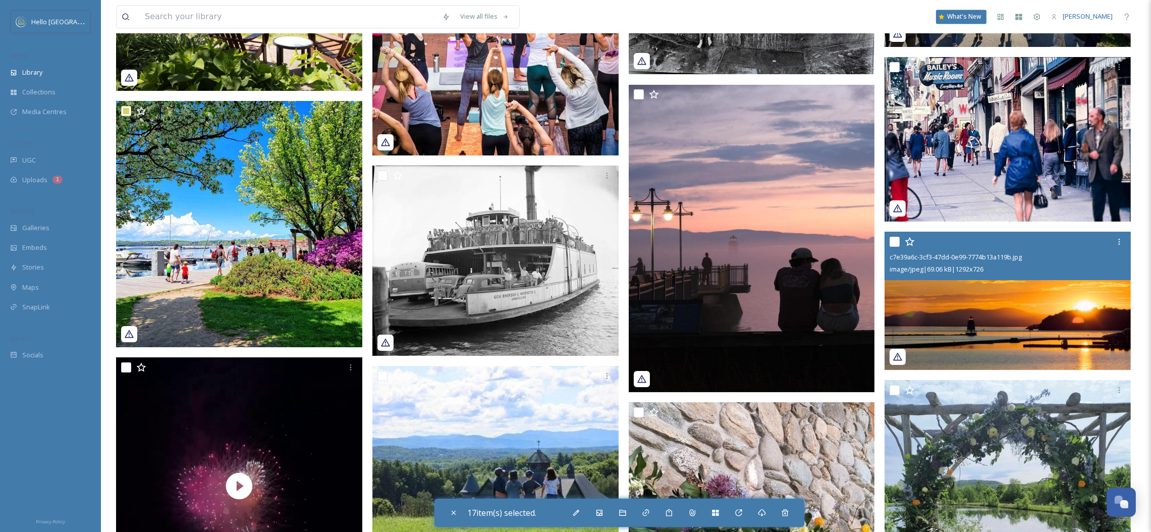
click at [892, 245] on input "checkbox" at bounding box center [895, 242] width 10 height 10
checkbox input "true"
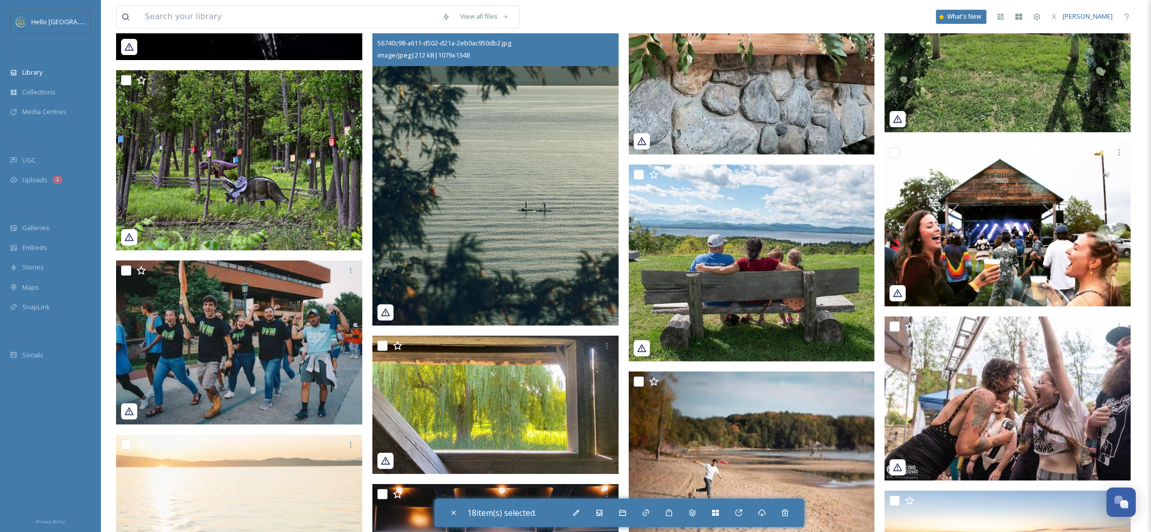
scroll to position [9686, 0]
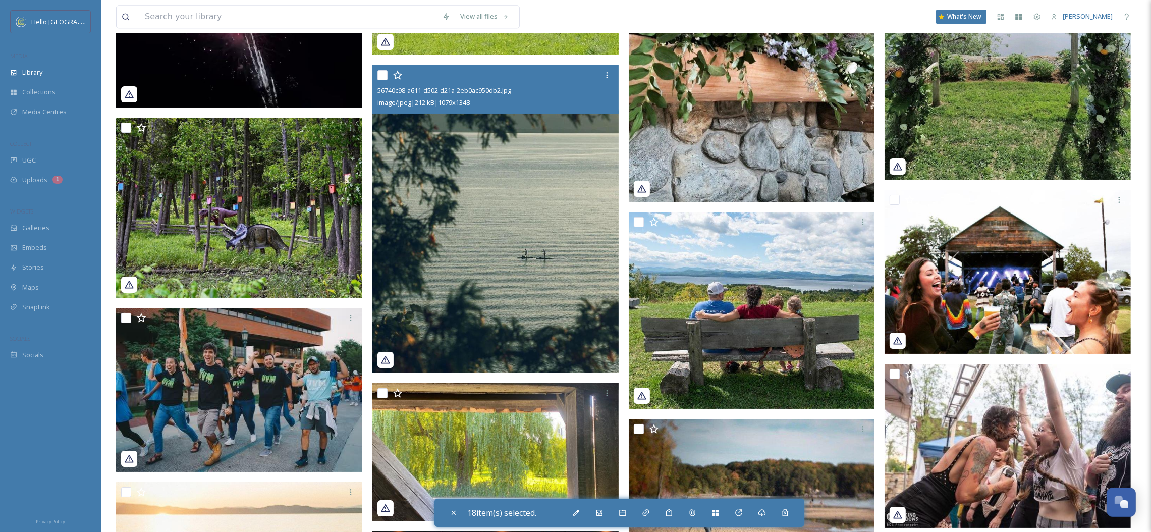
click at [383, 77] on input "checkbox" at bounding box center [383, 75] width 10 height 10
checkbox input "true"
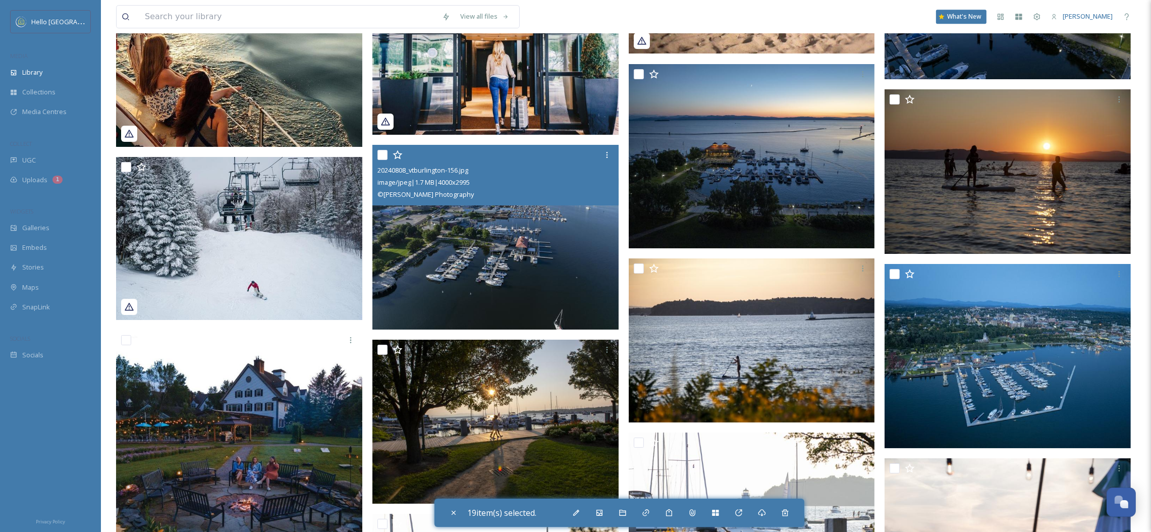
scroll to position [10330, 0]
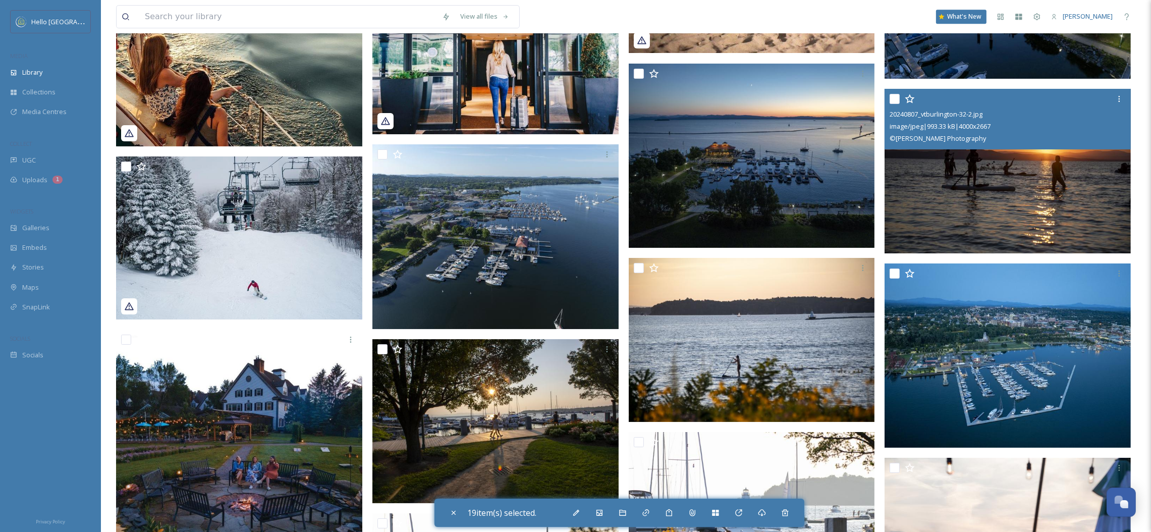
click at [892, 100] on input "checkbox" at bounding box center [895, 99] width 10 height 10
checkbox input "true"
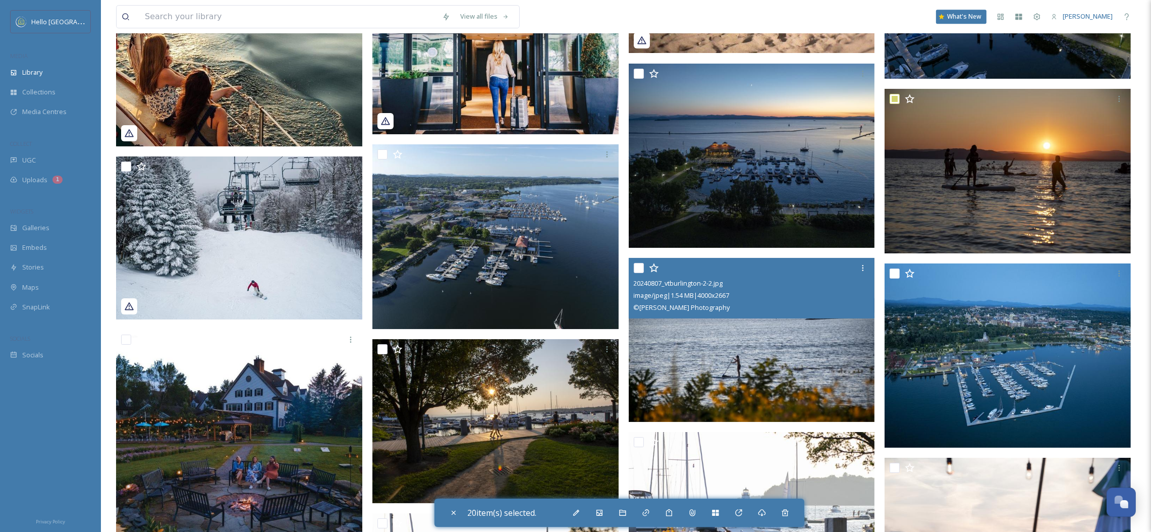
scroll to position [10524, 0]
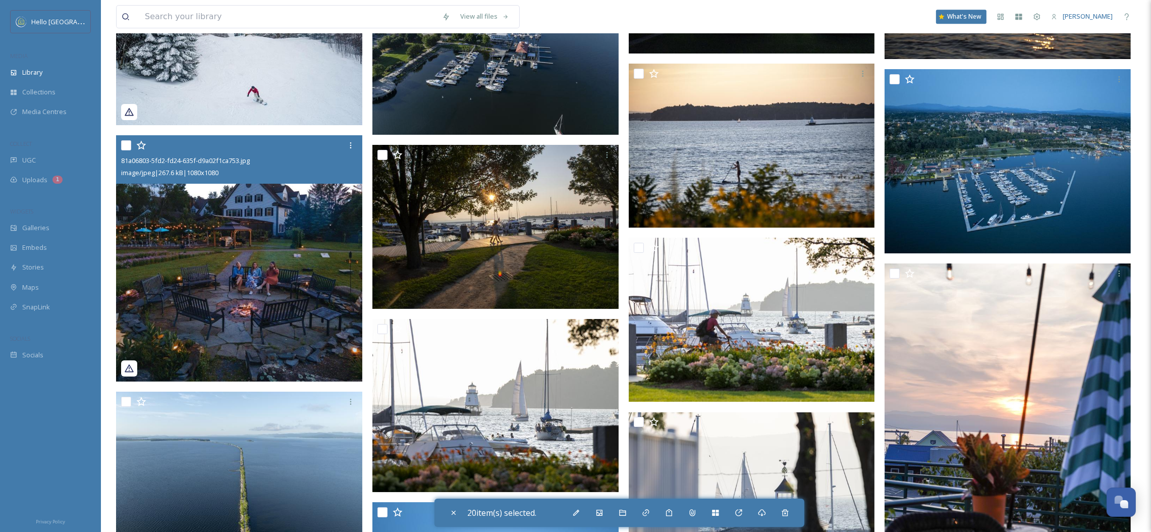
drag, startPoint x: 125, startPoint y: 145, endPoint x: 434, endPoint y: 169, distance: 310.3
click at [125, 144] on input "checkbox" at bounding box center [126, 145] width 10 height 10
checkbox input "true"
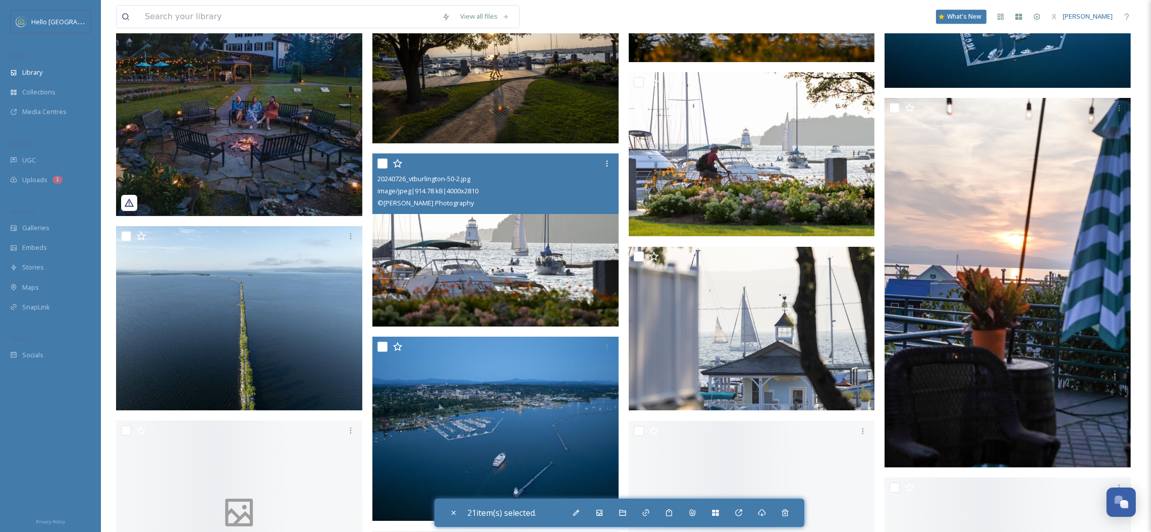
scroll to position [10691, 0]
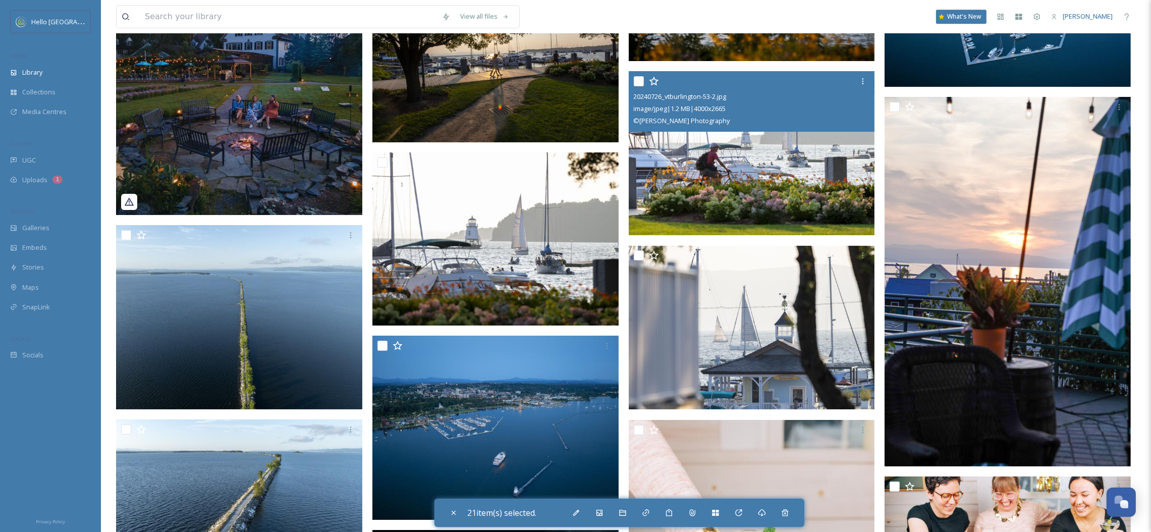
click at [640, 75] on div at bounding box center [753, 81] width 239 height 18
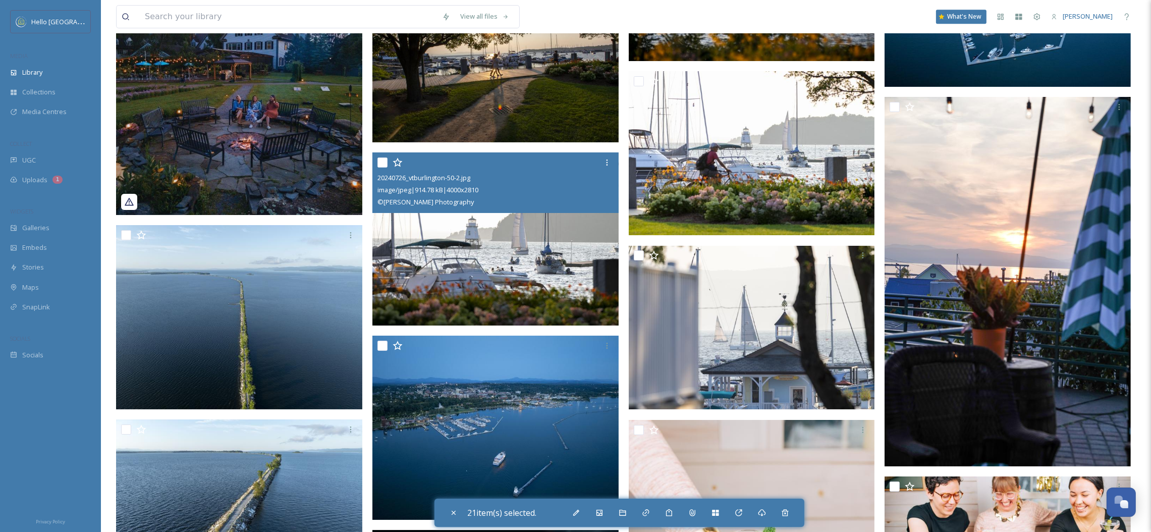
drag, startPoint x: 384, startPoint y: 159, endPoint x: 449, endPoint y: 149, distance: 66.3
click at [383, 159] on input "checkbox" at bounding box center [383, 162] width 10 height 10
checkbox input "true"
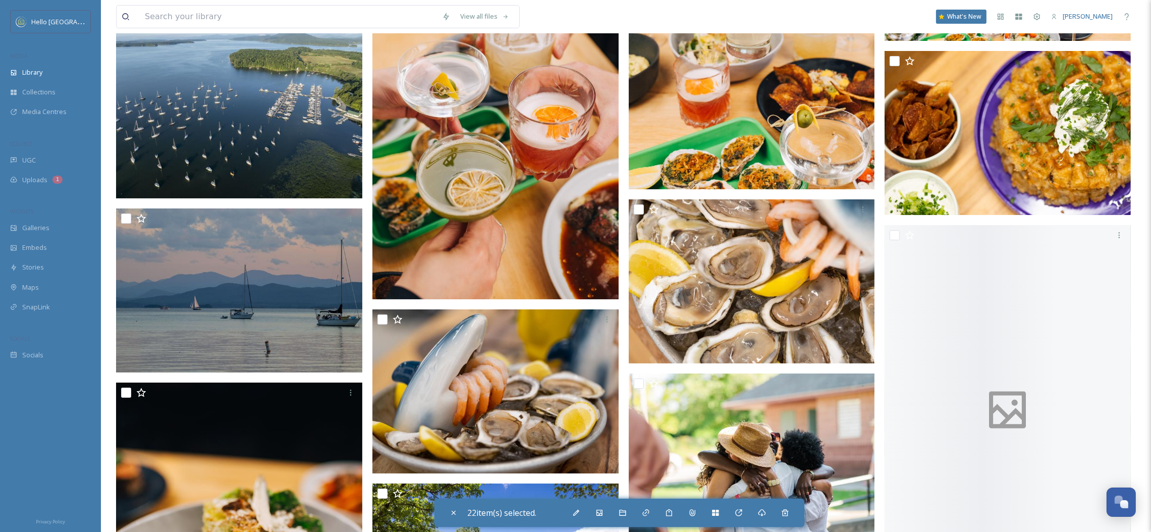
scroll to position [11398, 0]
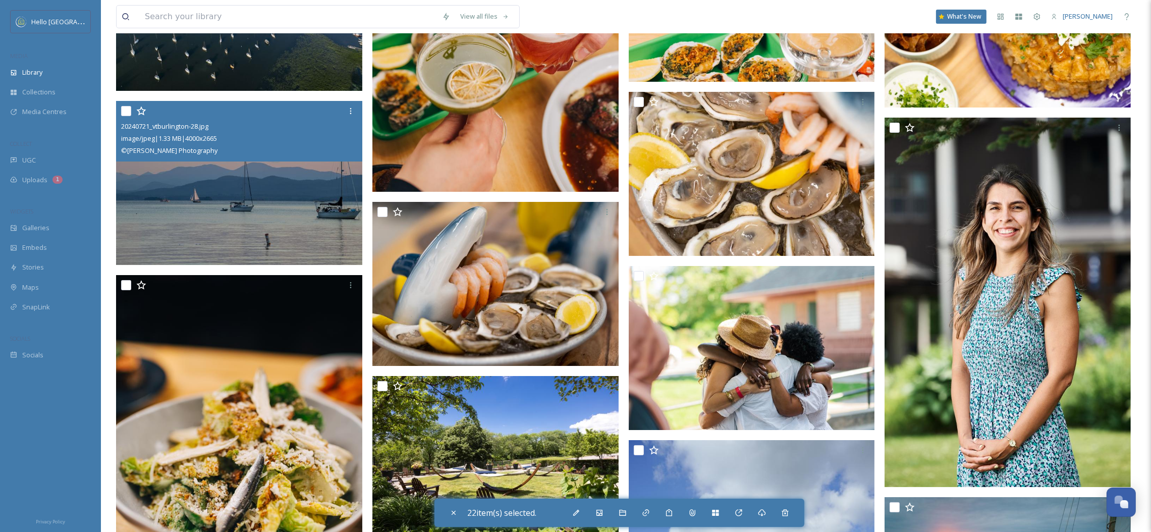
click at [123, 109] on input "checkbox" at bounding box center [126, 111] width 10 height 10
checkbox input "true"
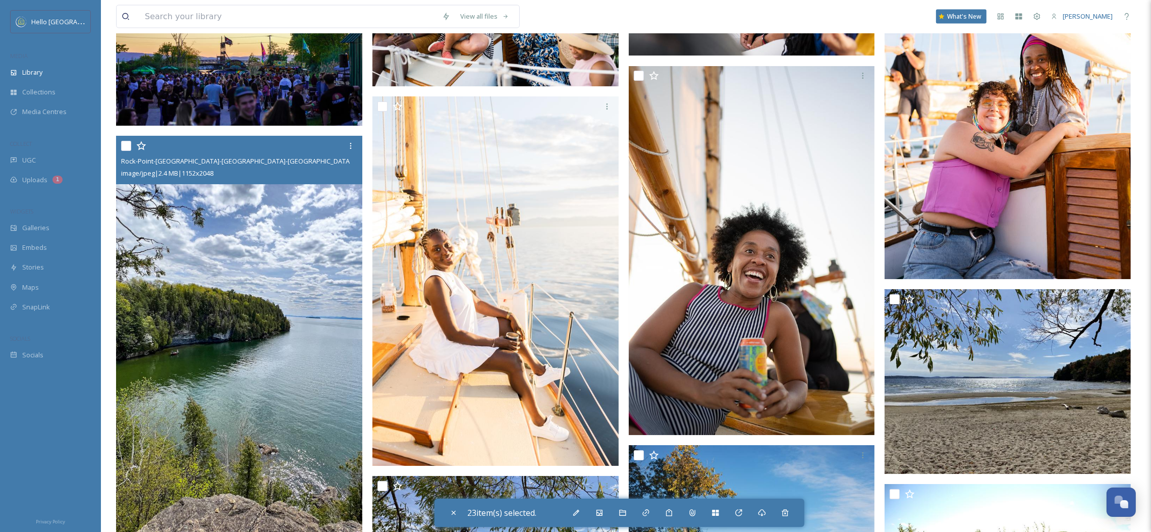
scroll to position [14126, 0]
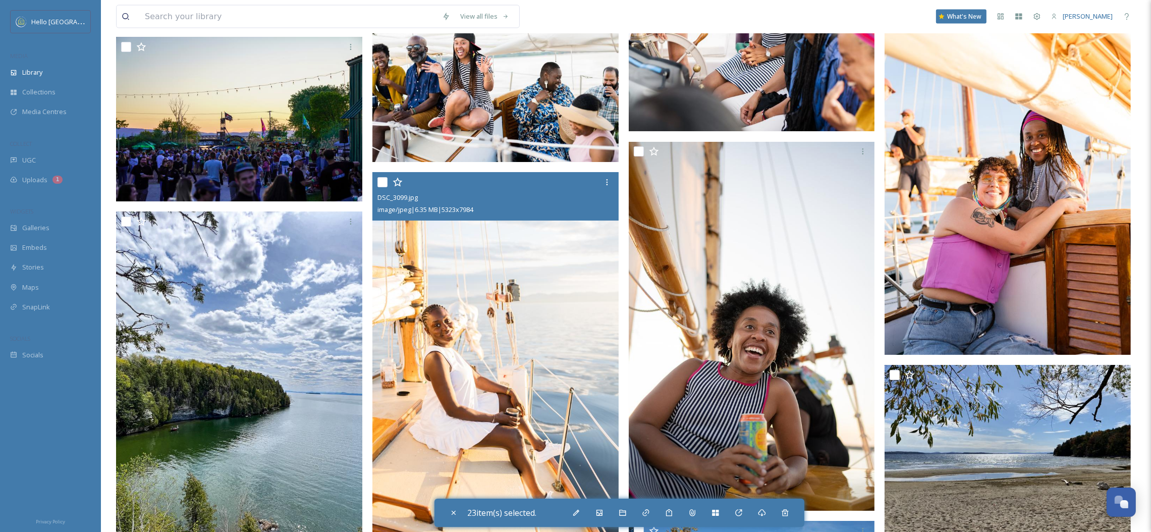
click at [383, 184] on input "checkbox" at bounding box center [383, 182] width 10 height 10
checkbox input "true"
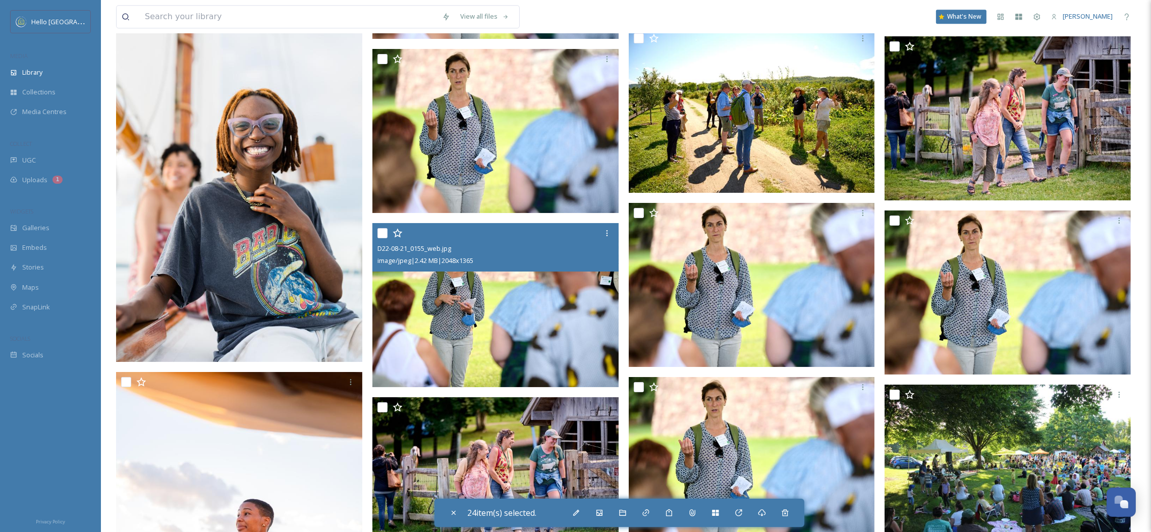
scroll to position [15173, 0]
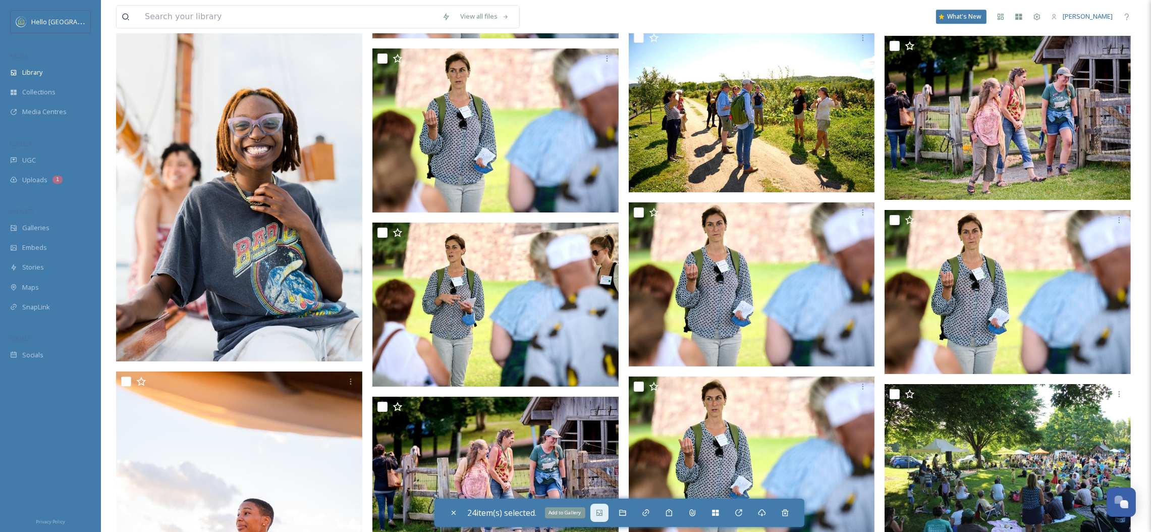
click at [604, 512] on icon at bounding box center [600, 513] width 8 height 8
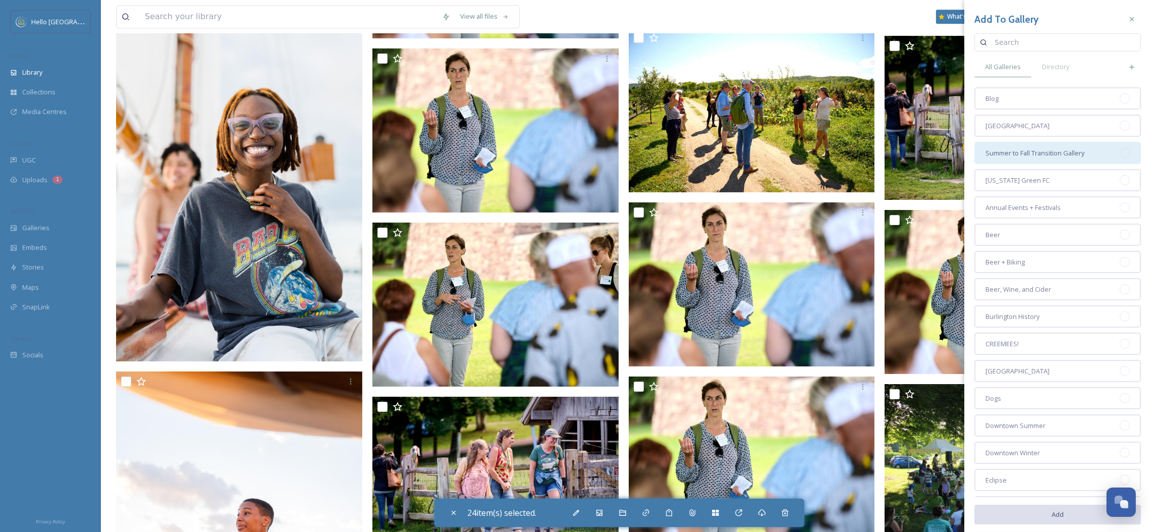
click at [1107, 144] on div "Summer to Fall Transition Gallery" at bounding box center [1058, 153] width 167 height 22
click at [1027, 514] on button "Add" at bounding box center [1058, 514] width 167 height 21
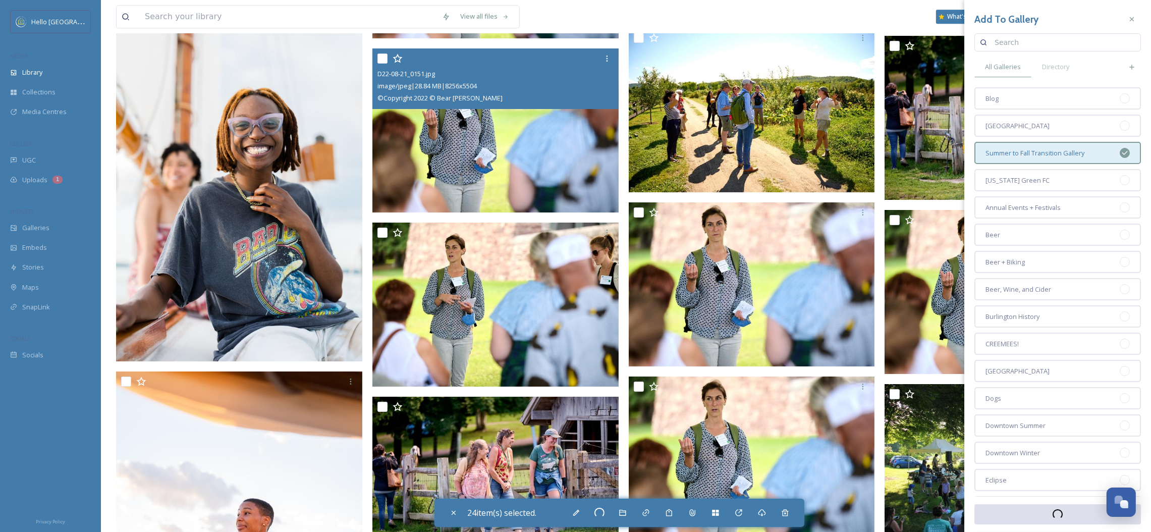
checkbox input "false"
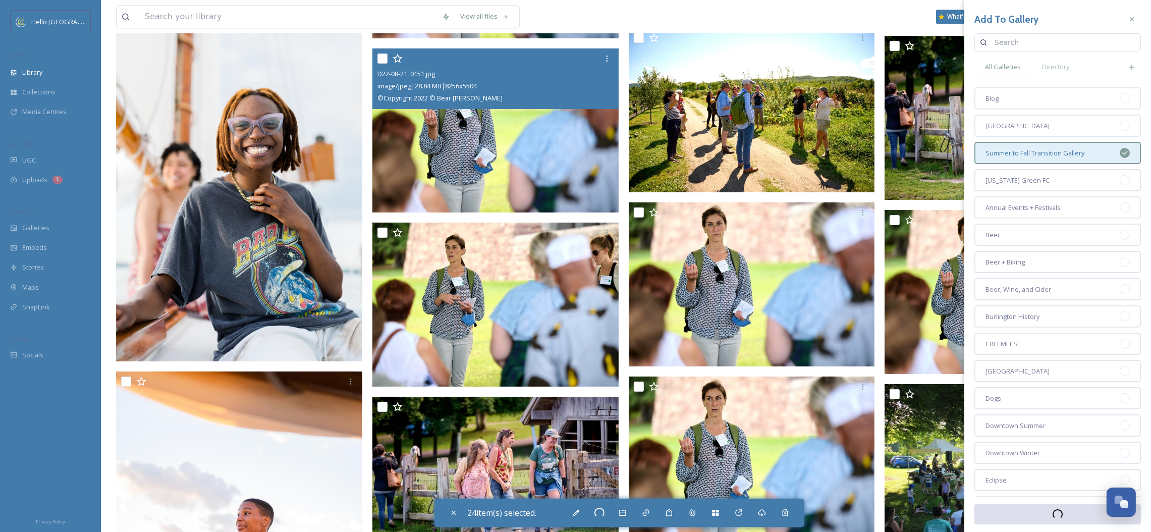
checkbox input "false"
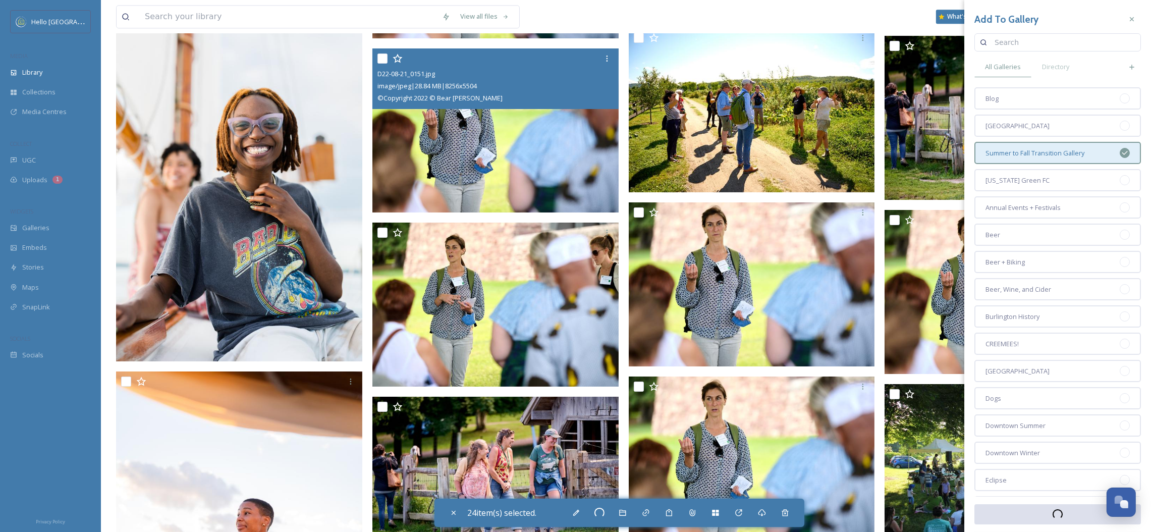
checkbox input "false"
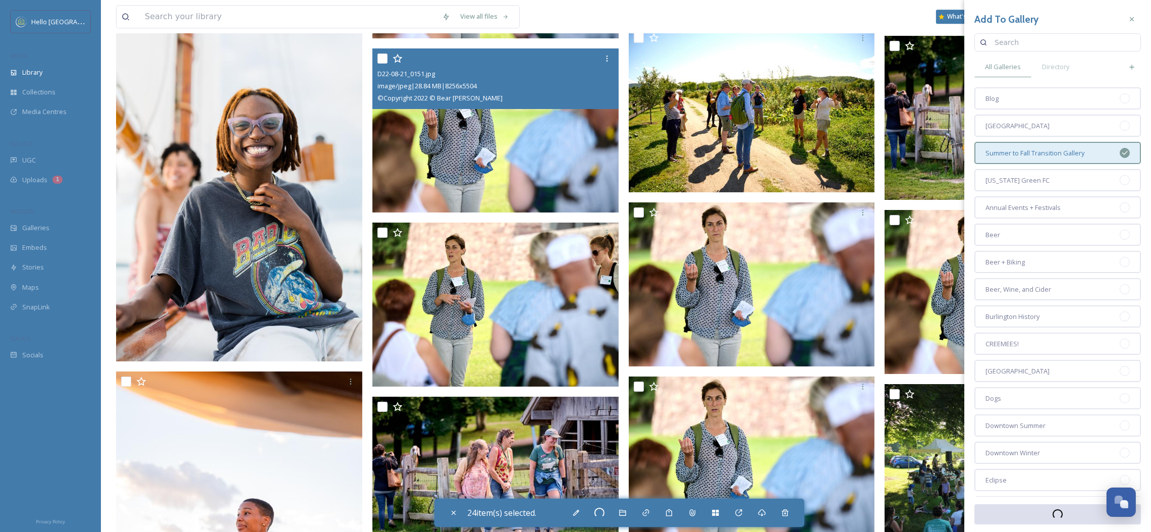
checkbox input "false"
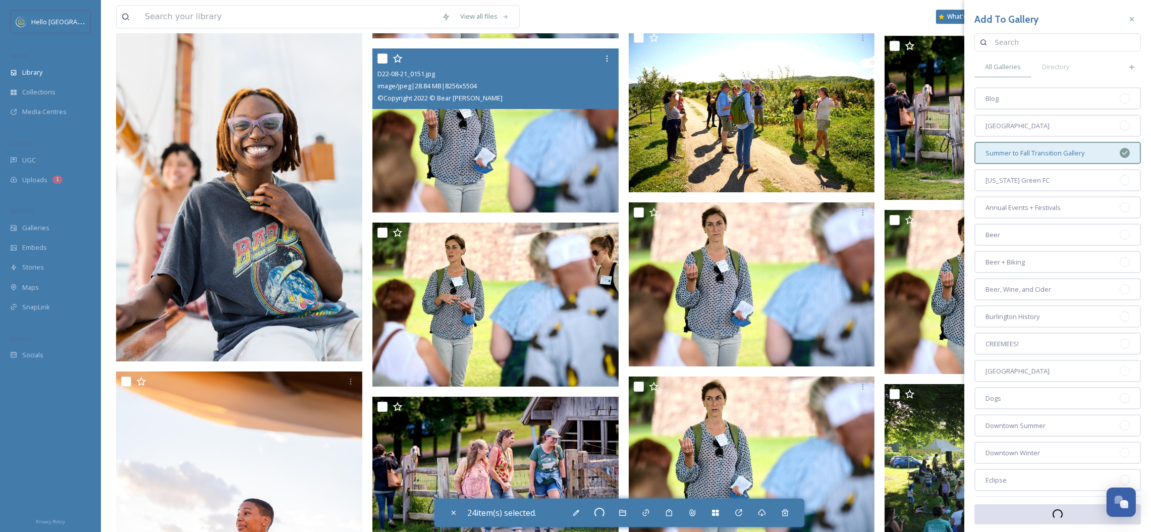
checkbox input "false"
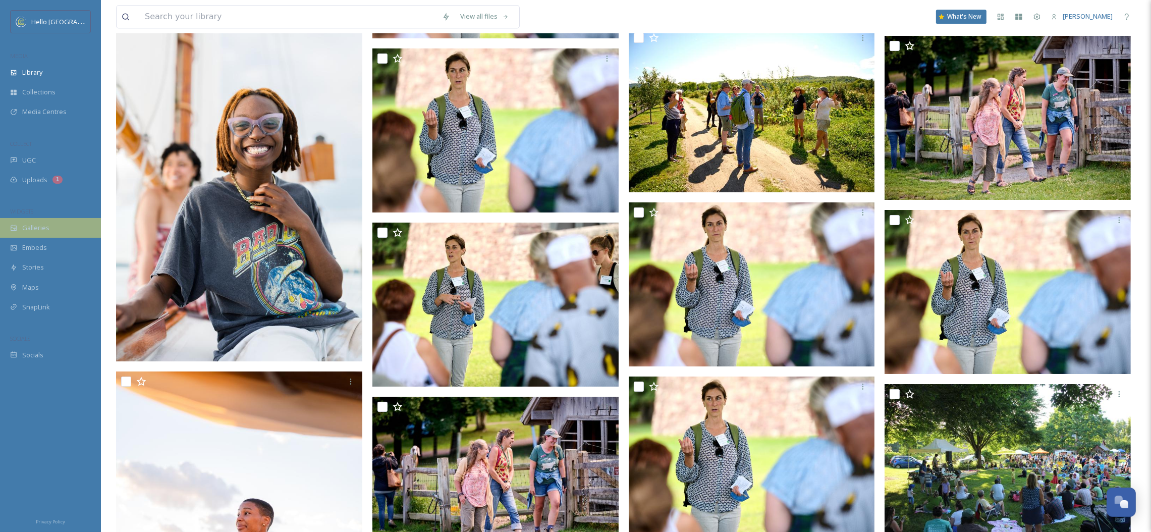
click at [54, 226] on div "Galleries" at bounding box center [50, 228] width 101 height 20
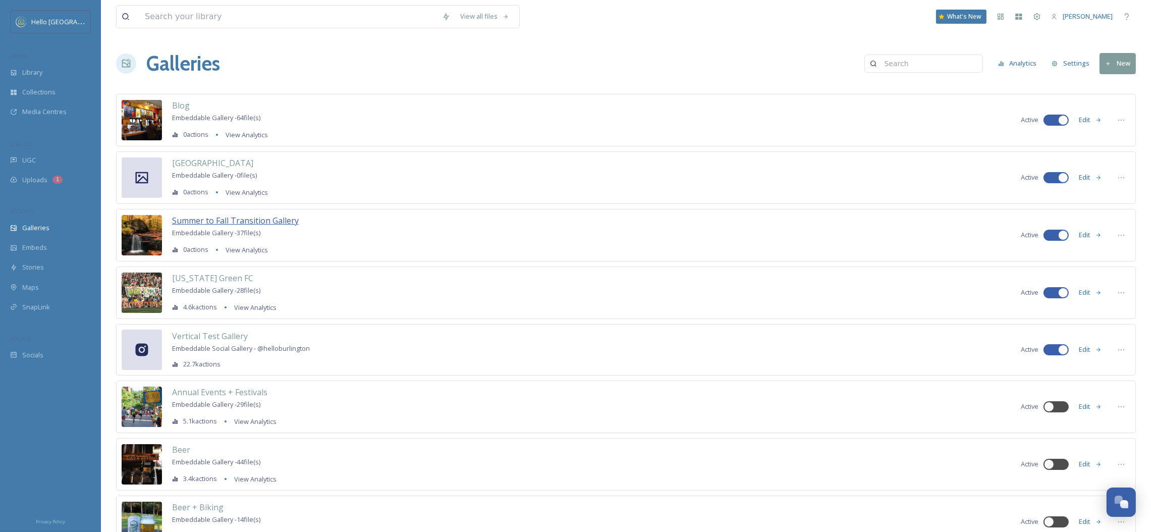
click at [289, 222] on span "Summer to Fall Transition Gallery" at bounding box center [235, 220] width 127 height 11
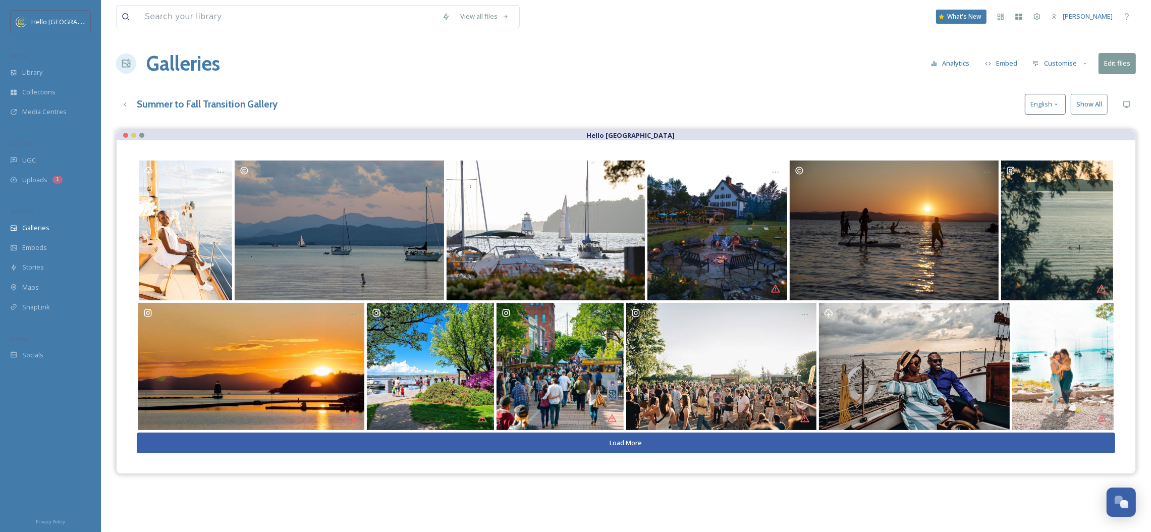
click at [579, 447] on button "Load More" at bounding box center [626, 443] width 979 height 21
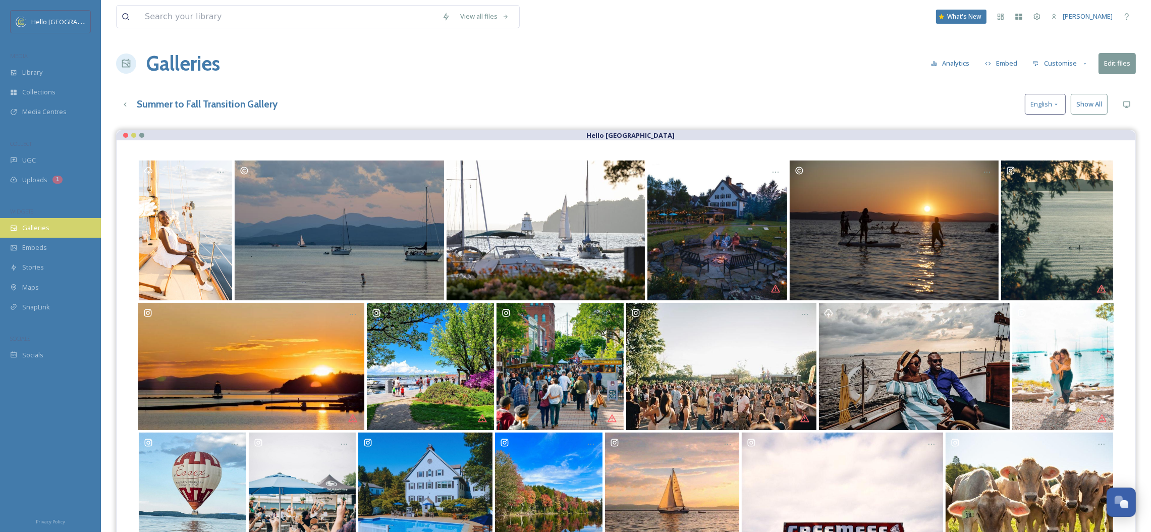
click at [37, 235] on div "Galleries" at bounding box center [50, 228] width 101 height 20
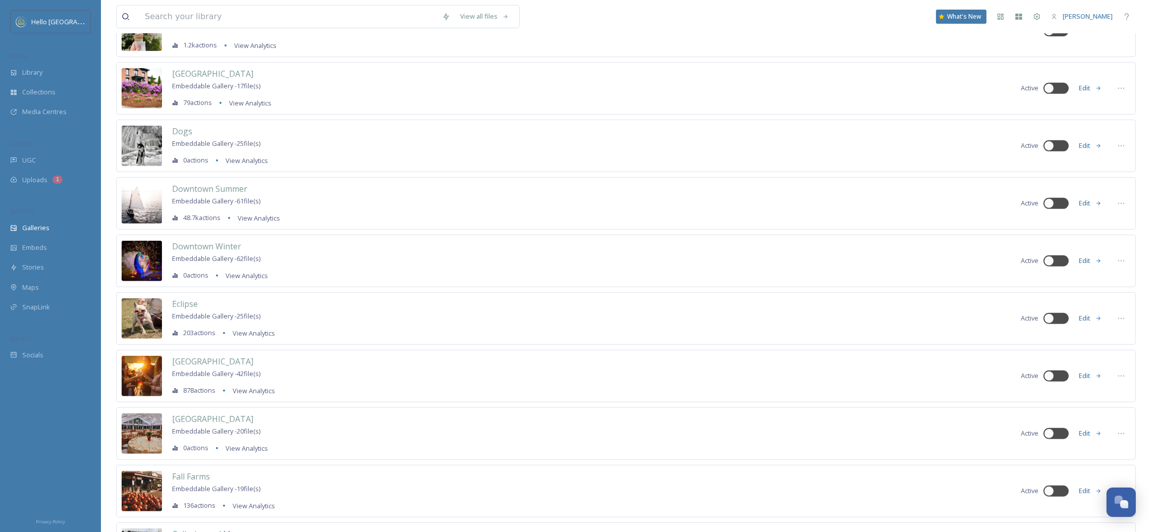
scroll to position [669, 0]
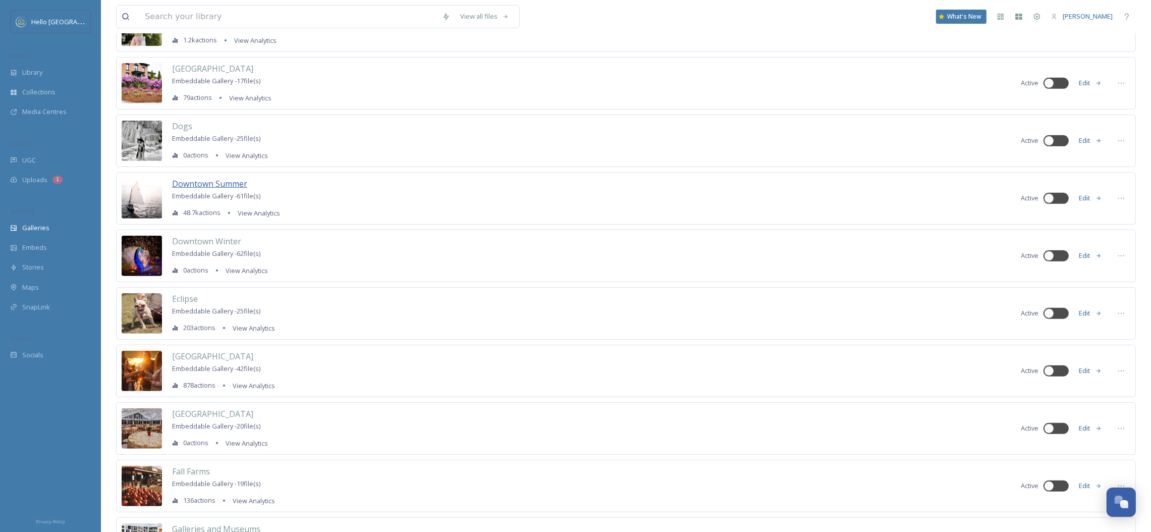
click at [226, 181] on span "Downtown Summer" at bounding box center [209, 183] width 75 height 11
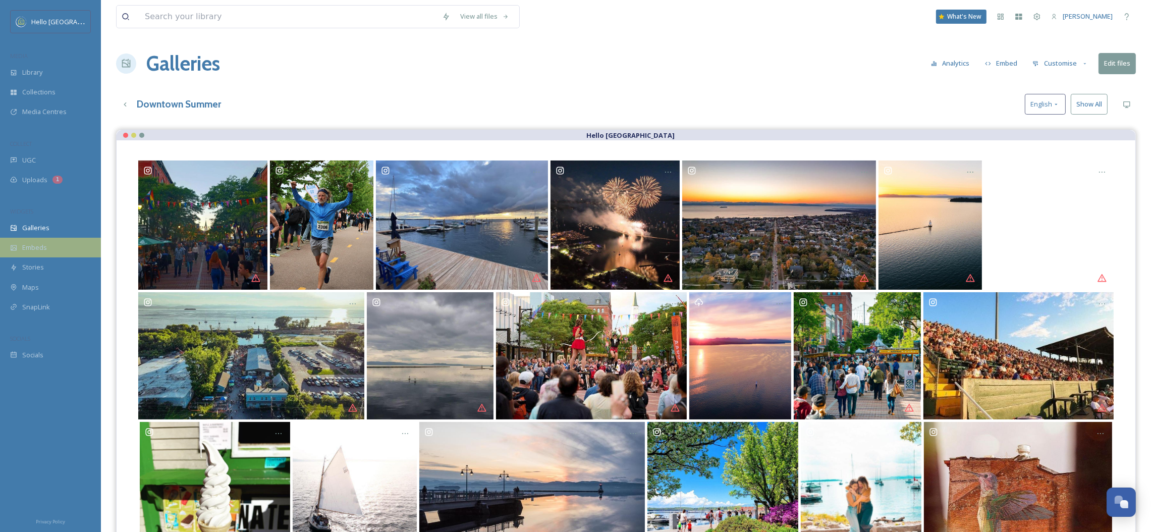
click at [71, 240] on div "Embeds" at bounding box center [50, 248] width 101 height 20
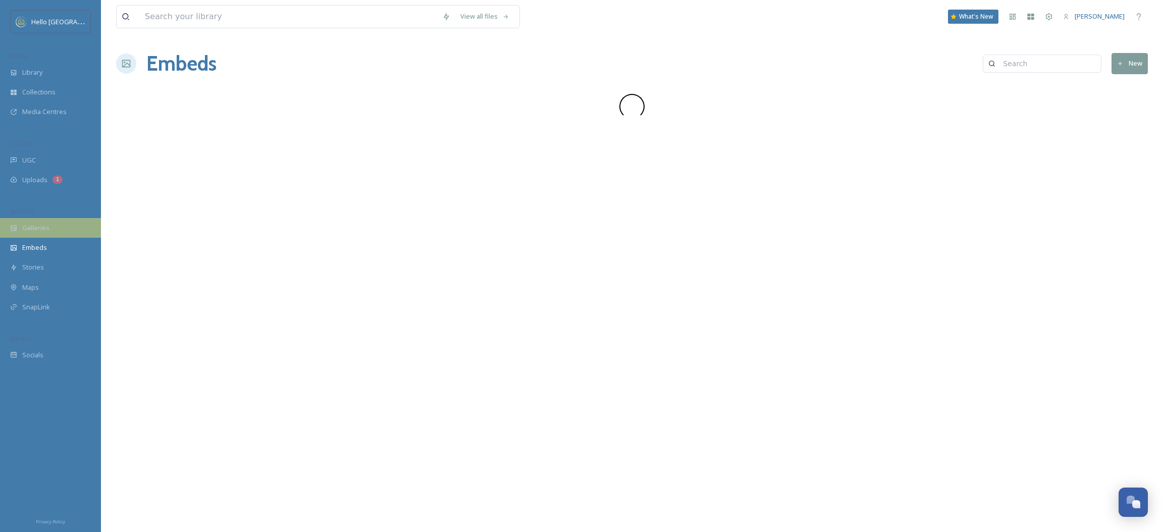
click at [69, 236] on div "Galleries" at bounding box center [50, 228] width 101 height 20
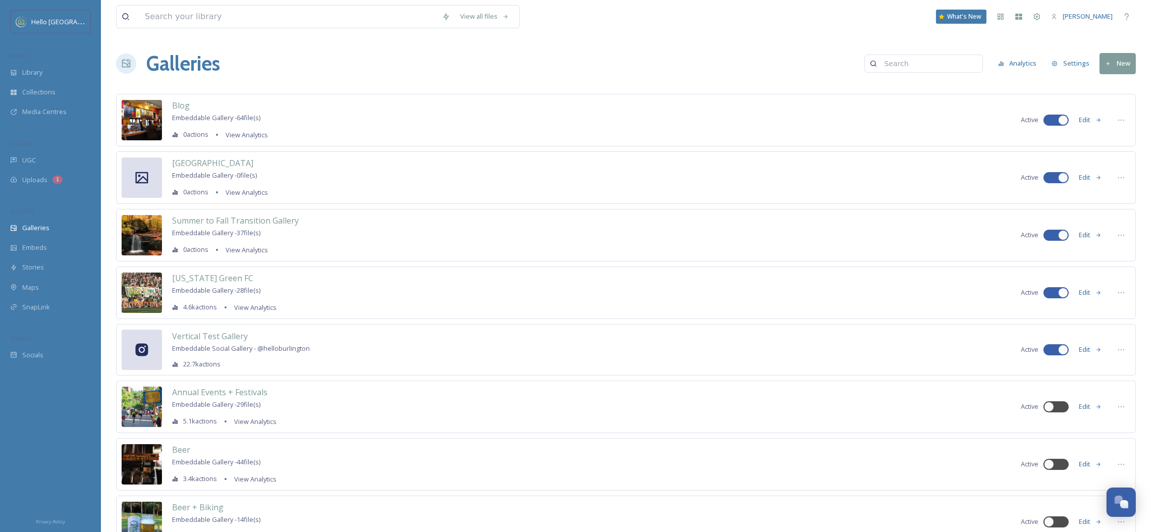
click at [1091, 232] on button "Edit" at bounding box center [1090, 235] width 33 height 20
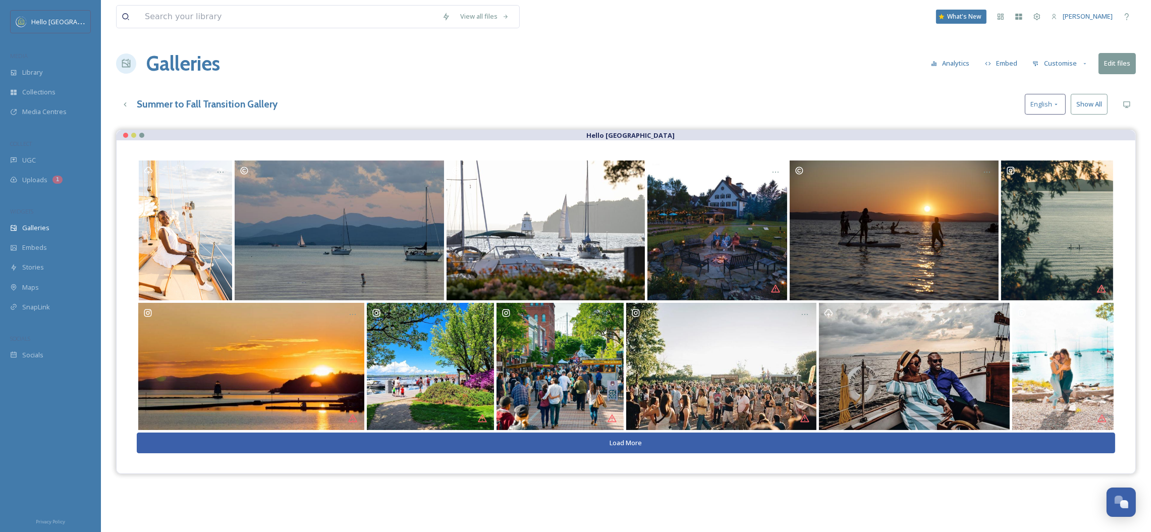
click at [1057, 59] on button "Customise" at bounding box center [1061, 64] width 66 height 20
click at [1001, 95] on div "Summer to Fall Transition Gallery English Show All" at bounding box center [626, 104] width 1020 height 21
click at [1013, 64] on button "Embed" at bounding box center [1001, 64] width 43 height 20
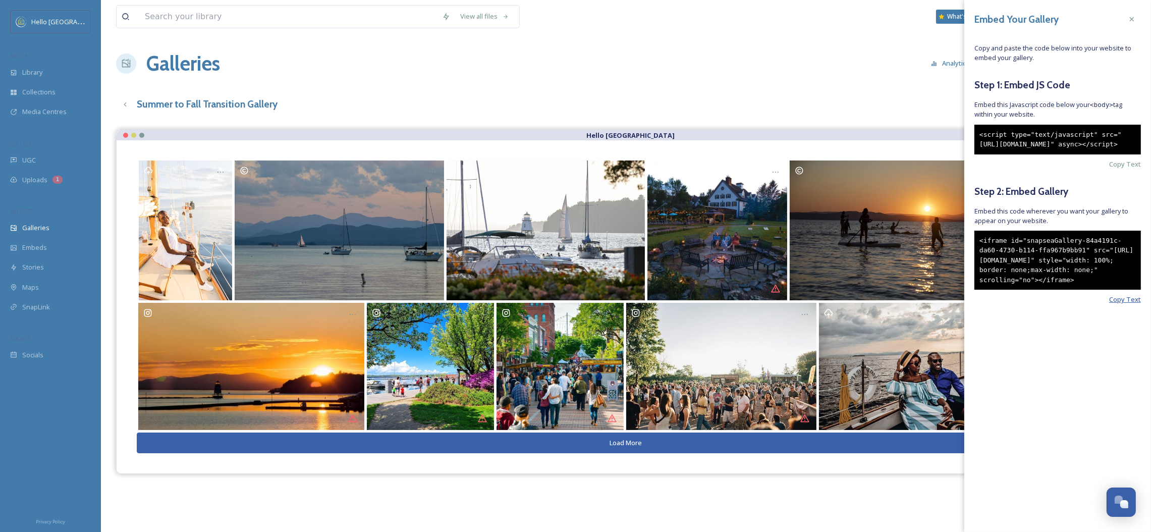
click at [1126, 304] on span "Copy Text" at bounding box center [1126, 300] width 32 height 10
click at [1130, 23] on div at bounding box center [1132, 19] width 18 height 18
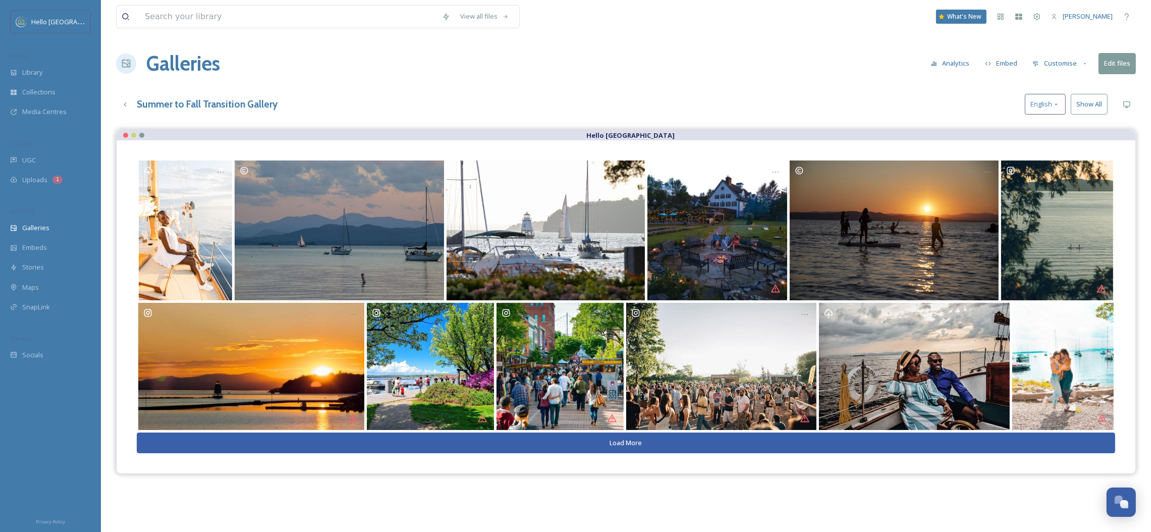
click at [1056, 58] on button "Customise" at bounding box center [1061, 64] width 66 height 20
click at [1065, 81] on div "Layout" at bounding box center [1063, 87] width 70 height 20
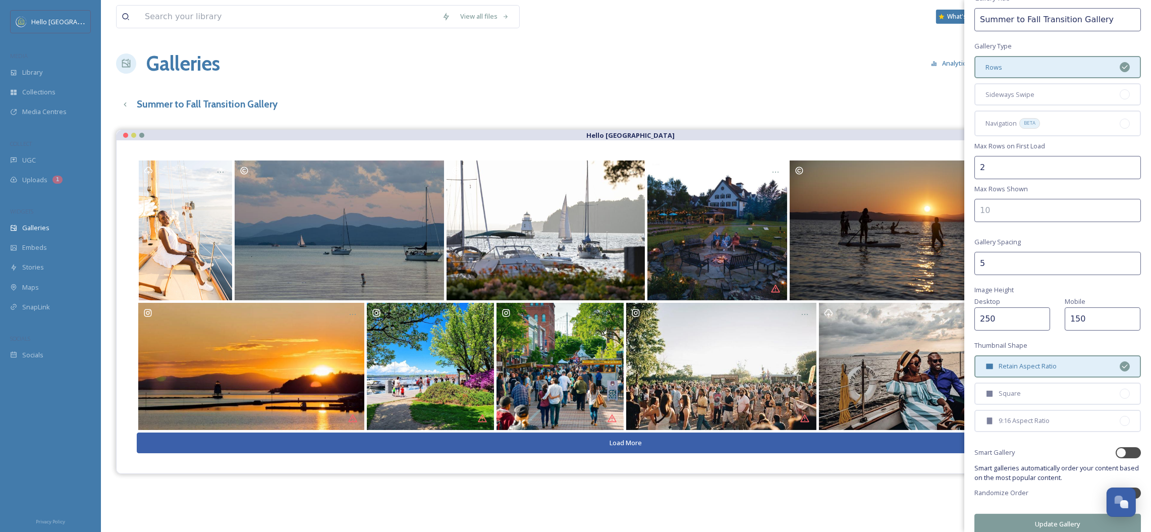
scroll to position [48, 0]
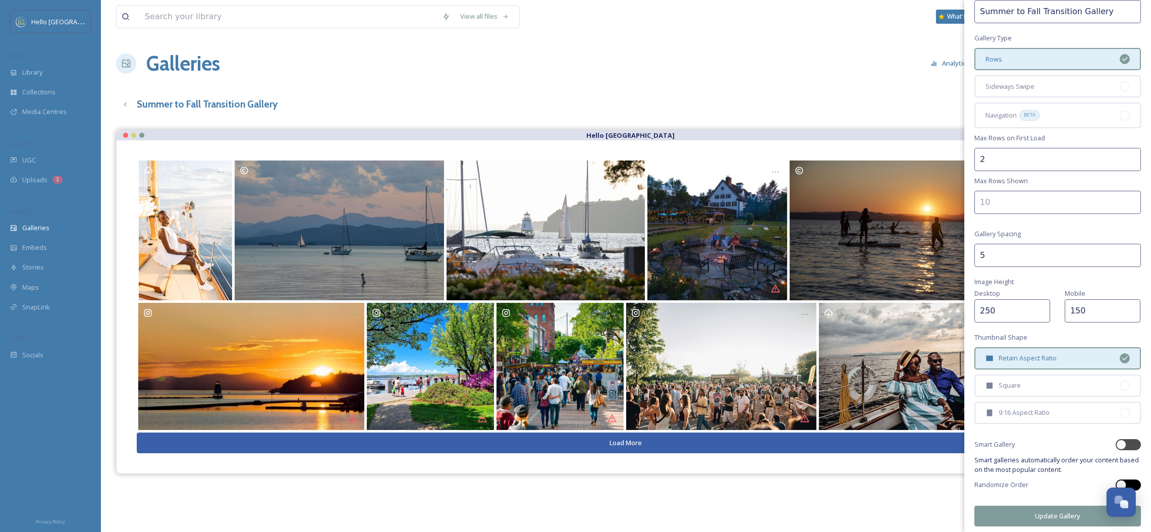
click at [1120, 480] on div at bounding box center [1128, 485] width 25 height 11
checkbox input "true"
click at [1071, 508] on button "Update Gallery" at bounding box center [1058, 516] width 167 height 21
